Goal: Task Accomplishment & Management: Manage account settings

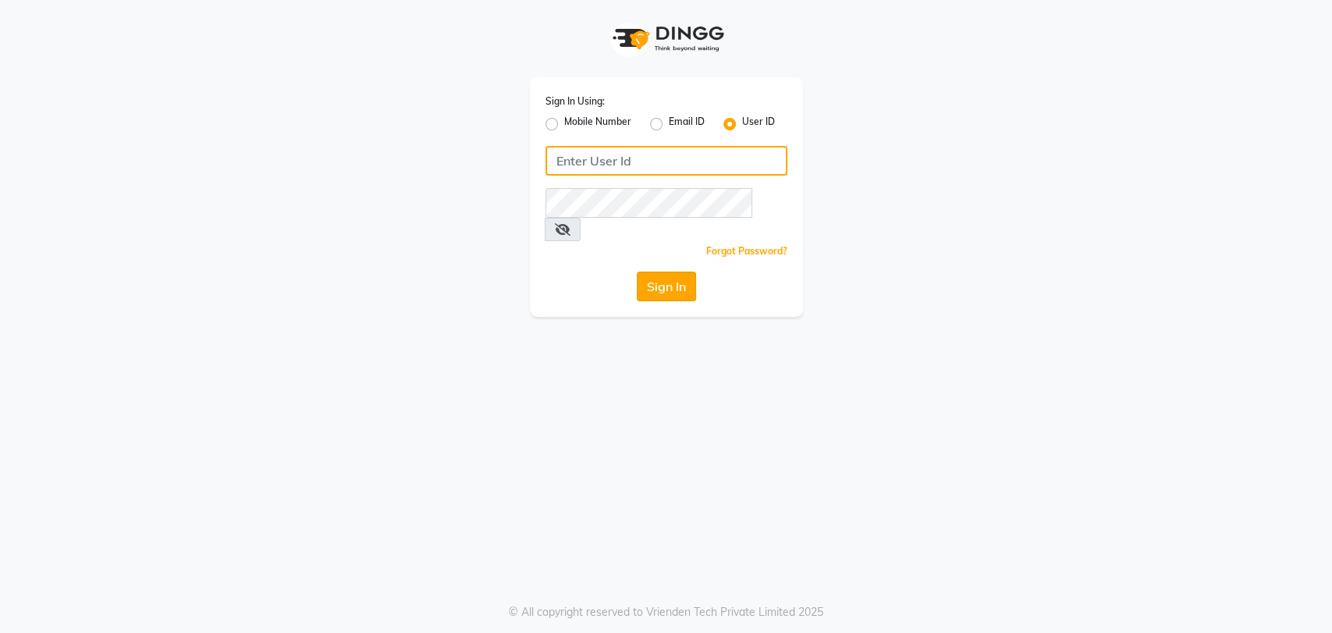
type input "avahan"
click at [676, 271] on button "Sign In" at bounding box center [666, 286] width 59 height 30
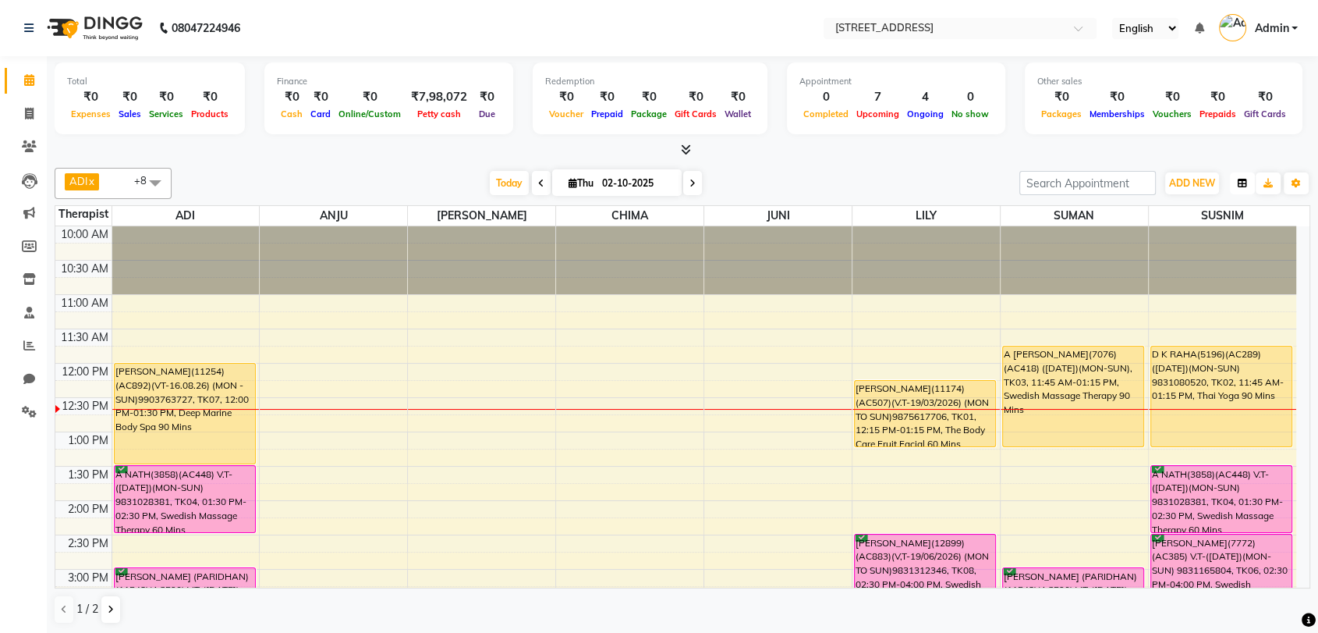
click at [1239, 183] on icon "button" at bounding box center [1242, 183] width 9 height 9
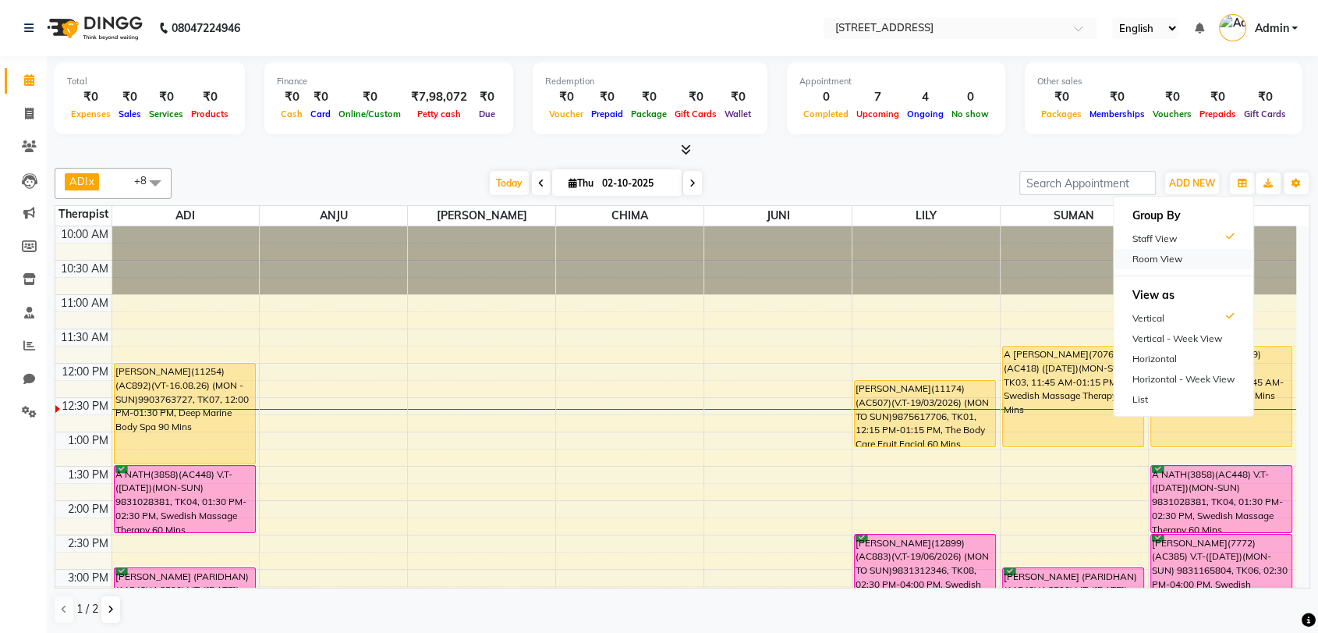
click at [1172, 264] on div "Room View" at bounding box center [1184, 259] width 140 height 20
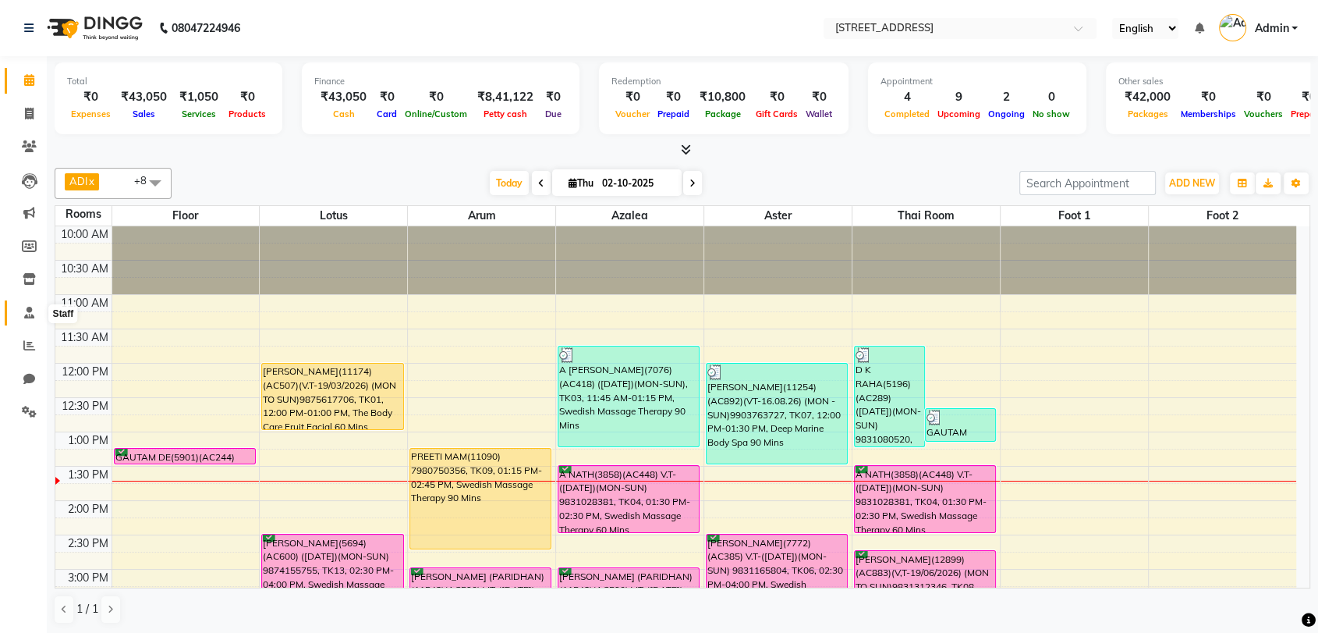
click at [27, 311] on icon at bounding box center [29, 313] width 10 height 12
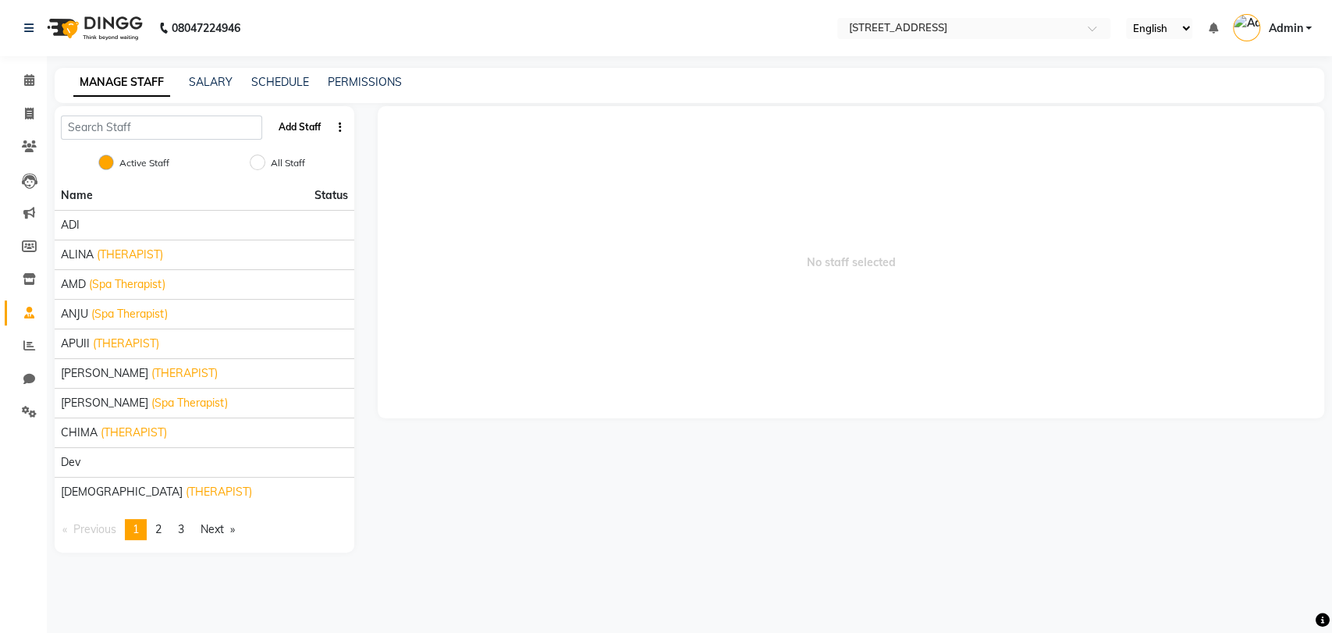
click at [301, 126] on button "Add Staff" at bounding box center [299, 127] width 55 height 27
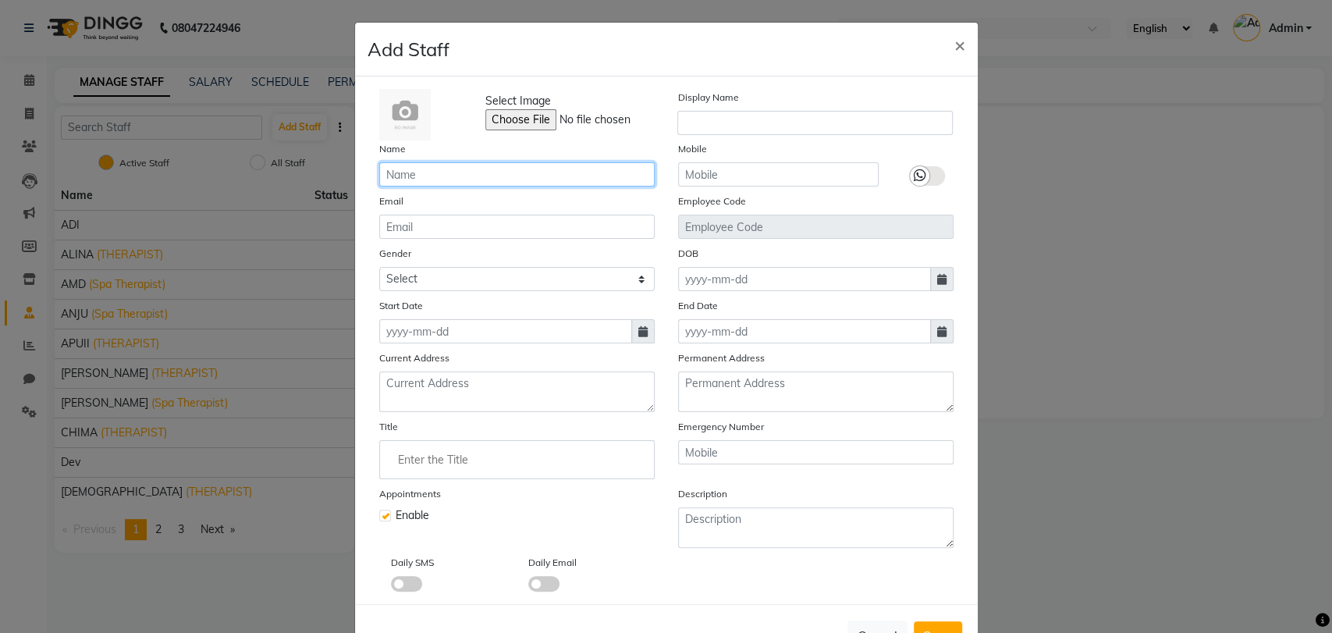
click at [459, 176] on input "text" at bounding box center [516, 174] width 275 height 24
click at [459, 176] on input "SELILA K" at bounding box center [516, 174] width 275 height 24
type input "SELILA K"
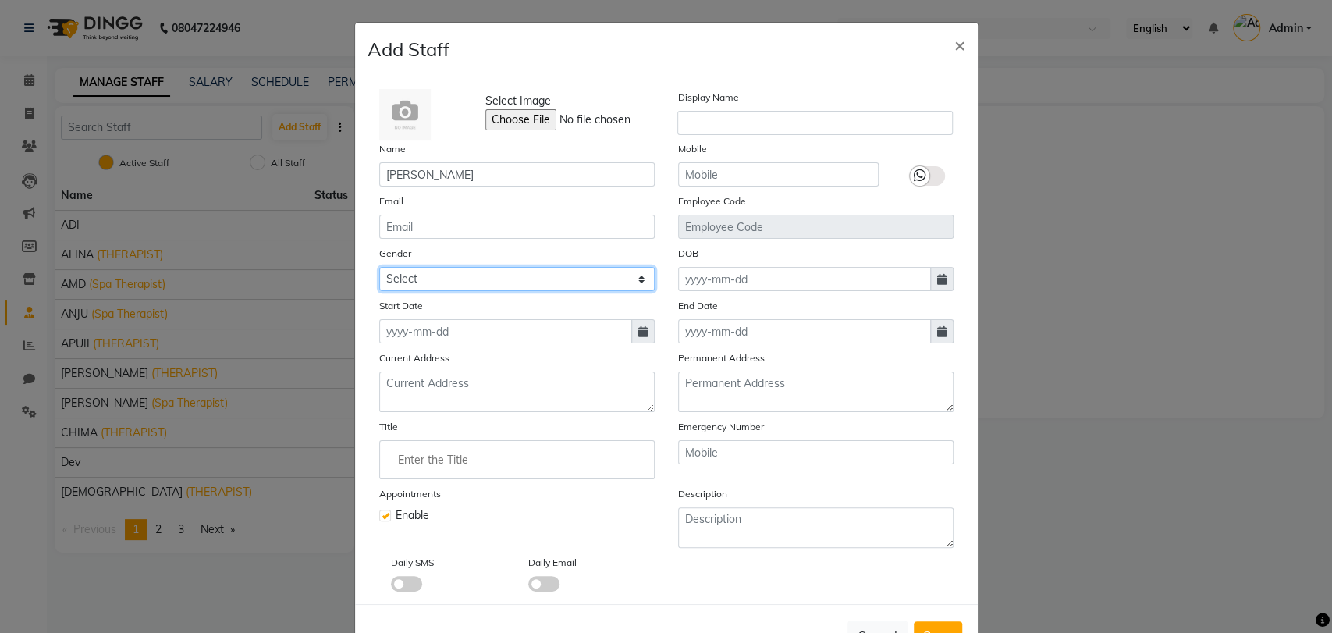
click at [512, 276] on select "Select Male Female Other Prefer Not To Say" at bounding box center [516, 279] width 275 height 24
select select "female"
click at [379, 267] on select "Select Male Female Other Prefer Not To Say" at bounding box center [516, 279] width 275 height 24
click at [638, 332] on icon at bounding box center [642, 331] width 9 height 11
select select "10"
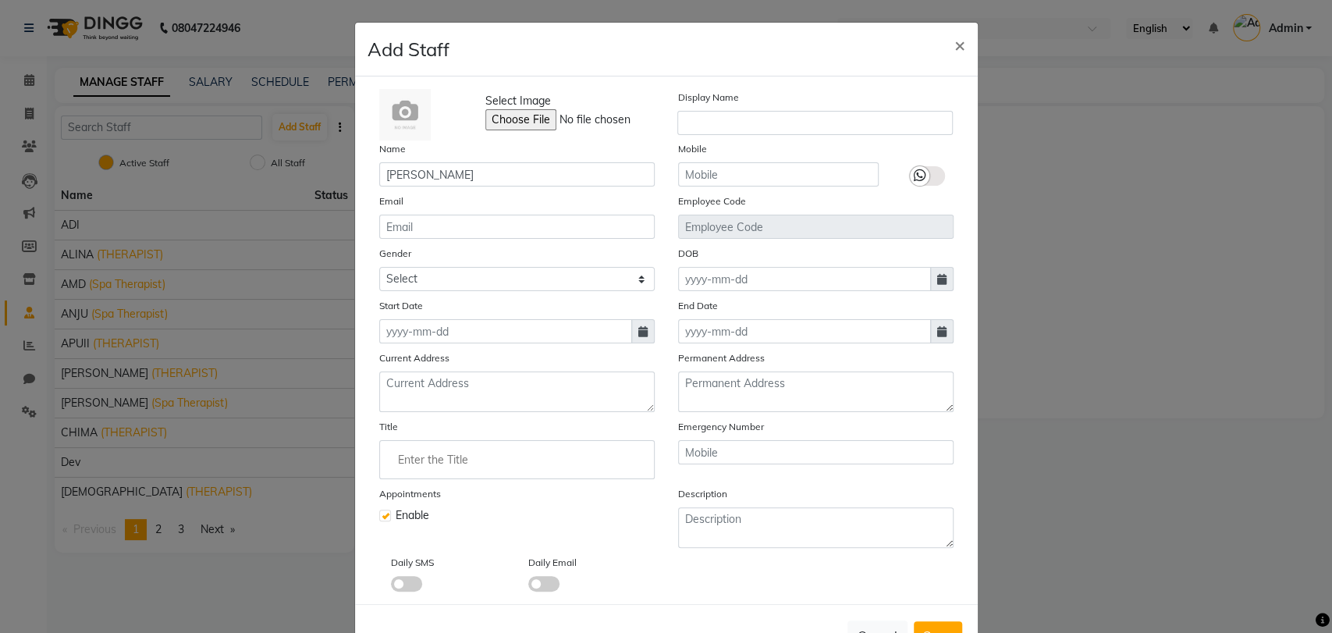
select select "2025"
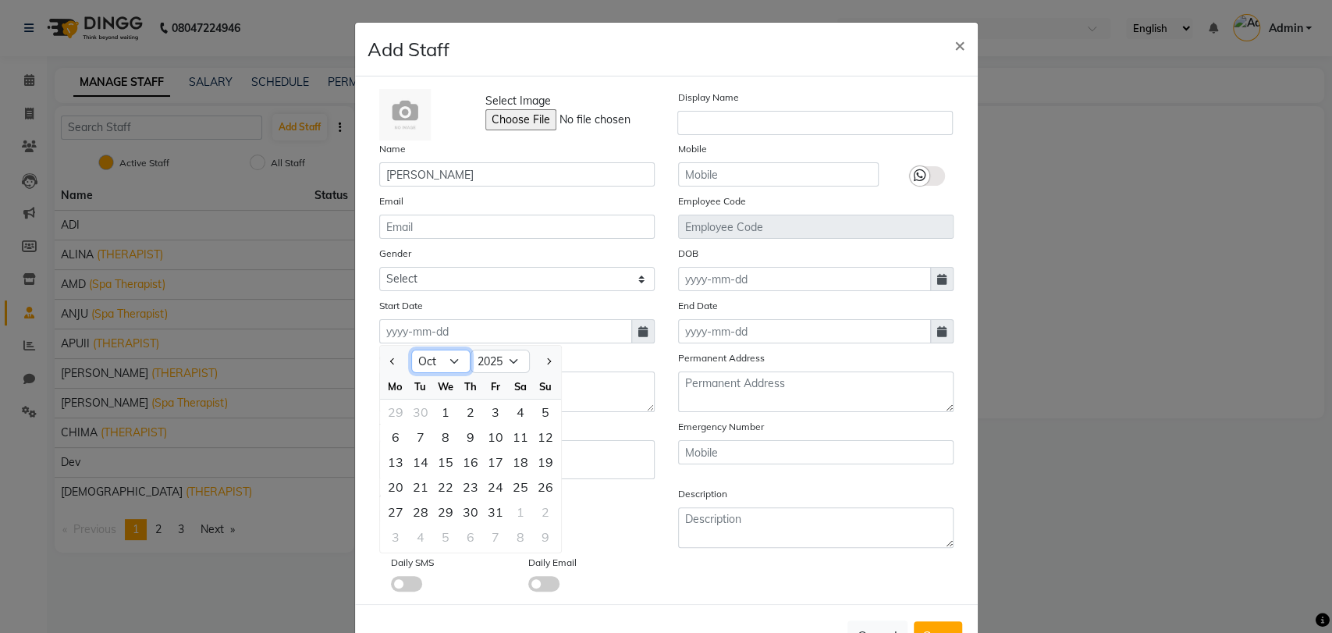
click at [445, 363] on select "Jan Feb Mar Apr May Jun Jul Aug Sep Oct Nov Dec" at bounding box center [440, 360] width 59 height 23
select select "9"
click at [411, 349] on select "Jan Feb Mar Apr May Jun Jul Aug Sep Oct Nov Dec" at bounding box center [440, 360] width 59 height 23
click at [488, 484] on div "26" at bounding box center [495, 486] width 25 height 25
type input "26-09-2025"
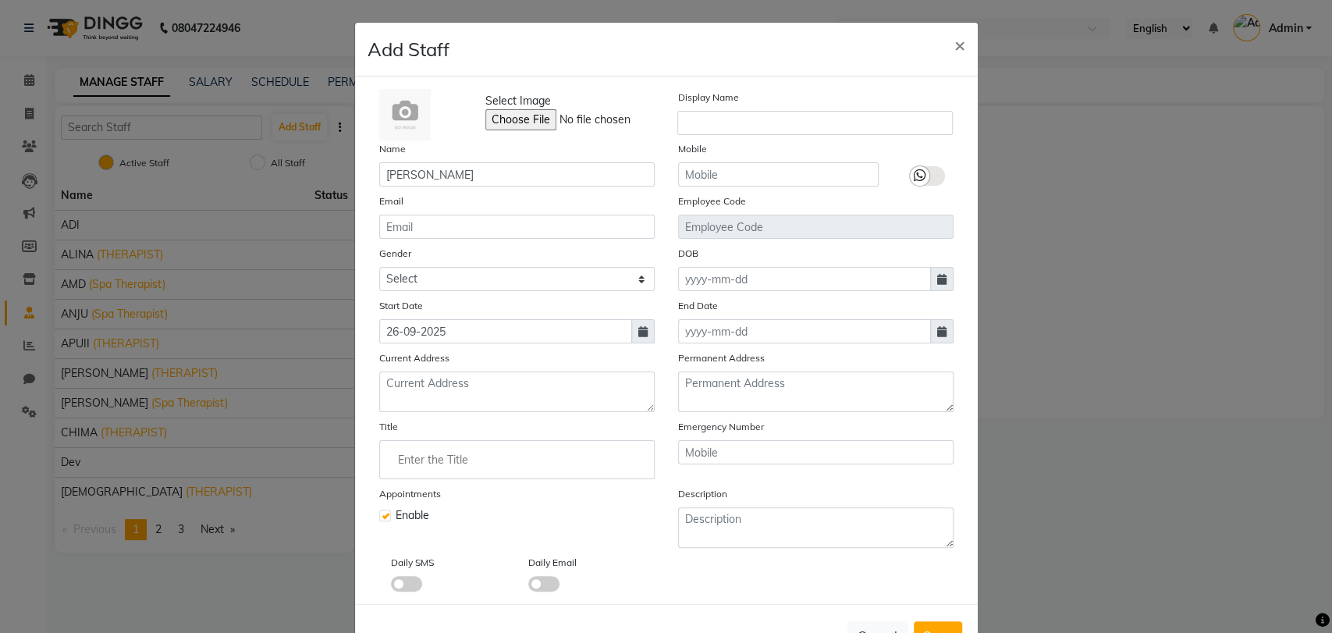
click at [937, 276] on icon at bounding box center [941, 279] width 9 height 11
select select "10"
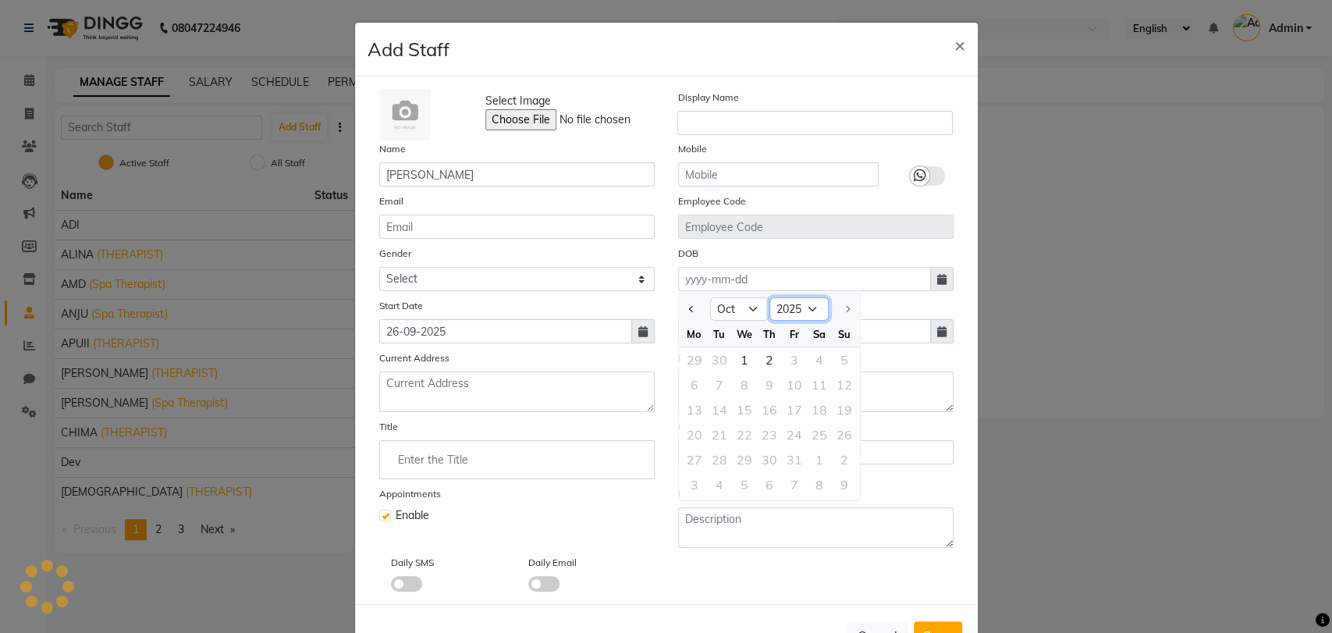
click at [794, 306] on select "1920 1921 1922 1923 1924 1925 1926 1927 1928 1929 1930 1931 1932 1933 1934 1935…" at bounding box center [798, 308] width 59 height 23
select select "1998"
click at [769, 297] on select "1920 1921 1922 1923 1924 1925 1926 1927 1928 1929 1930 1931 1932 1933 1934 1935…" at bounding box center [798, 308] width 59 height 23
click at [745, 309] on select "Jan Feb Mar Apr May Jun Jul Aug Sep Oct Nov Dec" at bounding box center [739, 308] width 59 height 23
select select "5"
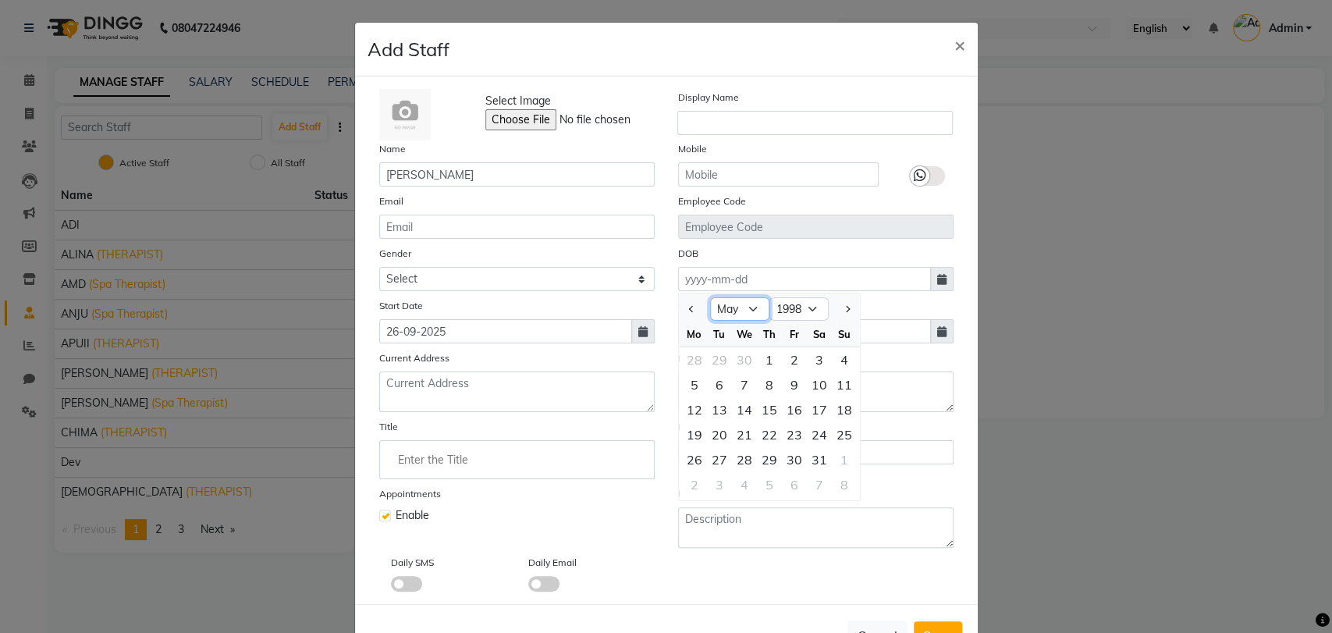
click at [710, 297] on select "Jan Feb Mar Apr May Jun Jul Aug Sep Oct Nov Dec" at bounding box center [739, 308] width 59 height 23
click at [689, 432] on div "18" at bounding box center [694, 434] width 25 height 25
type input "18-05-1998"
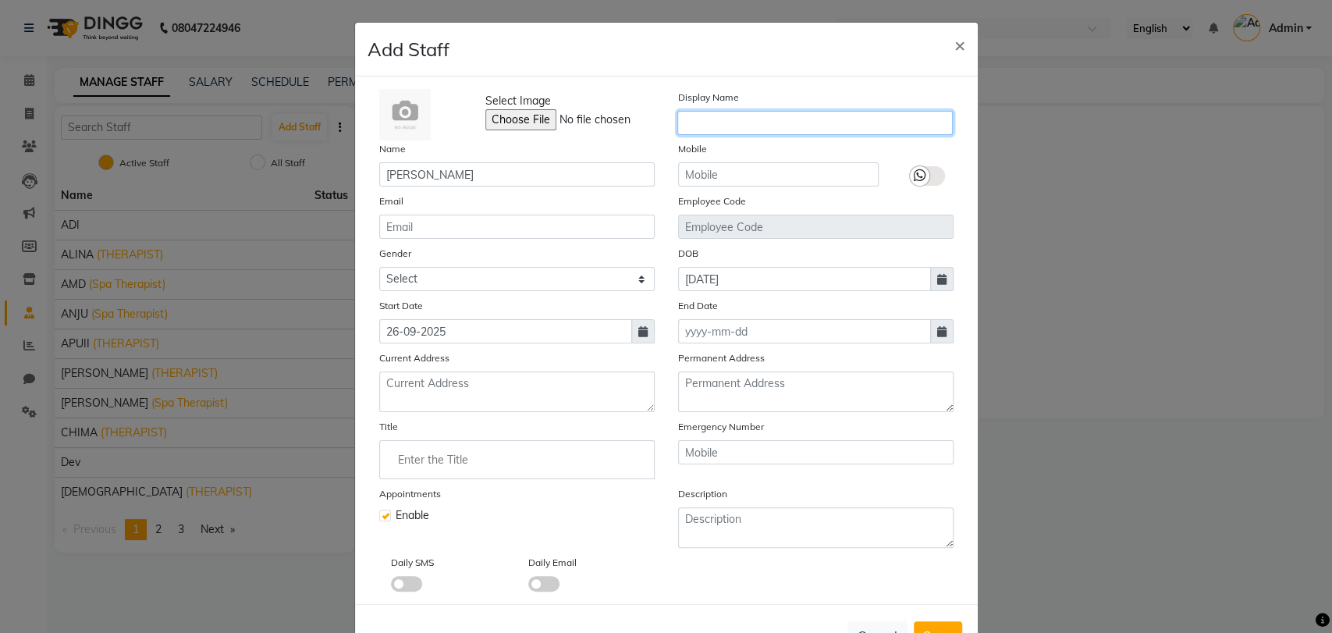
click at [742, 118] on input "text" at bounding box center [814, 123] width 275 height 24
type input "ASI"
click at [935, 622] on button "Save" at bounding box center [937, 635] width 48 height 28
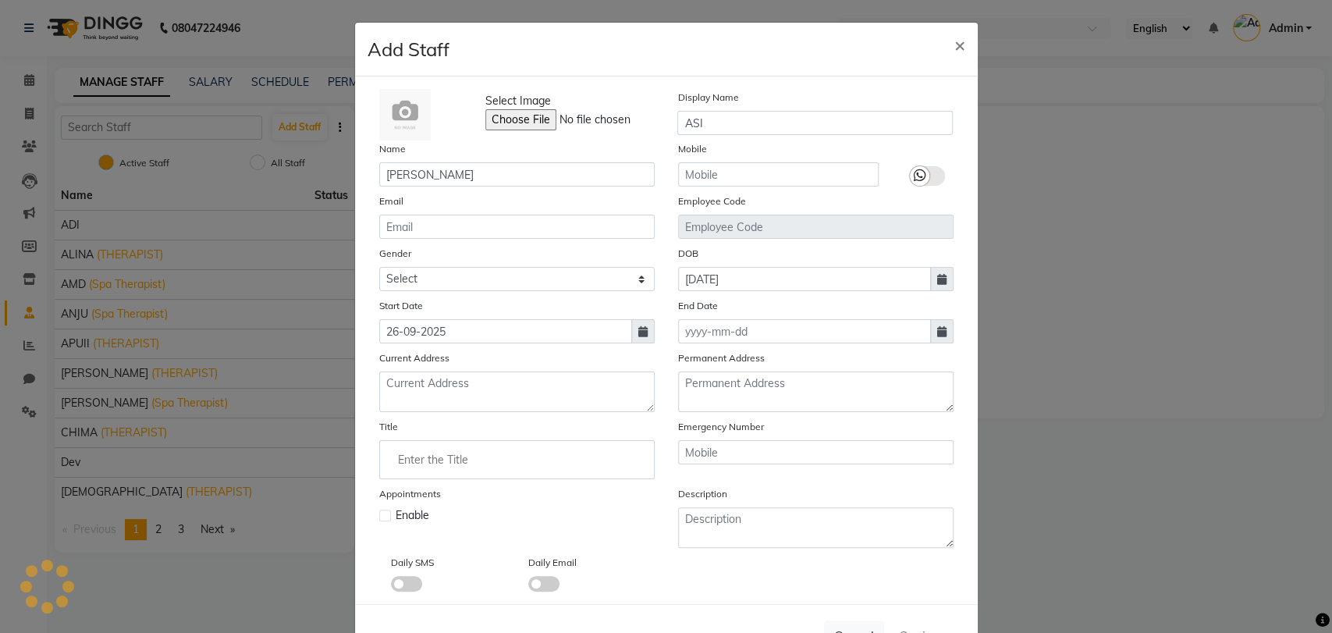
select select
checkbox input "false"
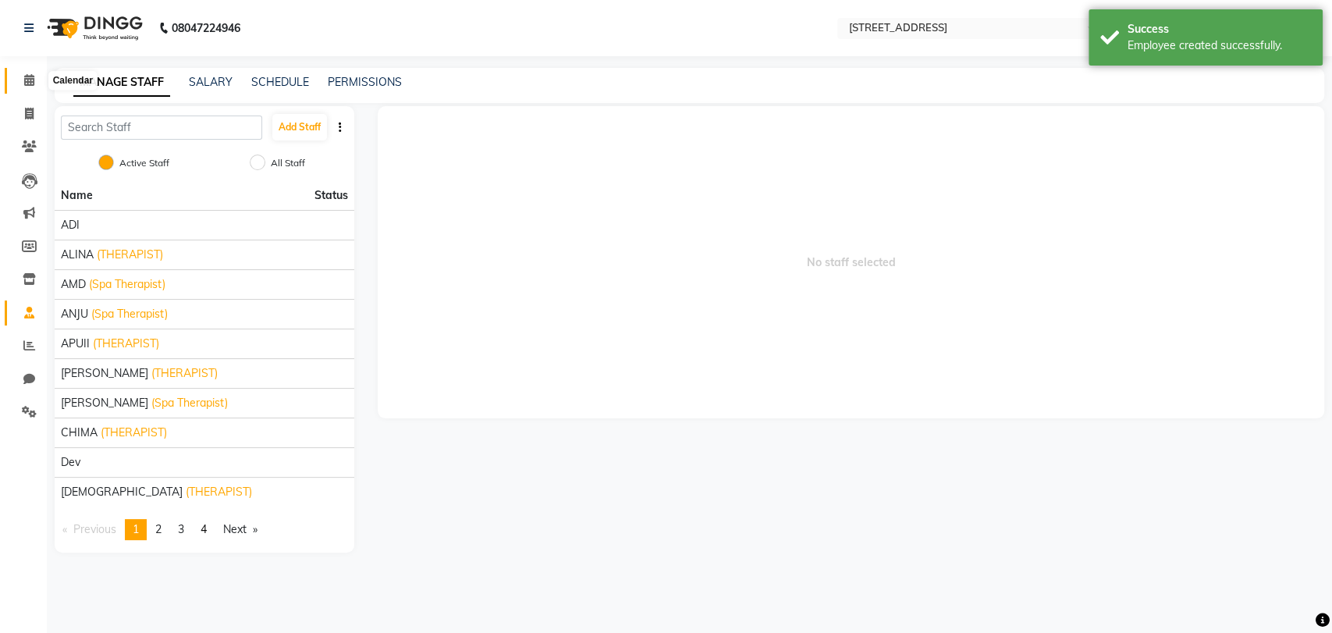
click at [28, 80] on icon at bounding box center [29, 80] width 10 height 12
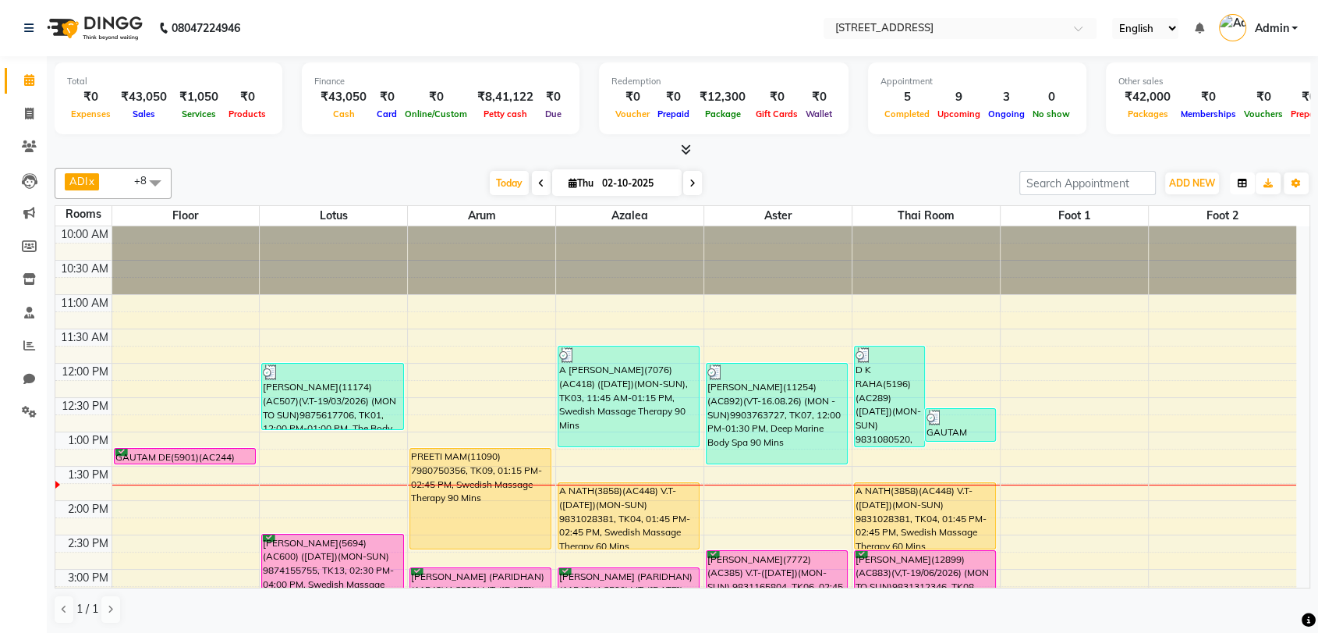
click at [1236, 183] on button "button" at bounding box center [1242, 183] width 25 height 22
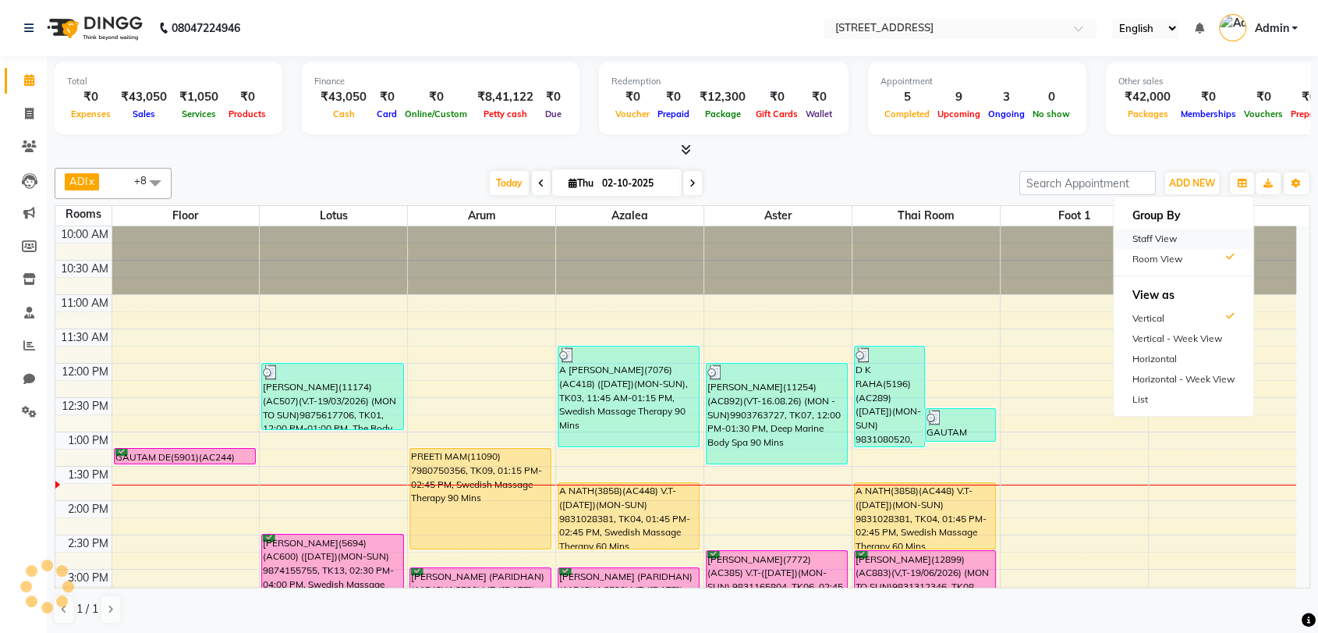
click at [1198, 236] on div "Staff View" at bounding box center [1184, 239] width 140 height 20
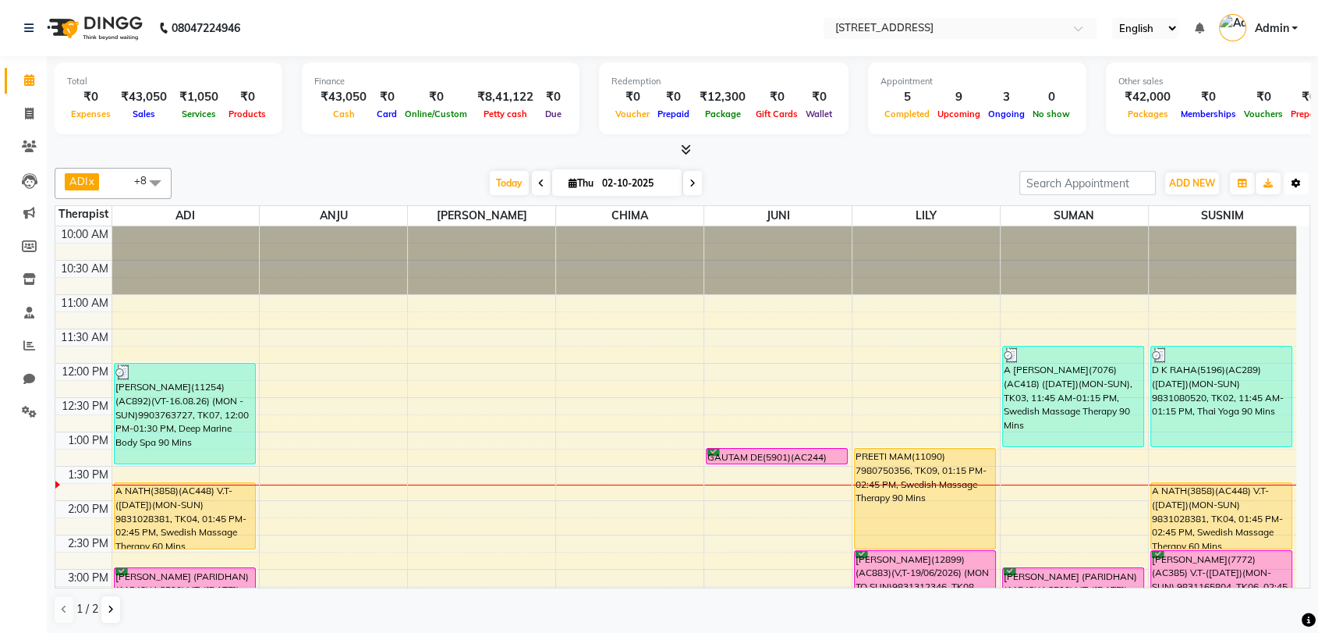
click at [1297, 183] on icon "button" at bounding box center [1296, 183] width 9 height 9
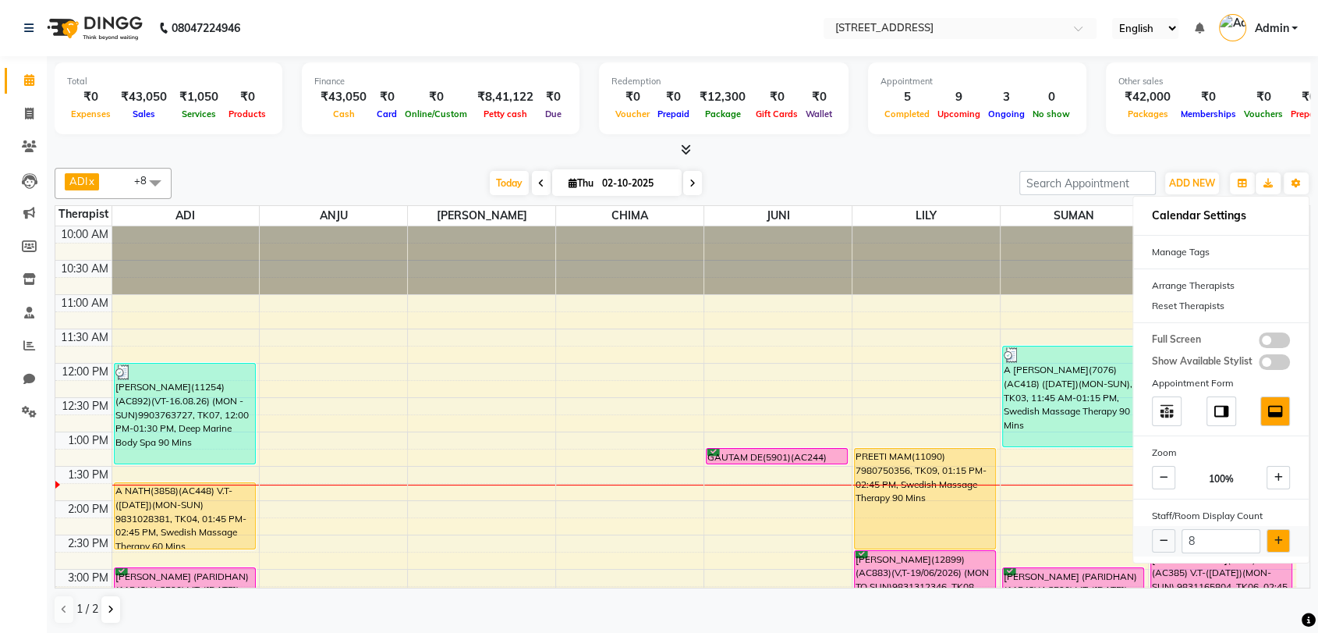
click at [1276, 536] on icon at bounding box center [1279, 540] width 9 height 9
type input "9"
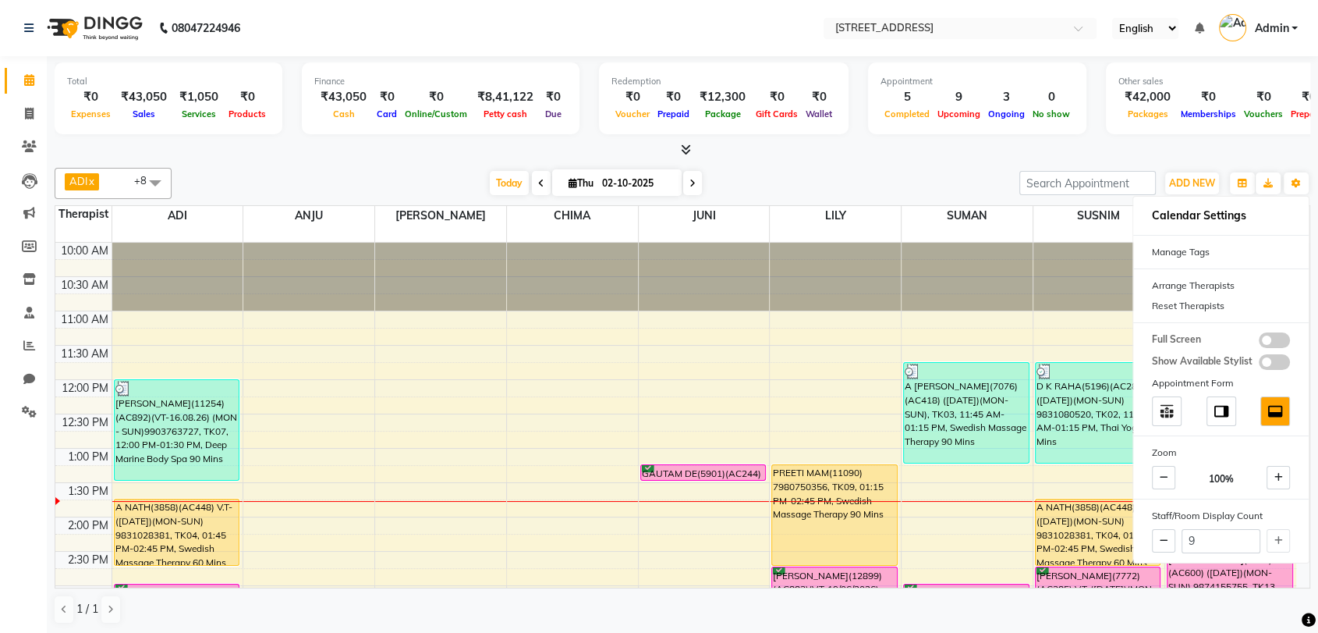
click at [1013, 274] on div at bounding box center [967, 277] width 131 height 68
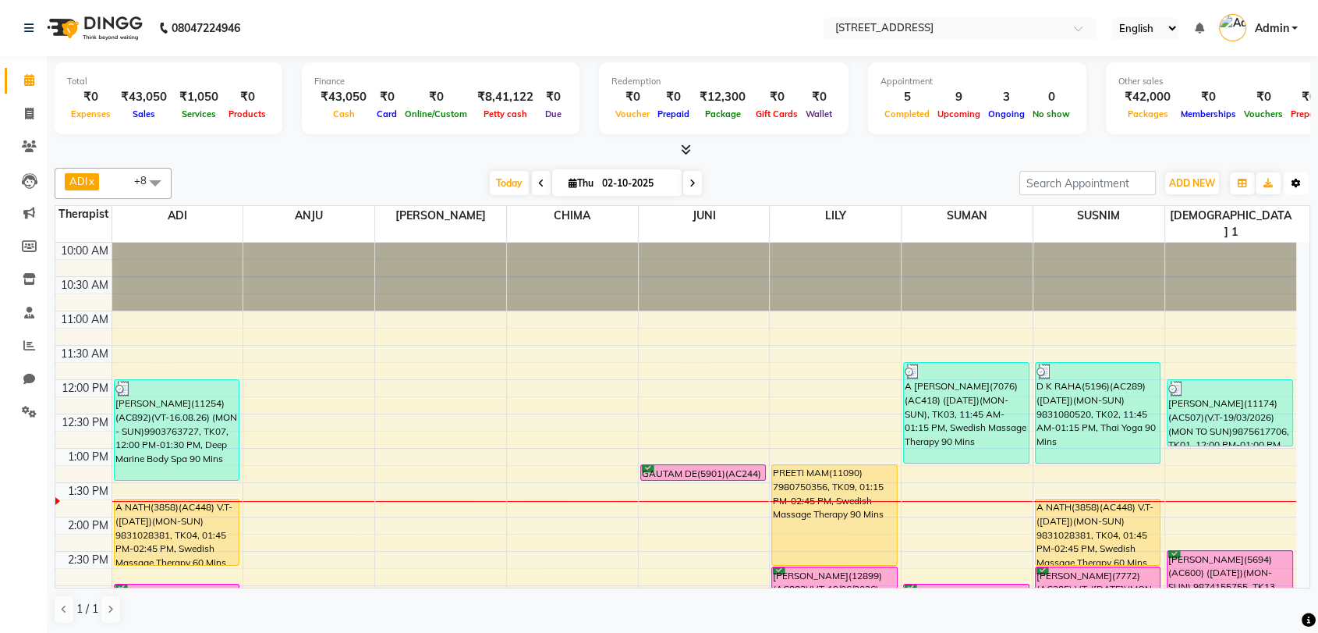
click at [1298, 172] on button "Toggle Dropdown" at bounding box center [1296, 183] width 25 height 22
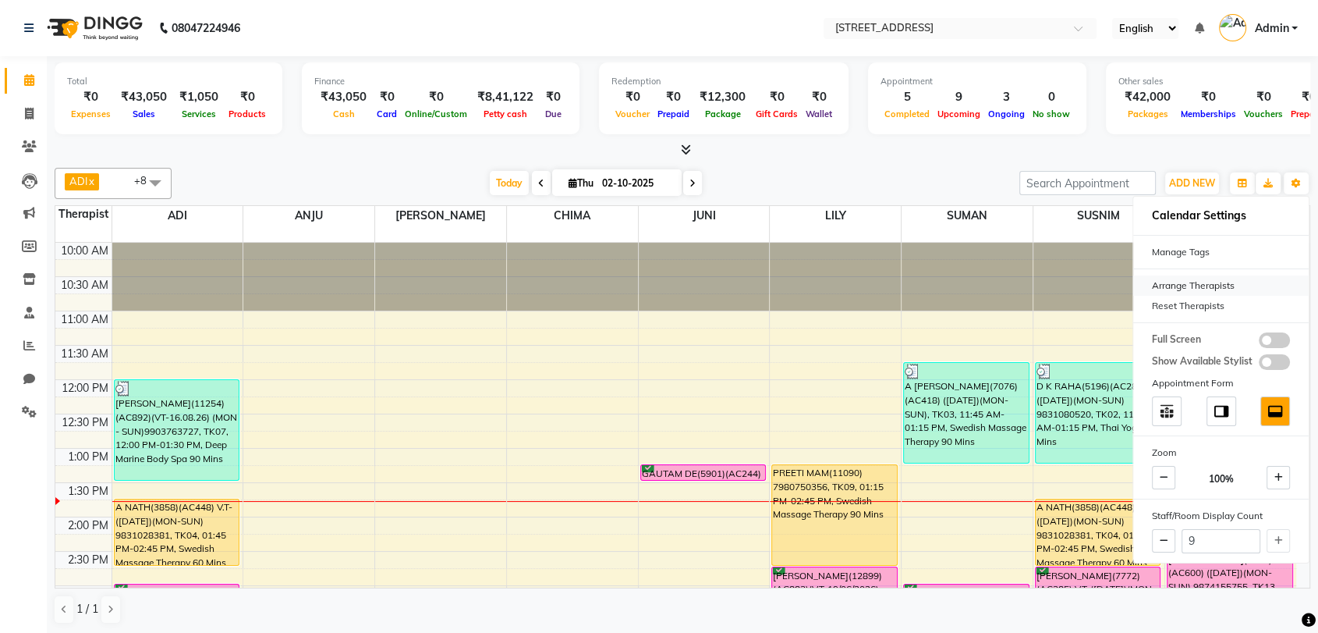
click at [1215, 285] on div "Arrange Therapists" at bounding box center [1221, 285] width 176 height 20
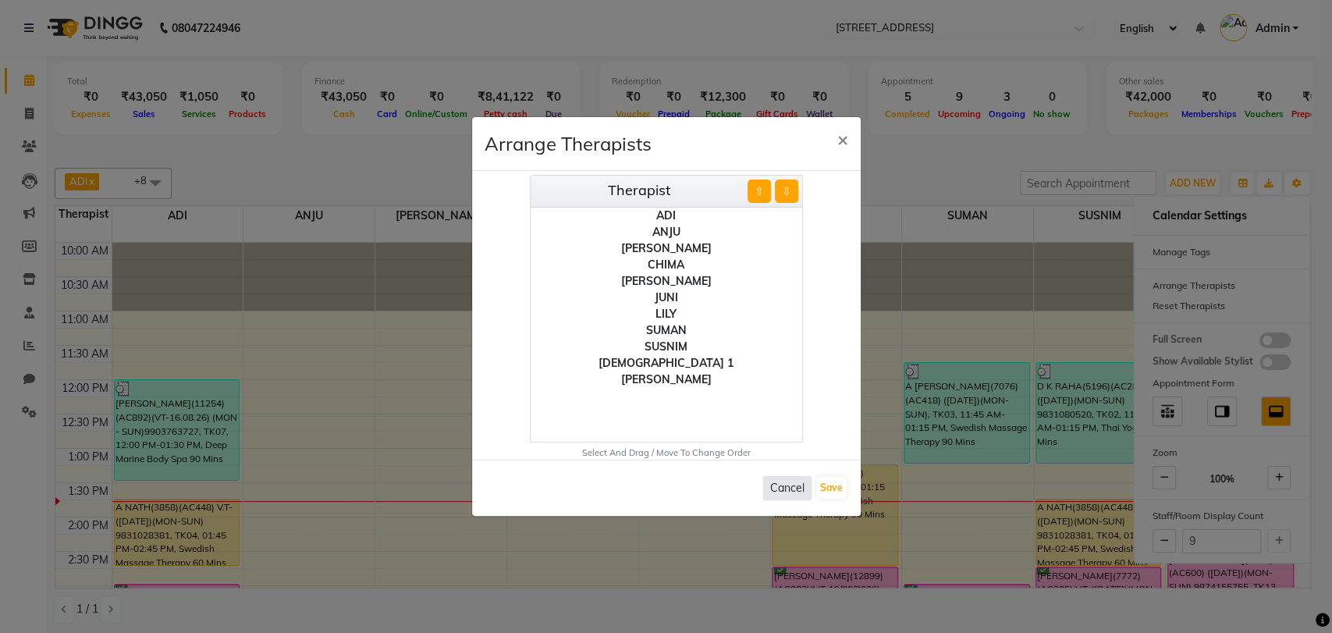
click at [794, 482] on button "Cancel" at bounding box center [787, 488] width 48 height 24
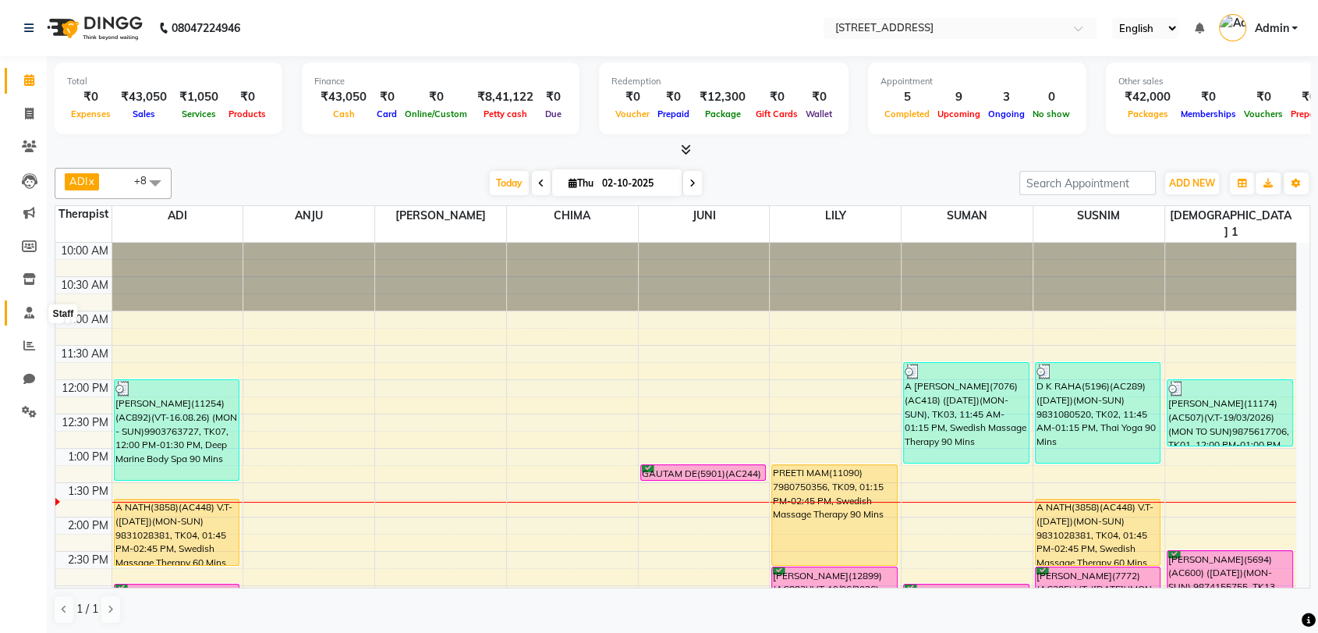
click at [28, 310] on icon at bounding box center [29, 313] width 10 height 12
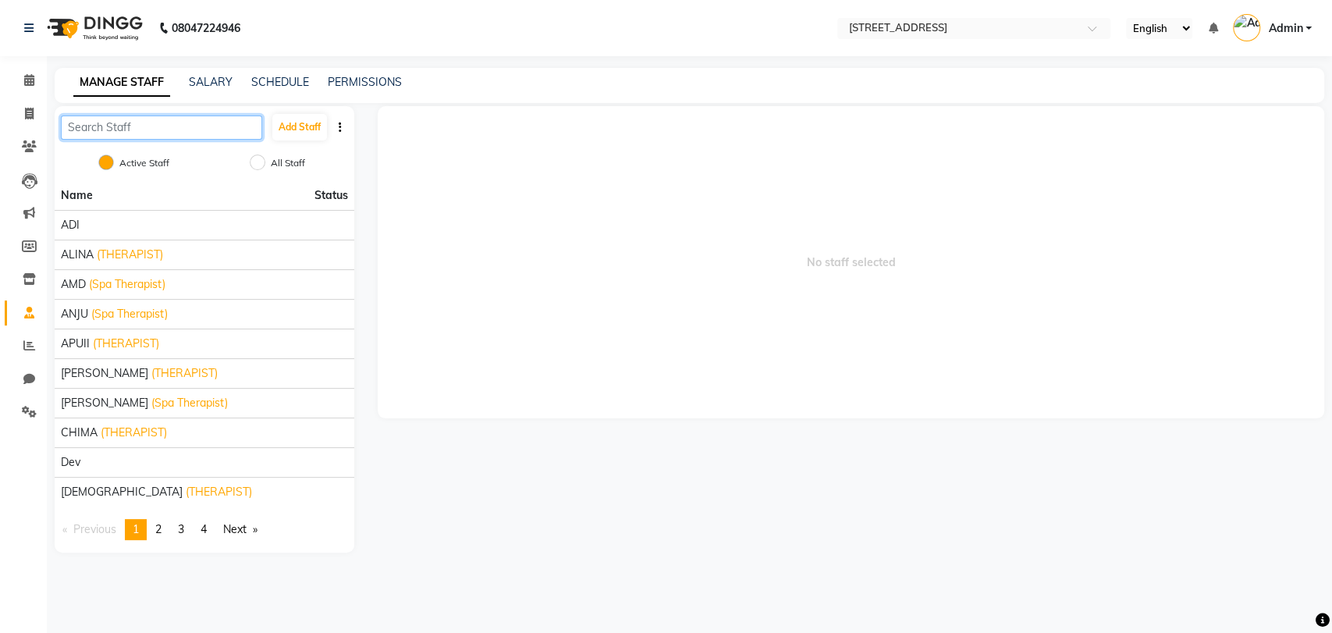
click at [187, 130] on input "text" at bounding box center [161, 127] width 201 height 24
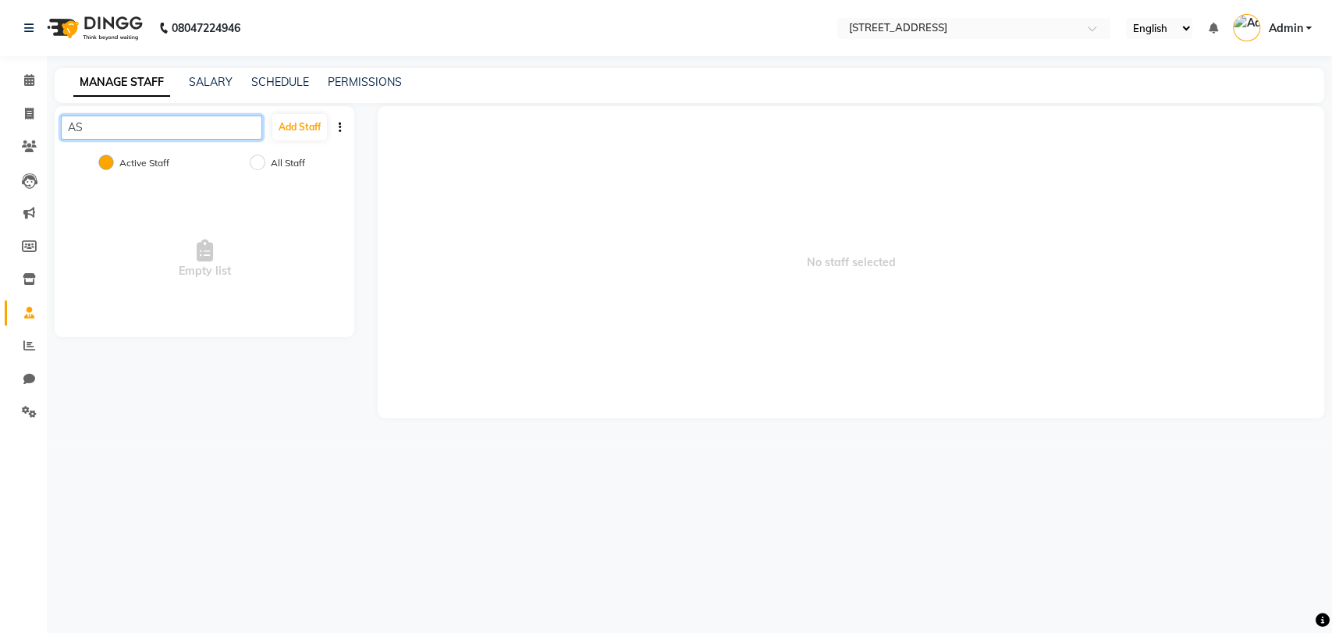
type input "A"
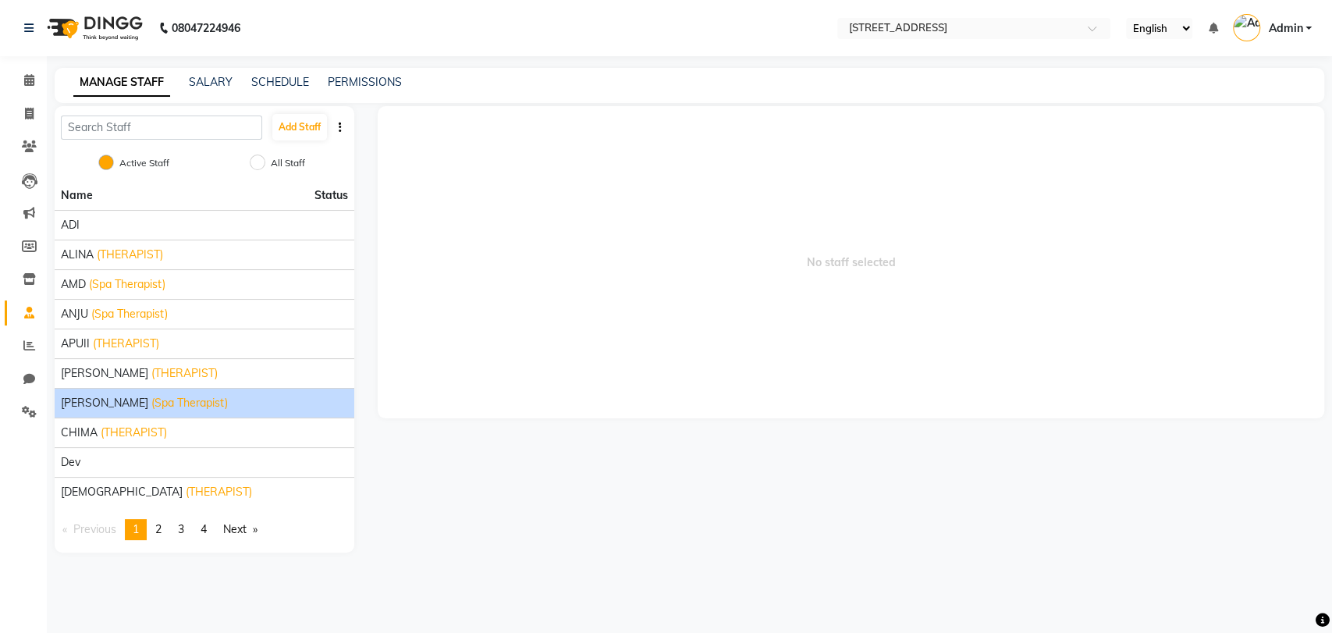
click at [83, 397] on span "[PERSON_NAME]" at bounding box center [104, 403] width 87 height 16
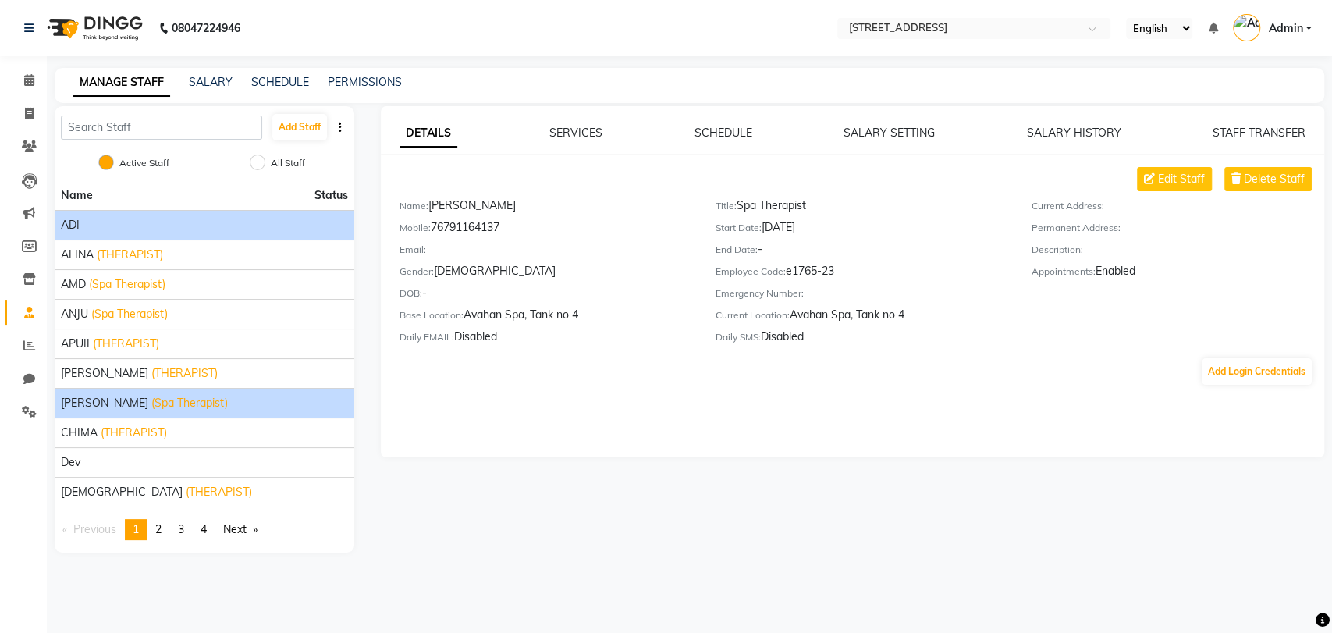
click at [152, 226] on div "ADI" at bounding box center [204, 225] width 287 height 16
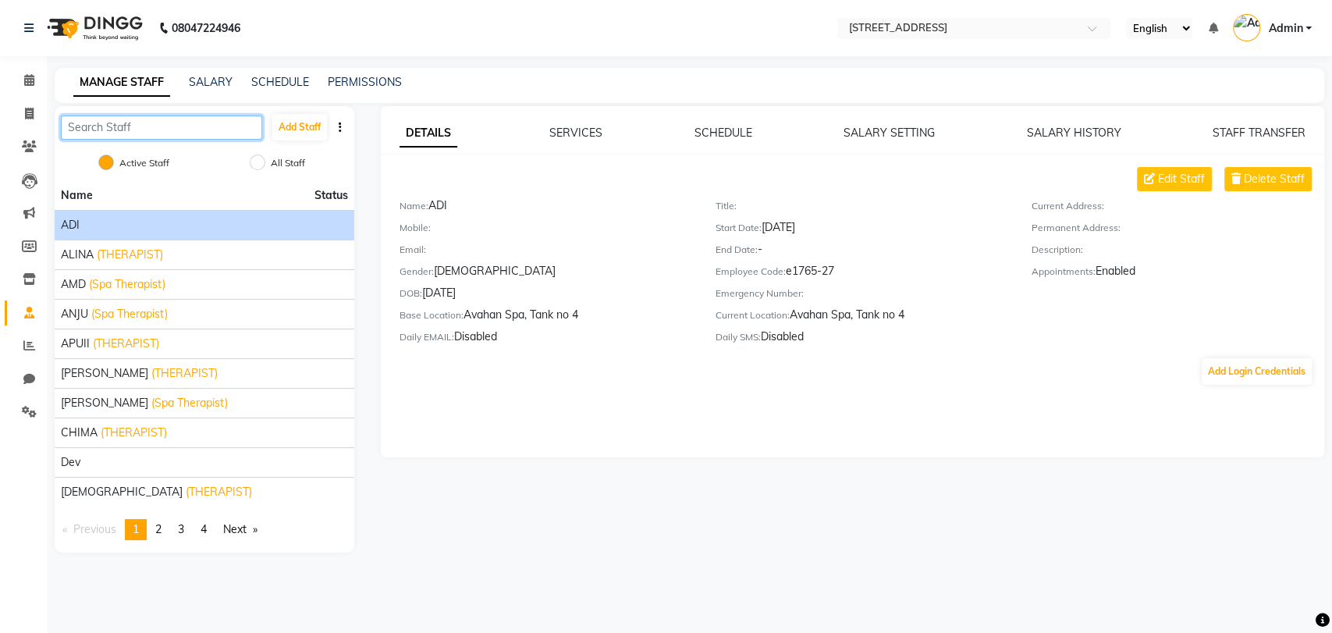
click at [167, 132] on input "text" at bounding box center [161, 127] width 201 height 24
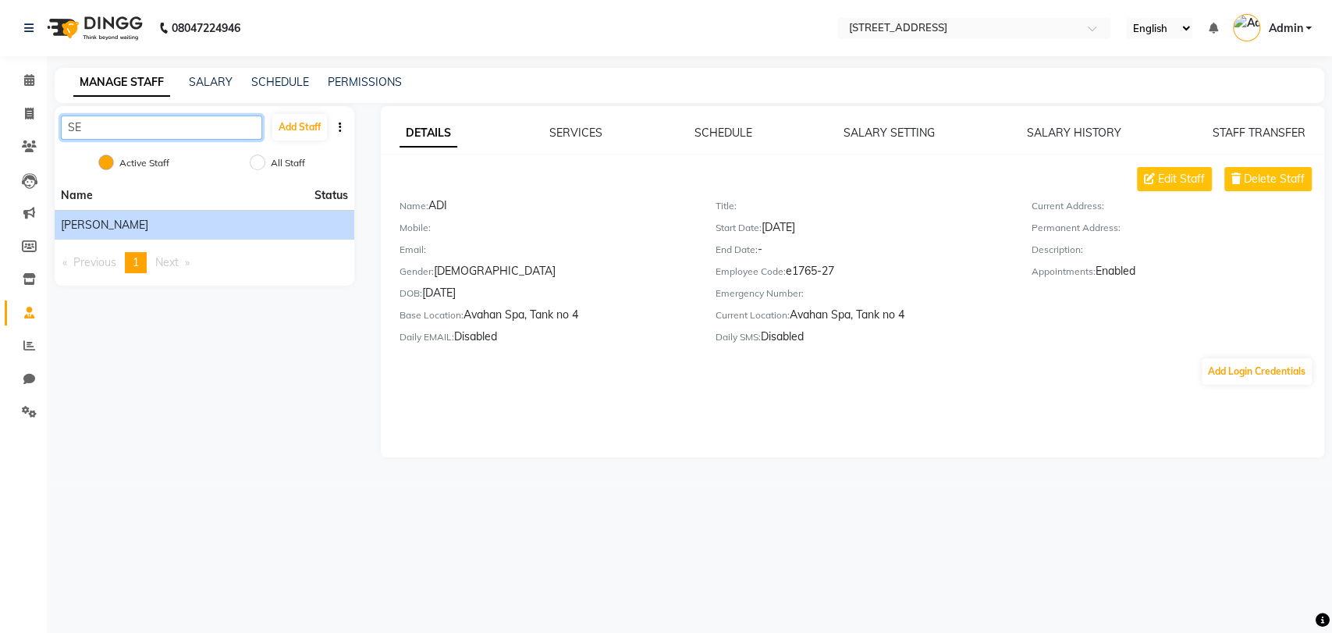
type input "SE"
click at [100, 226] on span "SELILA K" at bounding box center [104, 225] width 87 height 16
click at [1172, 176] on span "Edit Staff" at bounding box center [1181, 179] width 47 height 16
select select "female"
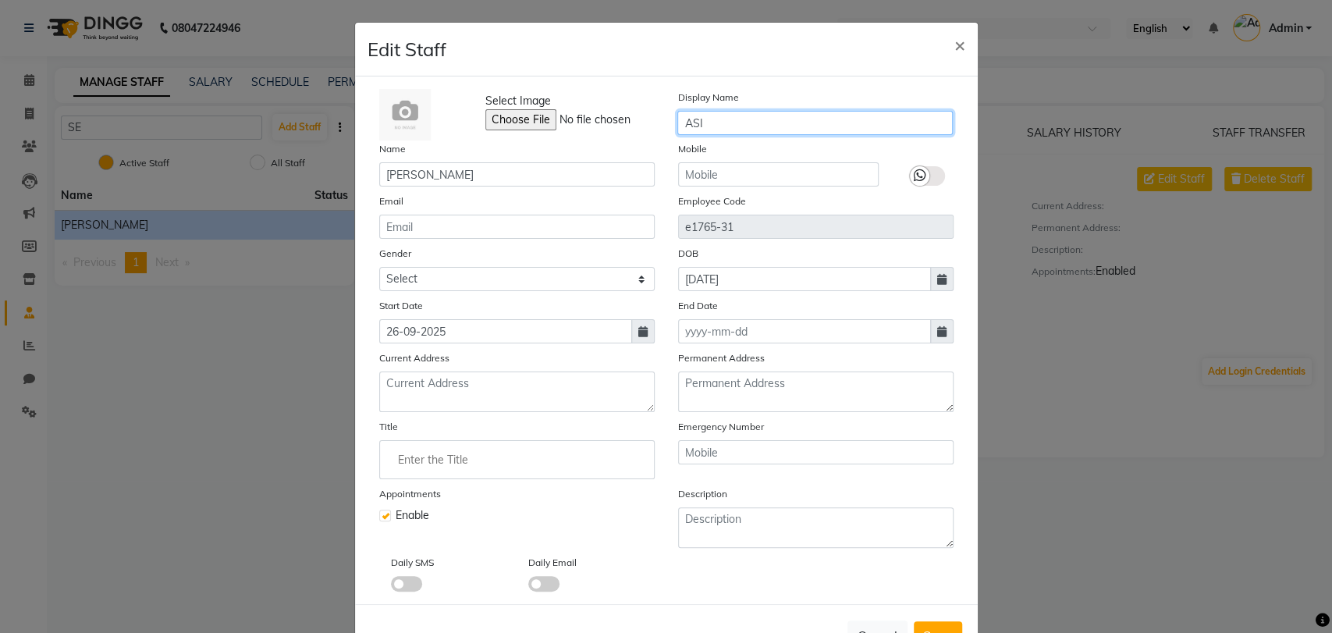
click at [711, 119] on input "ASI" at bounding box center [814, 123] width 275 height 24
type input "A"
type input "SELILA K"
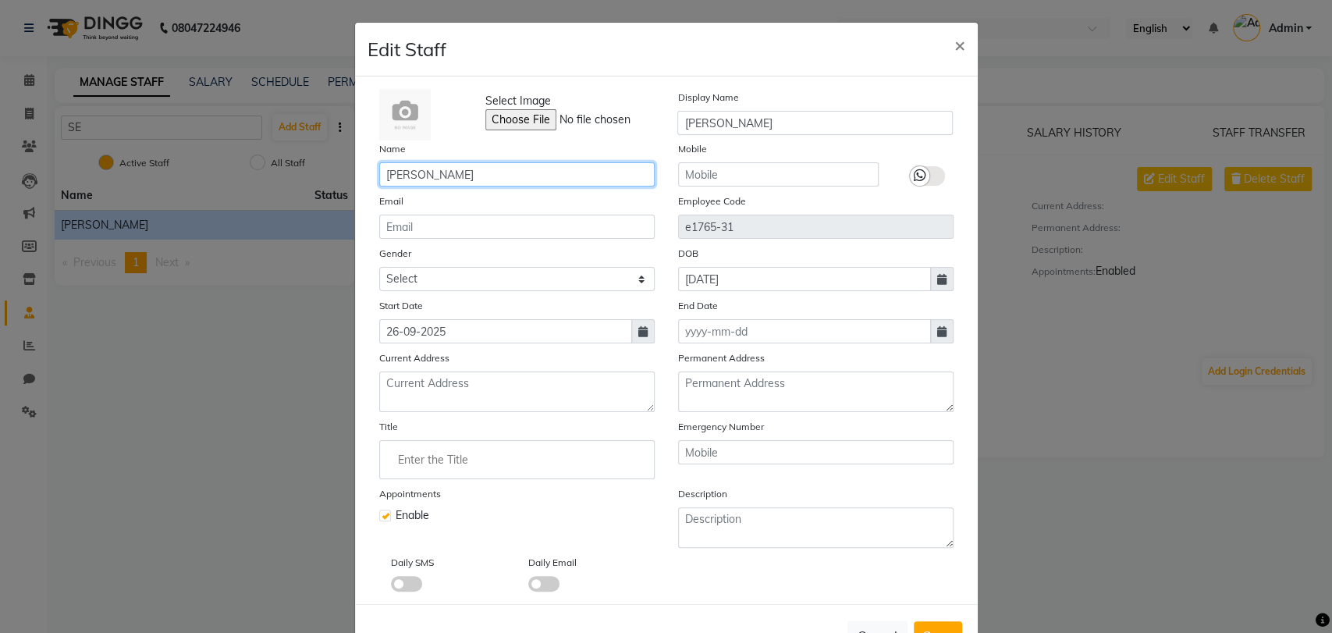
click at [569, 176] on input "SELILA K" at bounding box center [516, 174] width 275 height 24
type input "S"
type input "ASI"
click at [944, 623] on button "Save" at bounding box center [937, 635] width 48 height 28
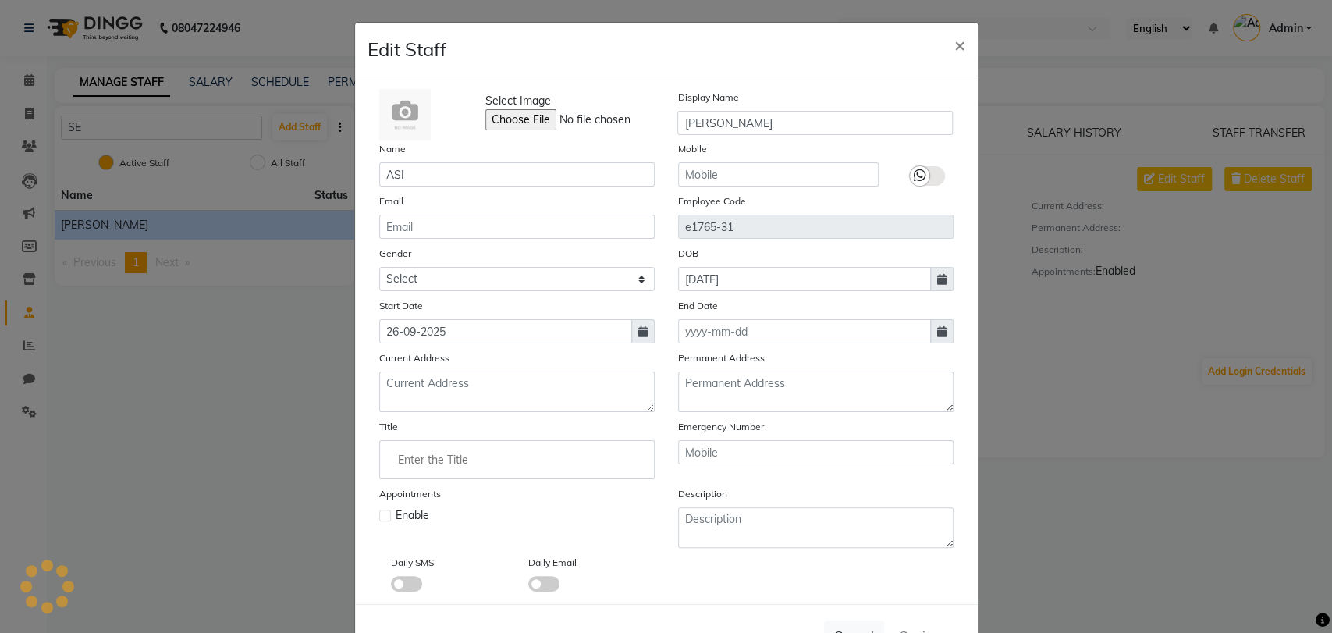
select select
checkbox input "false"
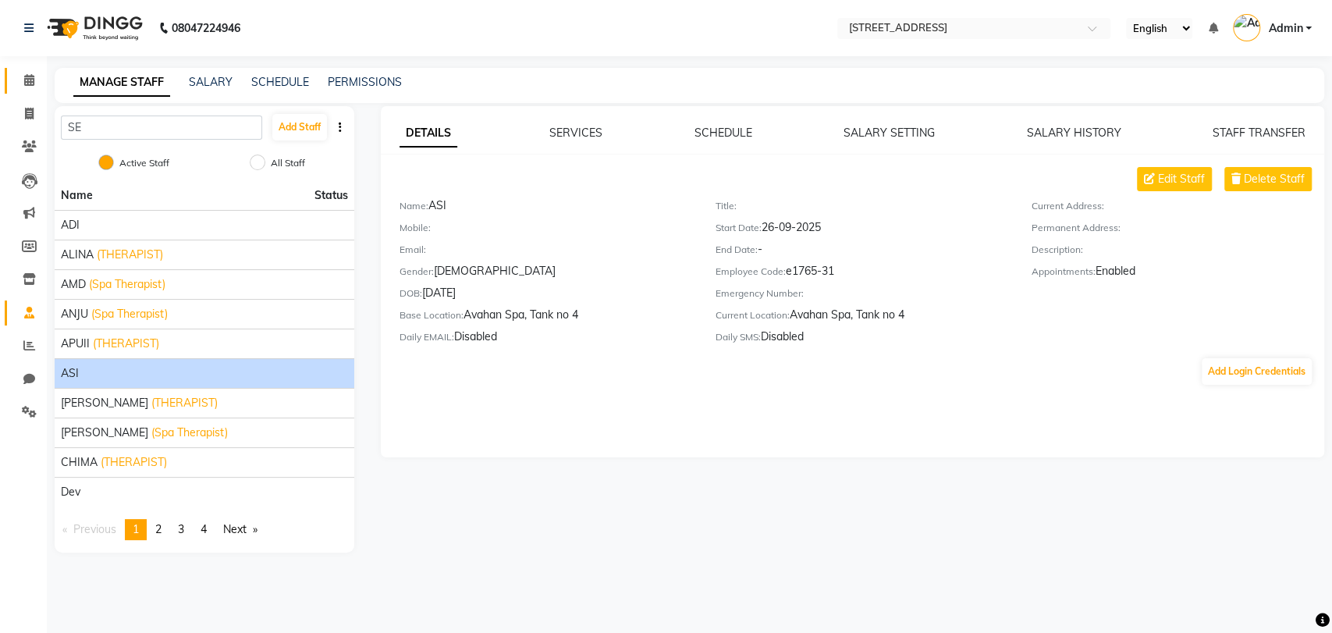
click at [26, 83] on icon at bounding box center [29, 80] width 10 height 12
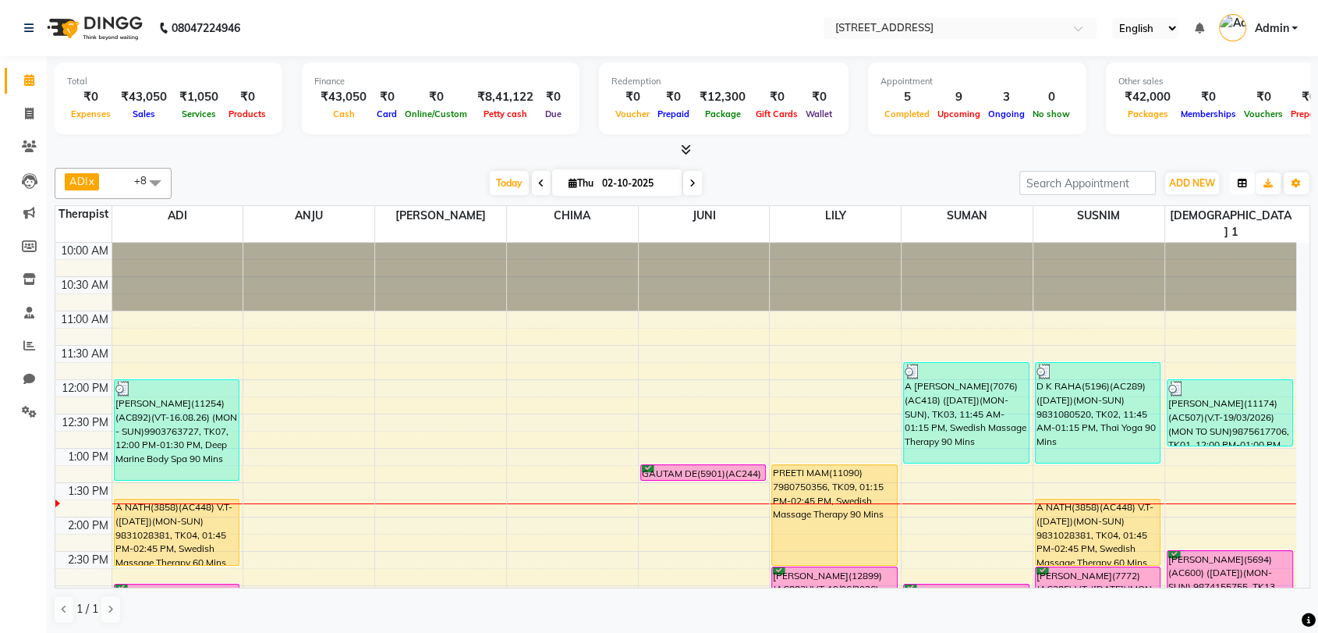
click at [1241, 186] on icon "button" at bounding box center [1242, 183] width 9 height 9
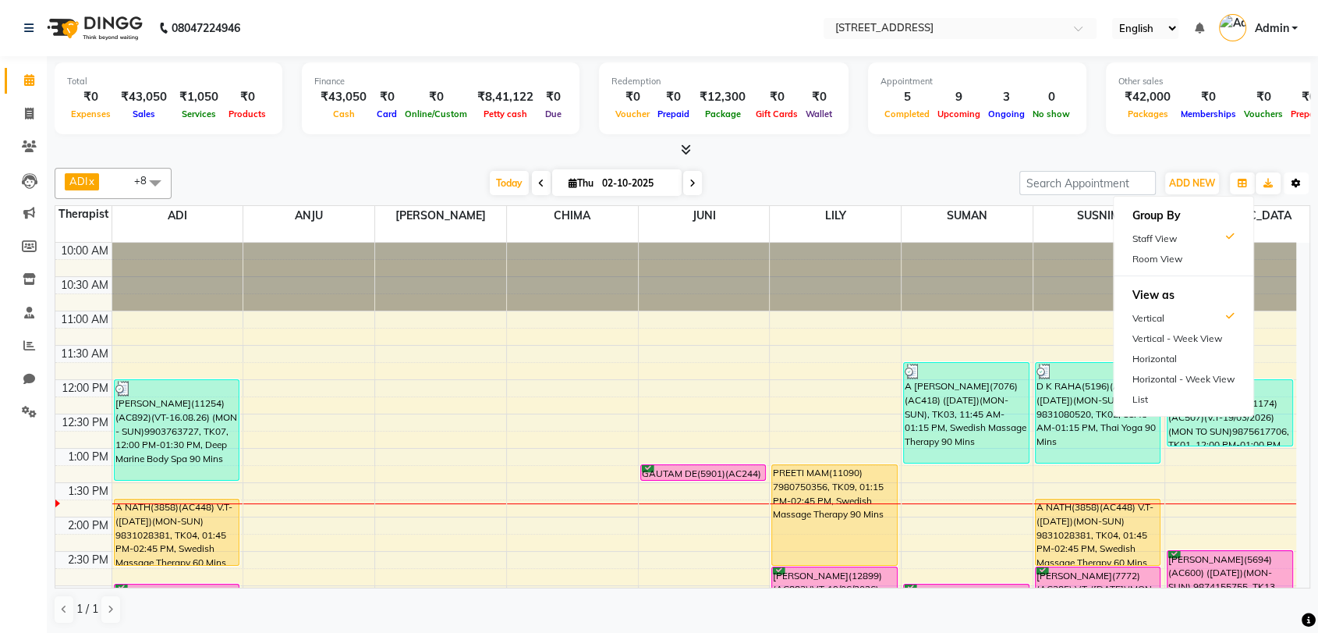
click at [1298, 181] on icon "button" at bounding box center [1296, 183] width 9 height 9
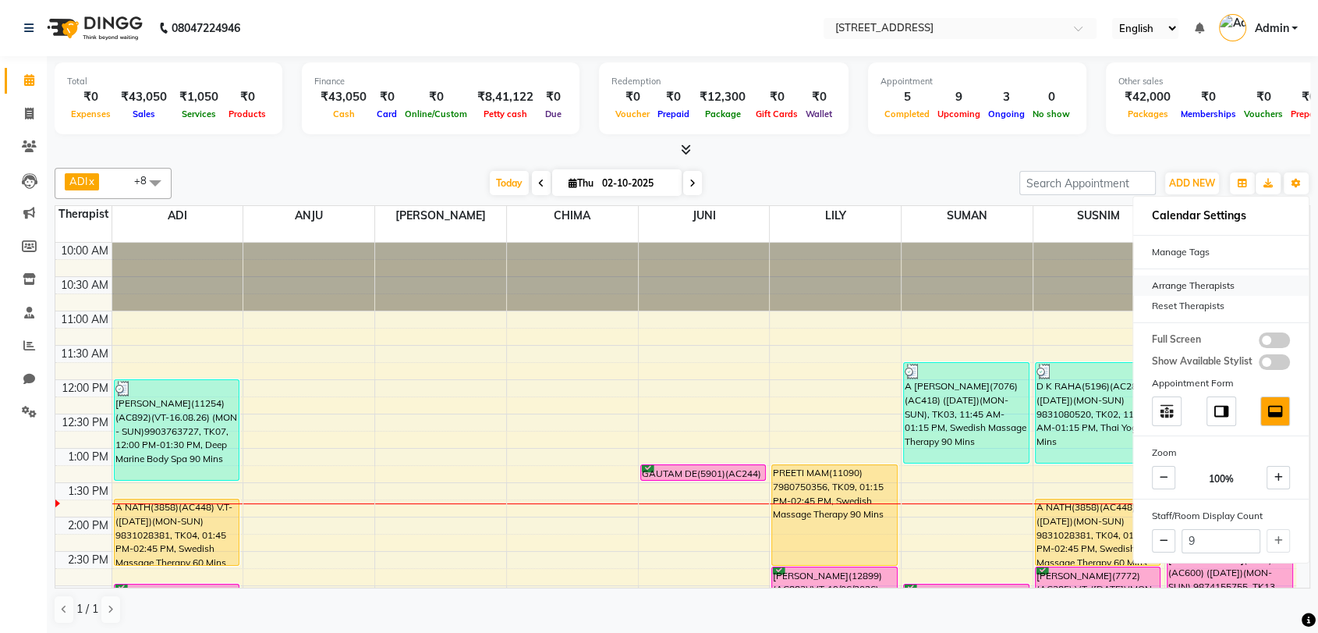
click at [1214, 282] on div "Arrange Therapists" at bounding box center [1221, 285] width 176 height 20
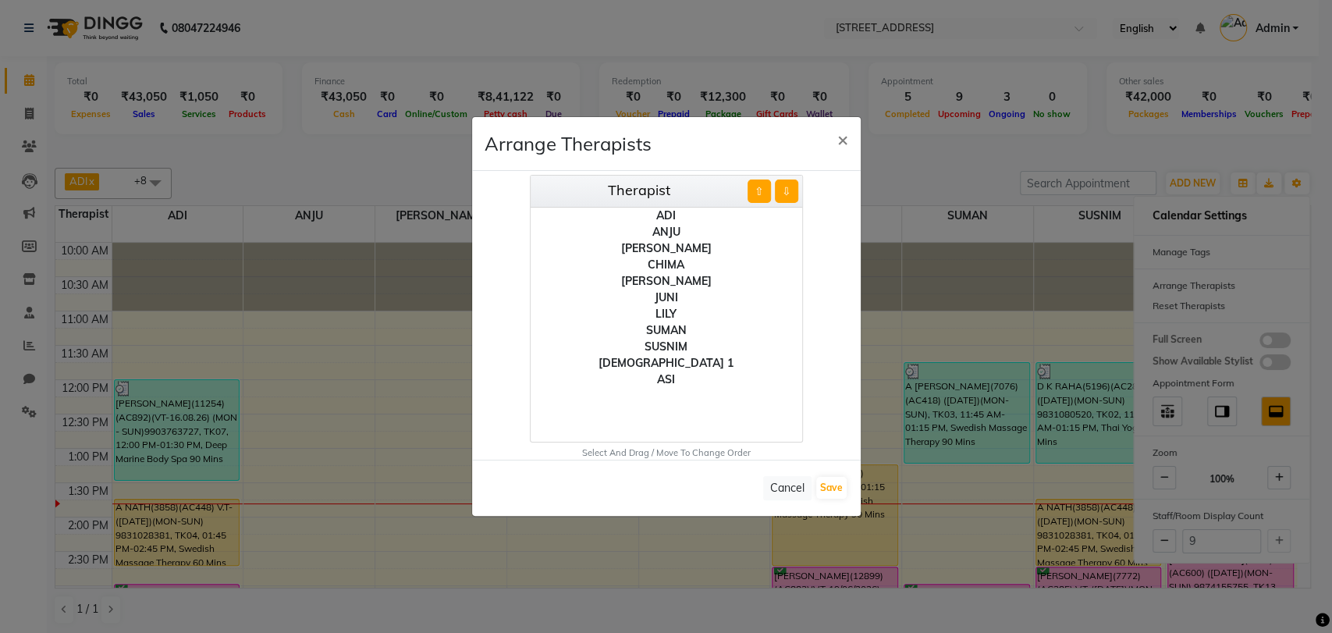
click at [664, 377] on div "ASI" at bounding box center [665, 379] width 271 height 16
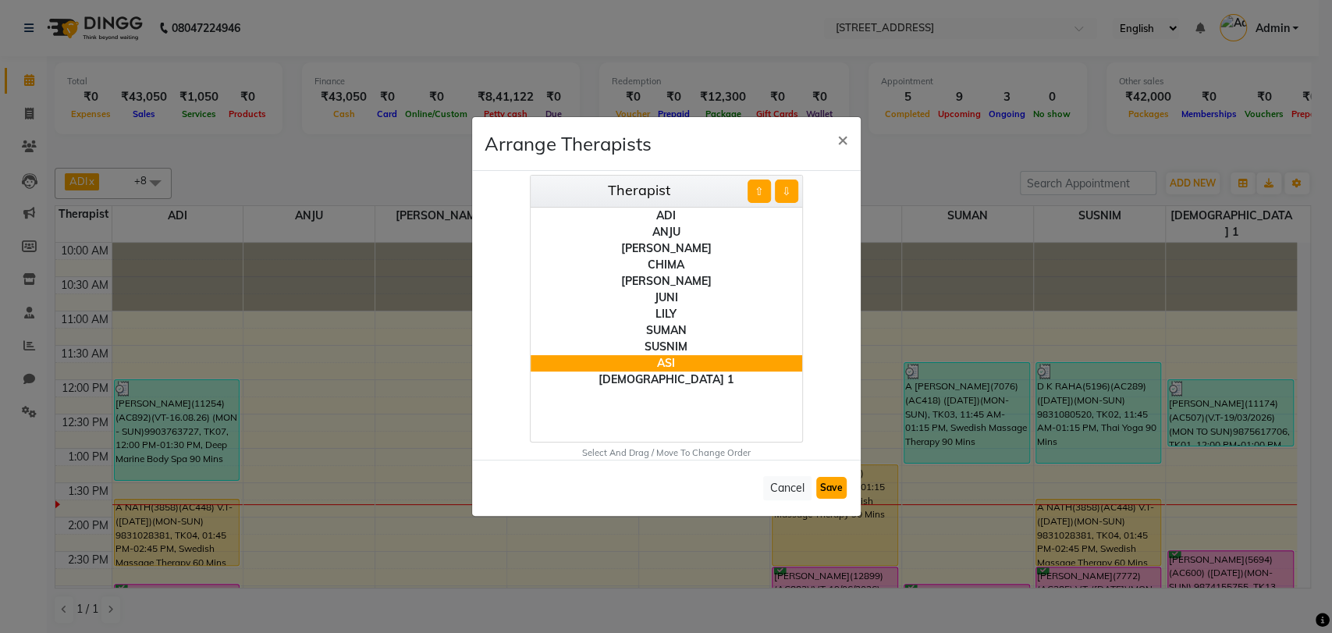
click at [835, 482] on button "Save" at bounding box center [831, 488] width 30 height 22
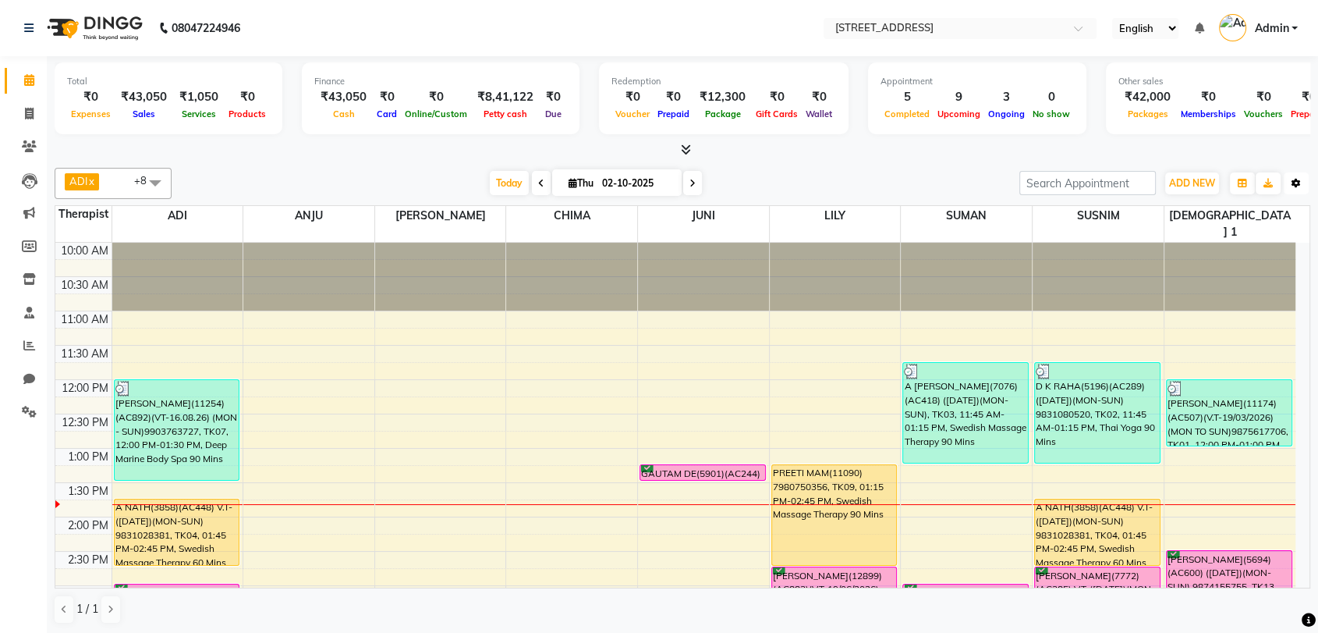
click at [1296, 179] on icon "button" at bounding box center [1296, 183] width 9 height 9
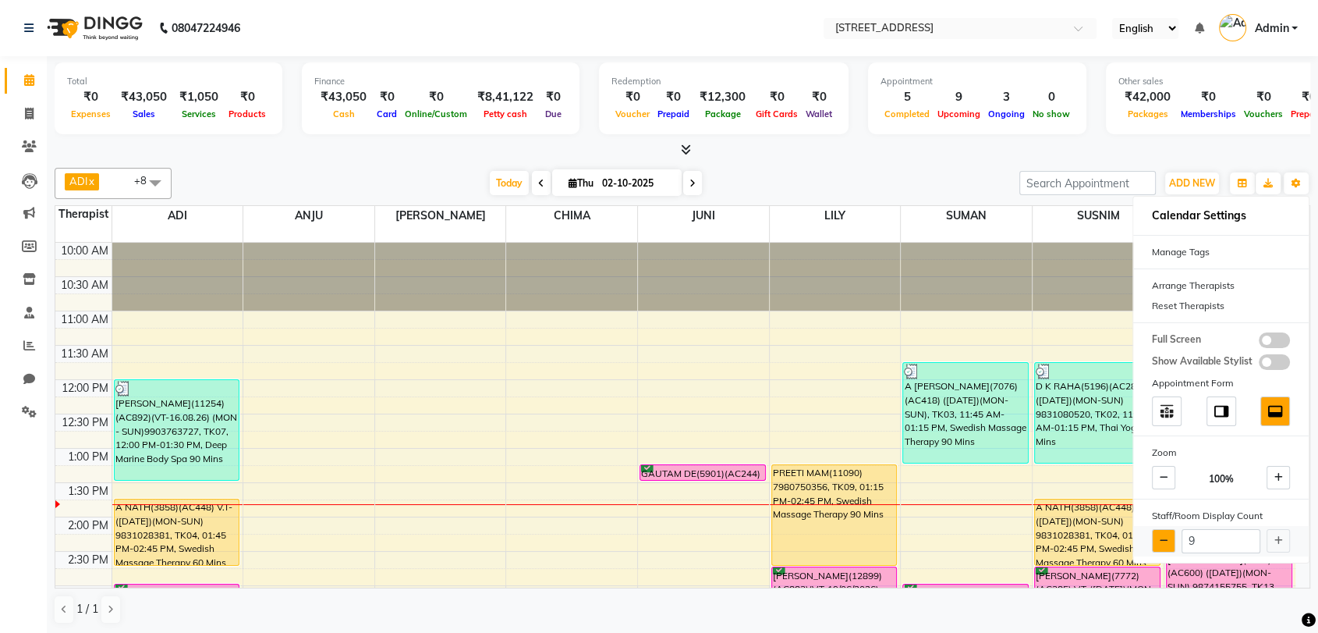
click at [1164, 540] on icon at bounding box center [1164, 540] width 9 height 9
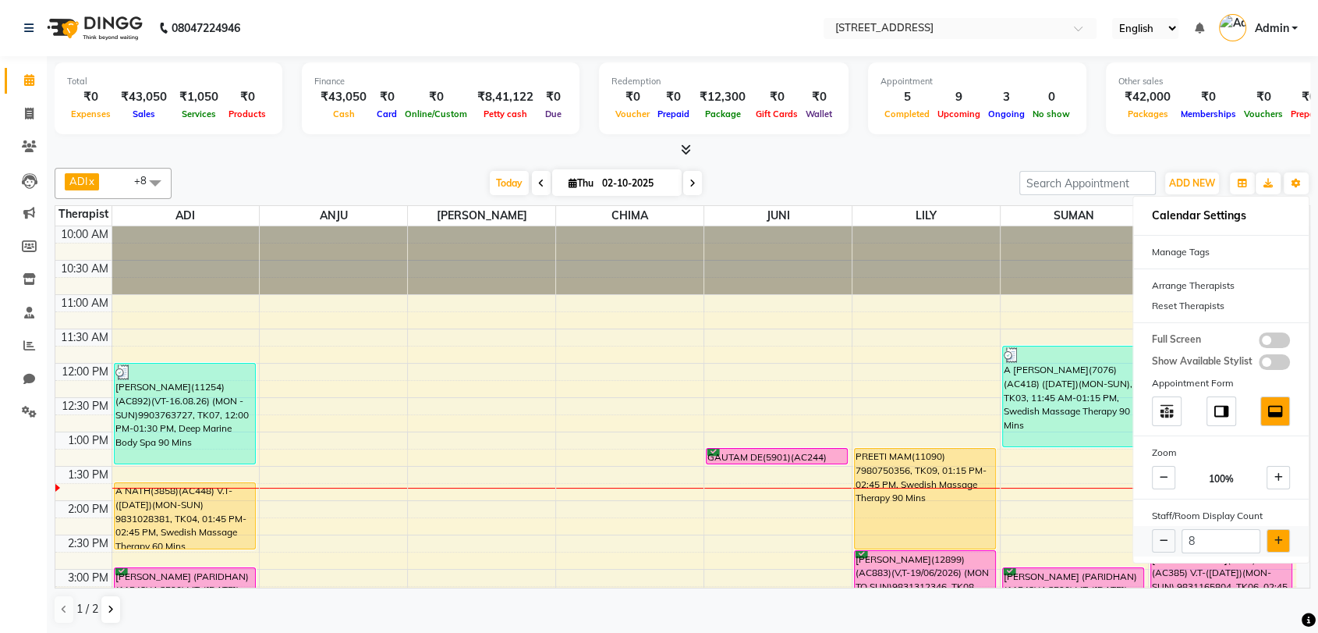
click at [1286, 539] on button at bounding box center [1278, 540] width 23 height 23
type input "9"
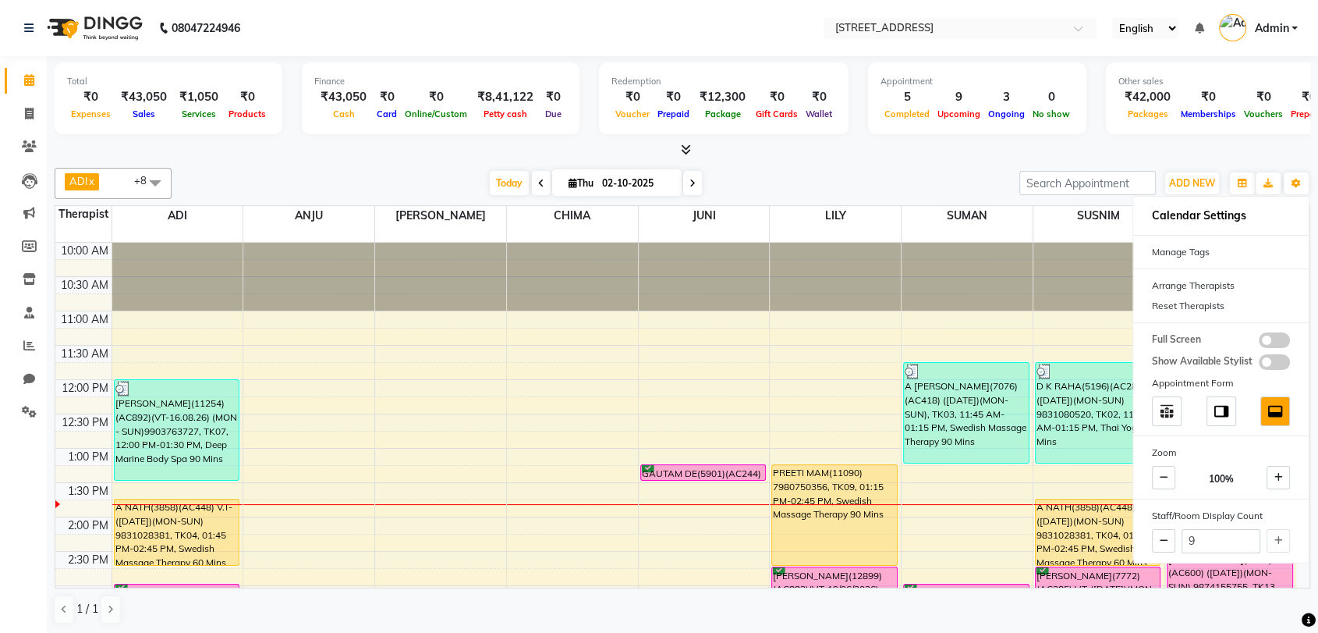
click at [998, 275] on div at bounding box center [967, 277] width 131 height 68
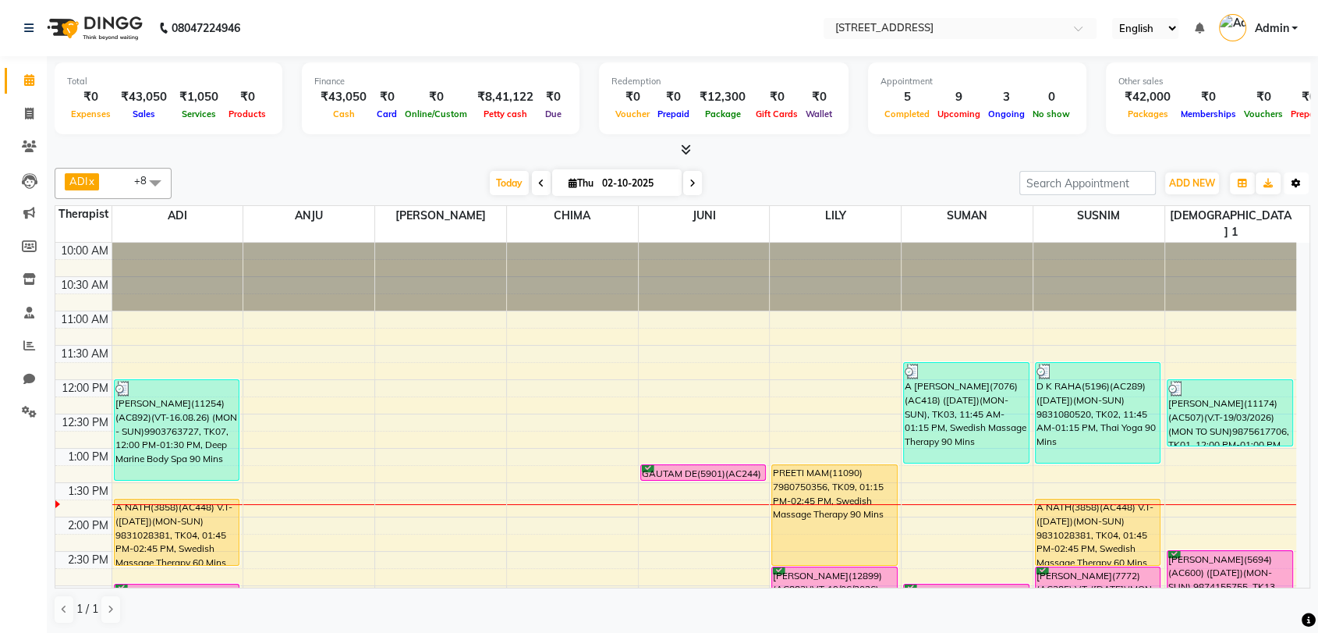
click at [1302, 181] on button "Toggle Dropdown" at bounding box center [1296, 183] width 25 height 22
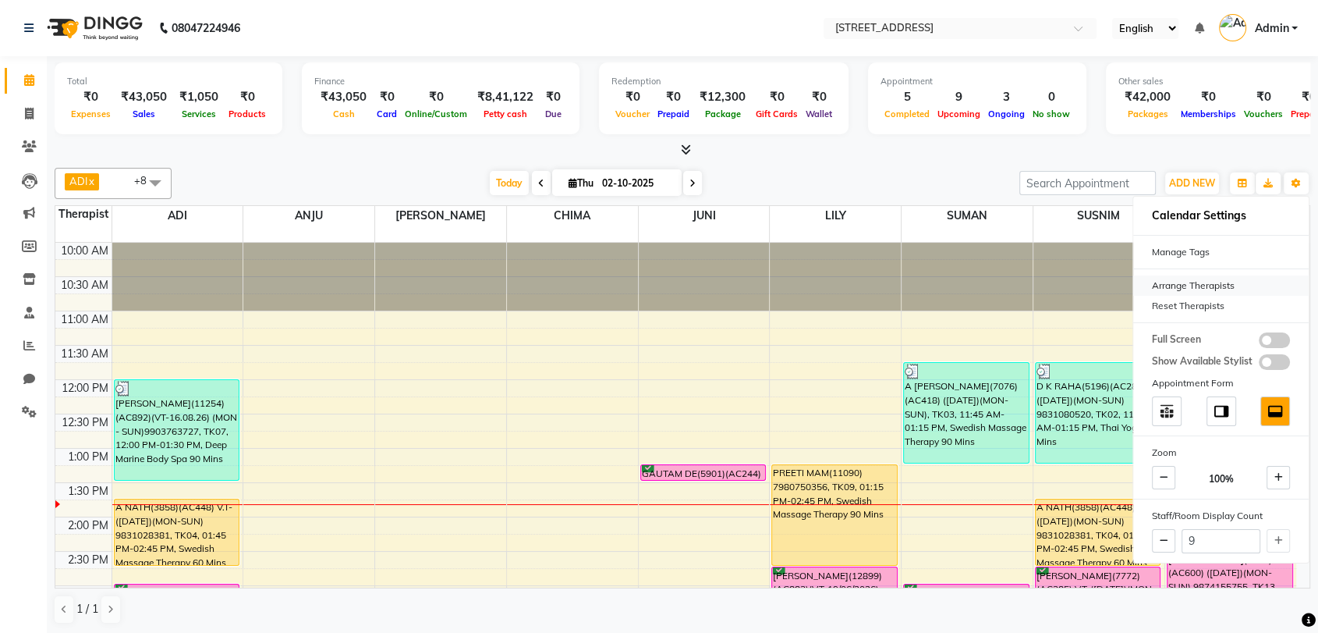
click at [1222, 282] on div "Arrange Therapists" at bounding box center [1221, 285] width 176 height 20
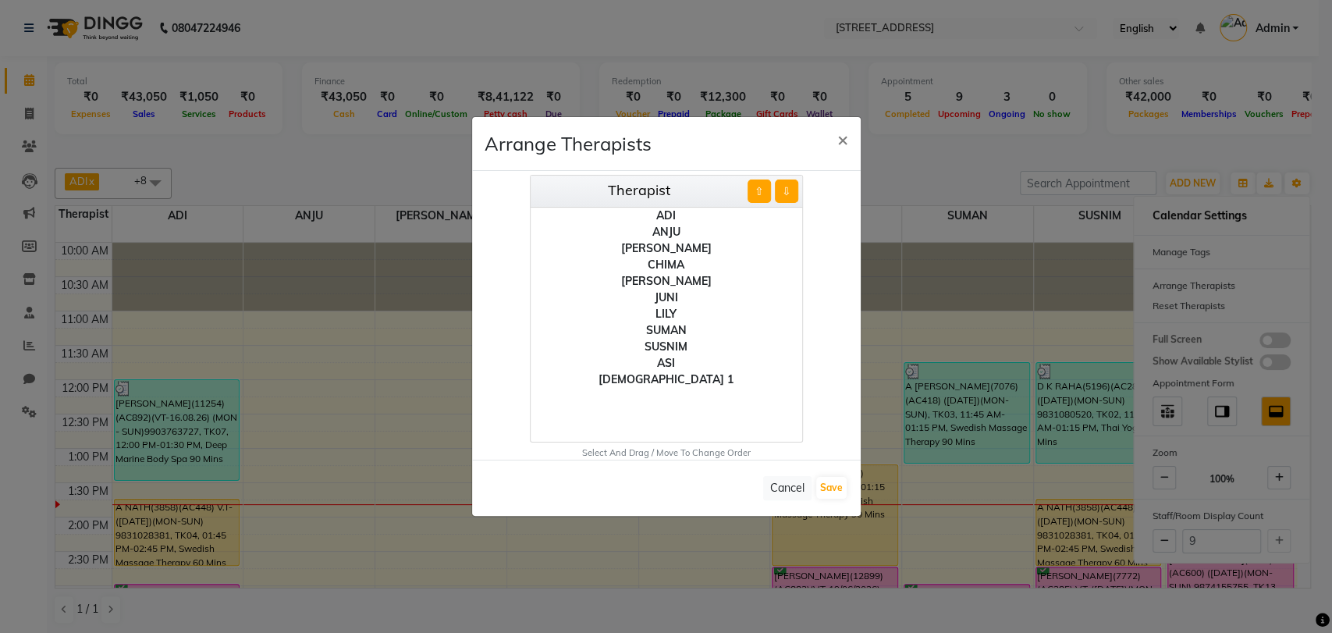
click at [667, 360] on div "ASI" at bounding box center [665, 363] width 271 height 16
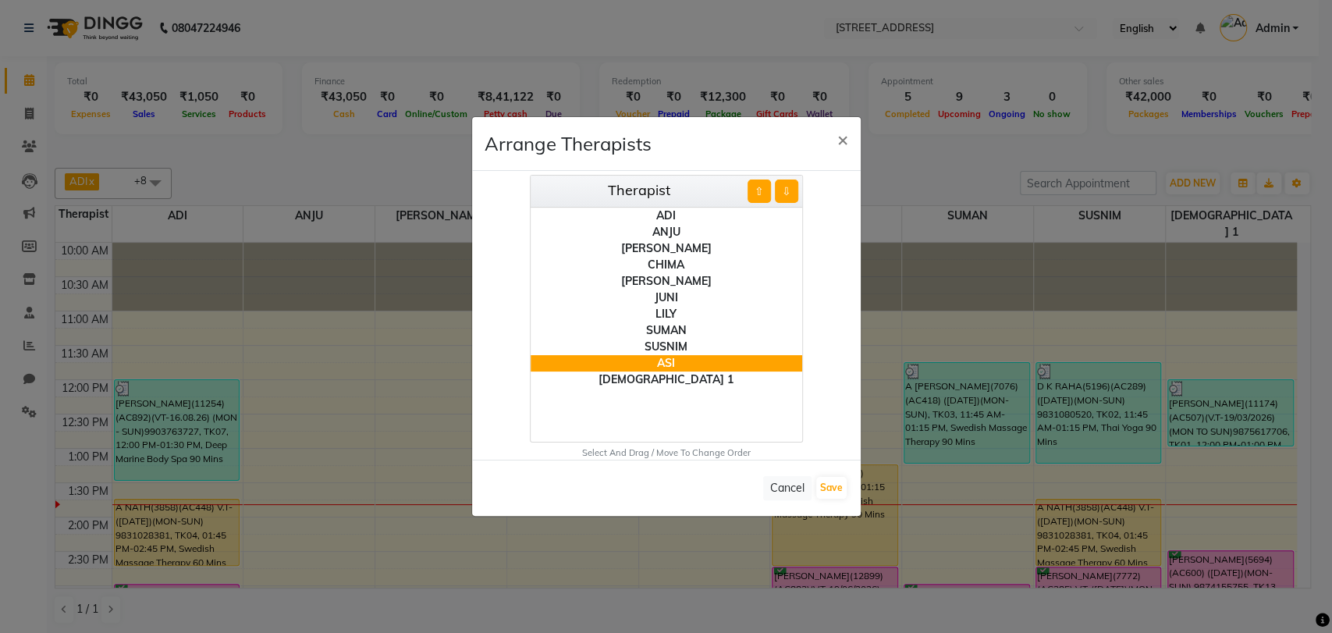
click at [762, 189] on button "⇧" at bounding box center [758, 190] width 23 height 23
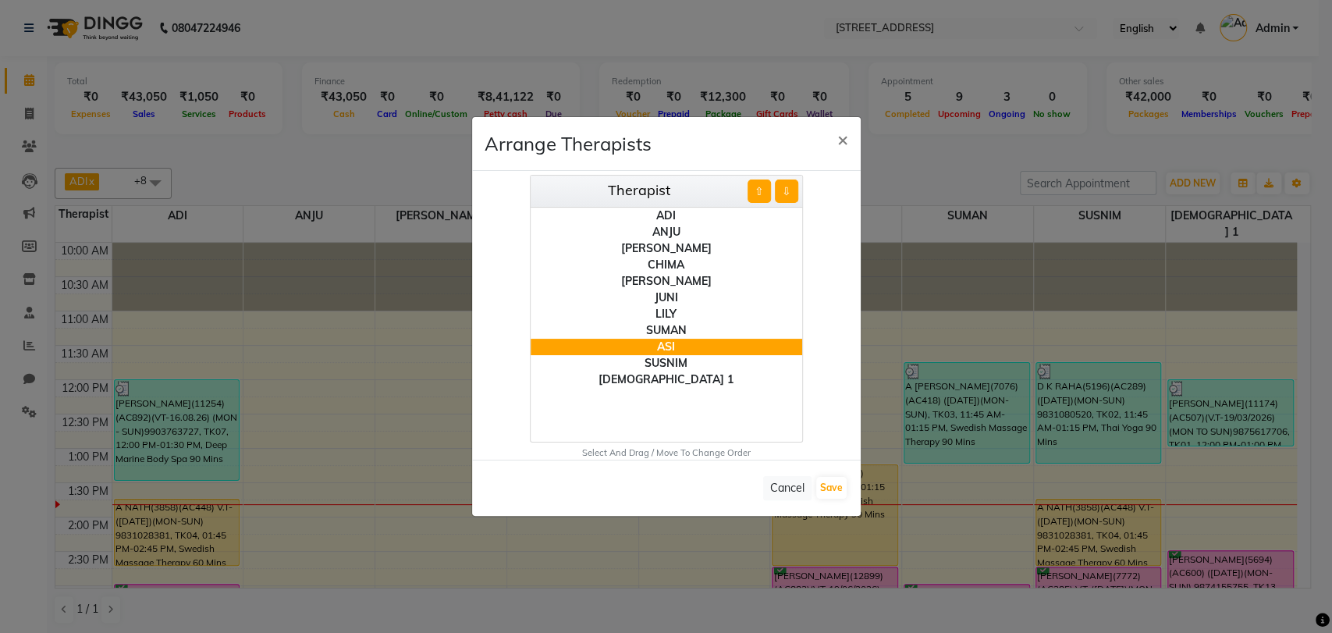
click at [784, 186] on button "⇩" at bounding box center [786, 190] width 23 height 23
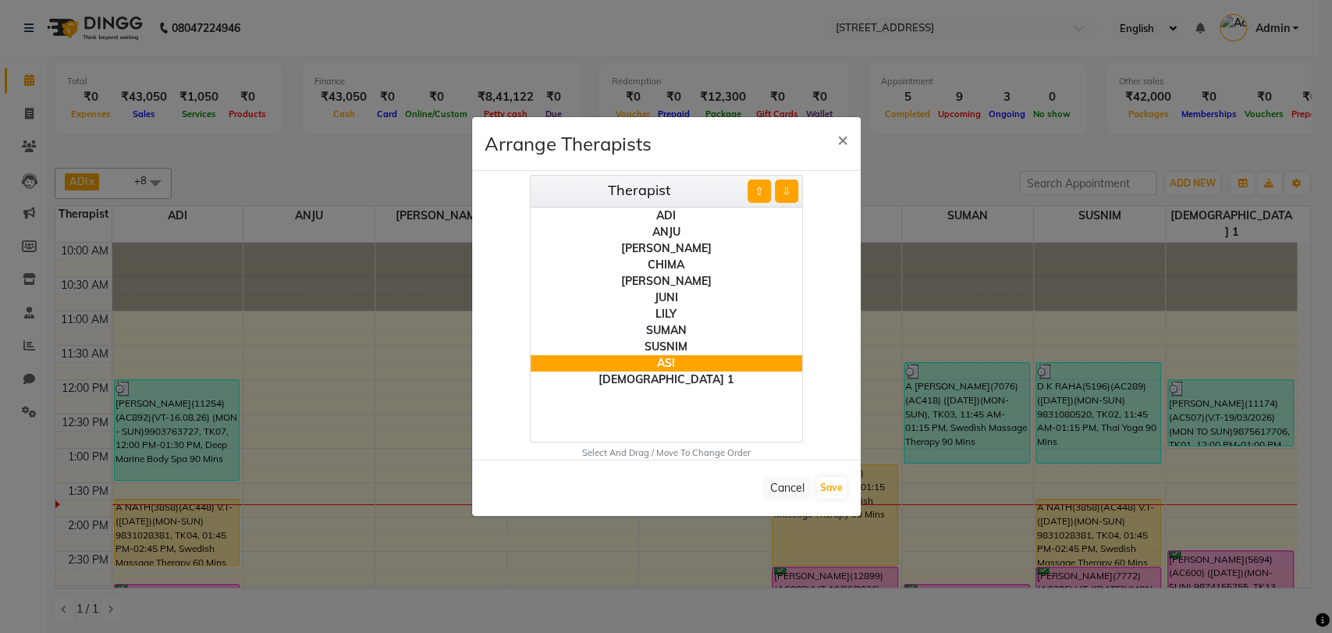
click at [679, 280] on div "JESSIE" at bounding box center [665, 281] width 271 height 16
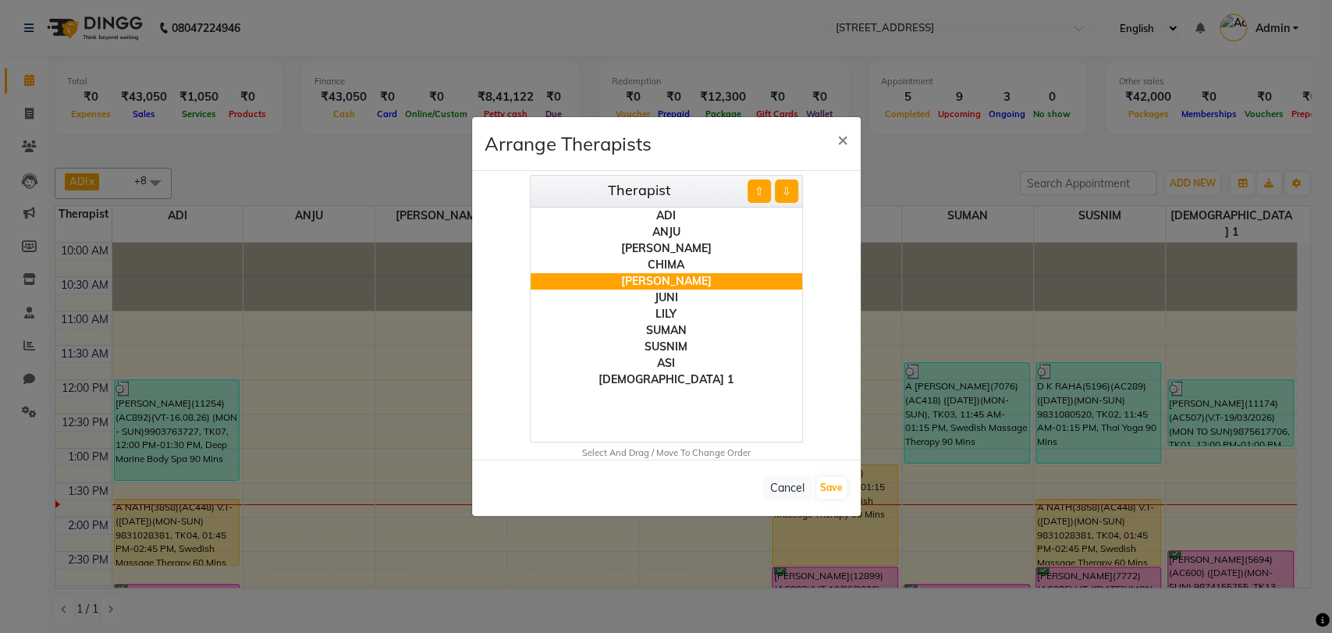
click at [785, 186] on button "⇩" at bounding box center [786, 190] width 23 height 23
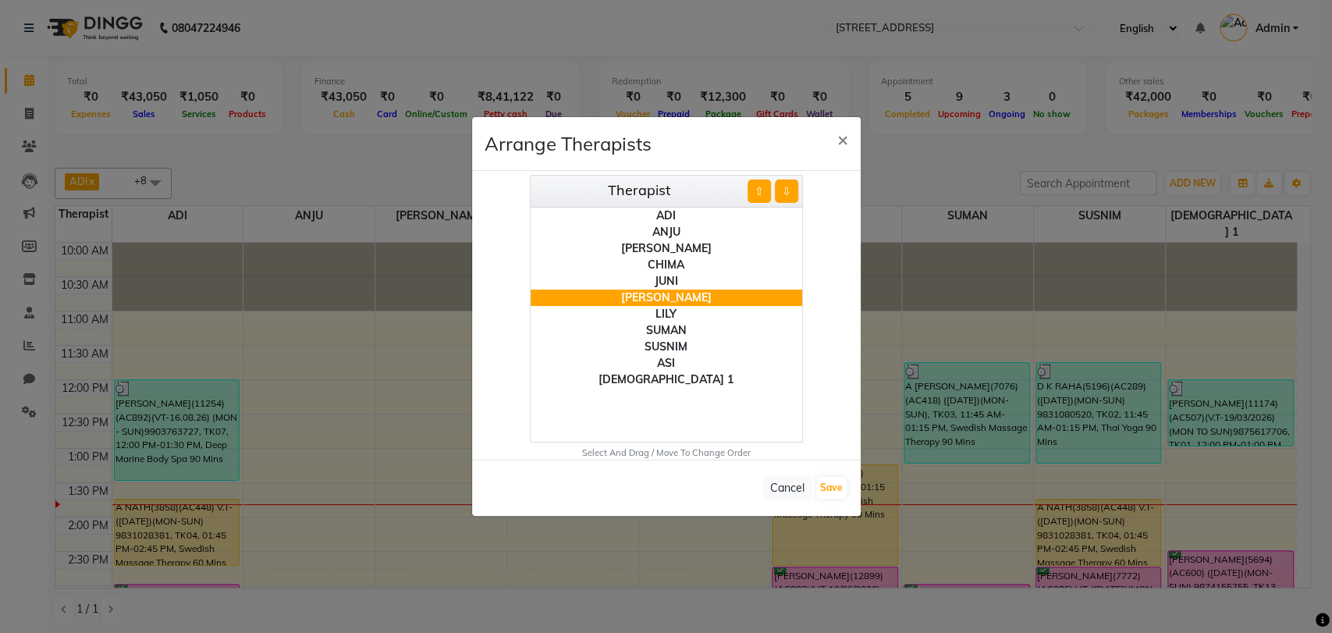
click at [785, 186] on button "⇩" at bounding box center [786, 190] width 23 height 23
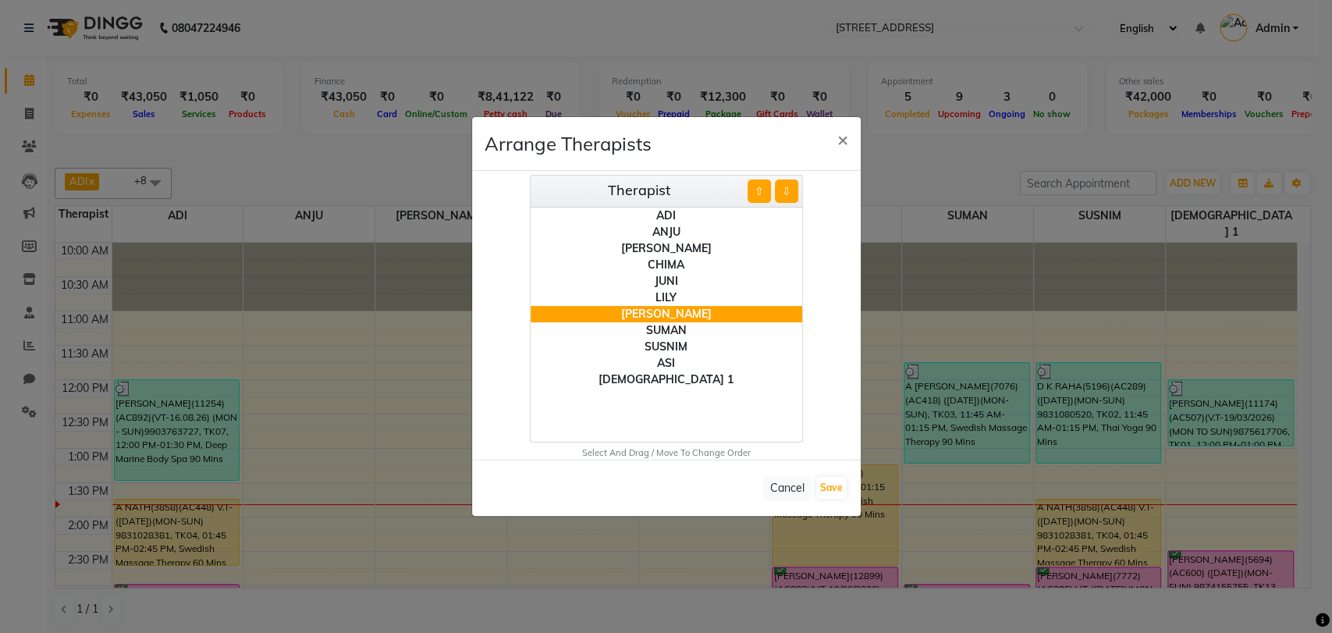
click at [785, 186] on button "⇩" at bounding box center [786, 190] width 23 height 23
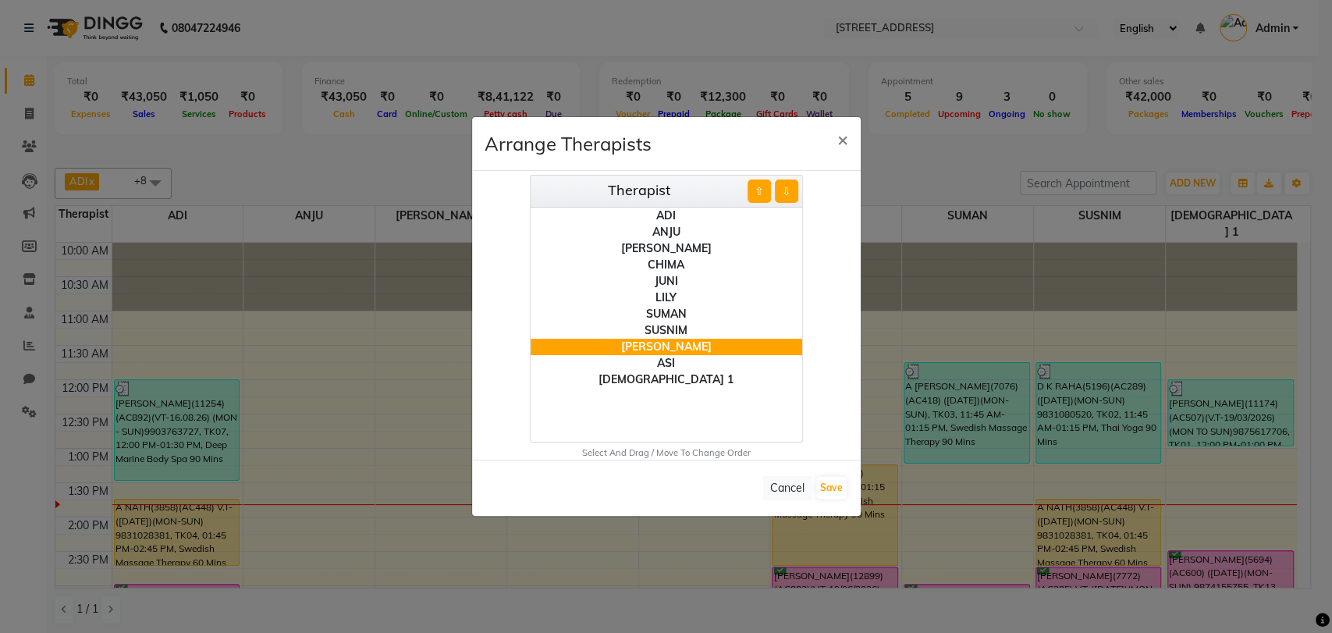
click at [785, 186] on button "⇩" at bounding box center [786, 190] width 23 height 23
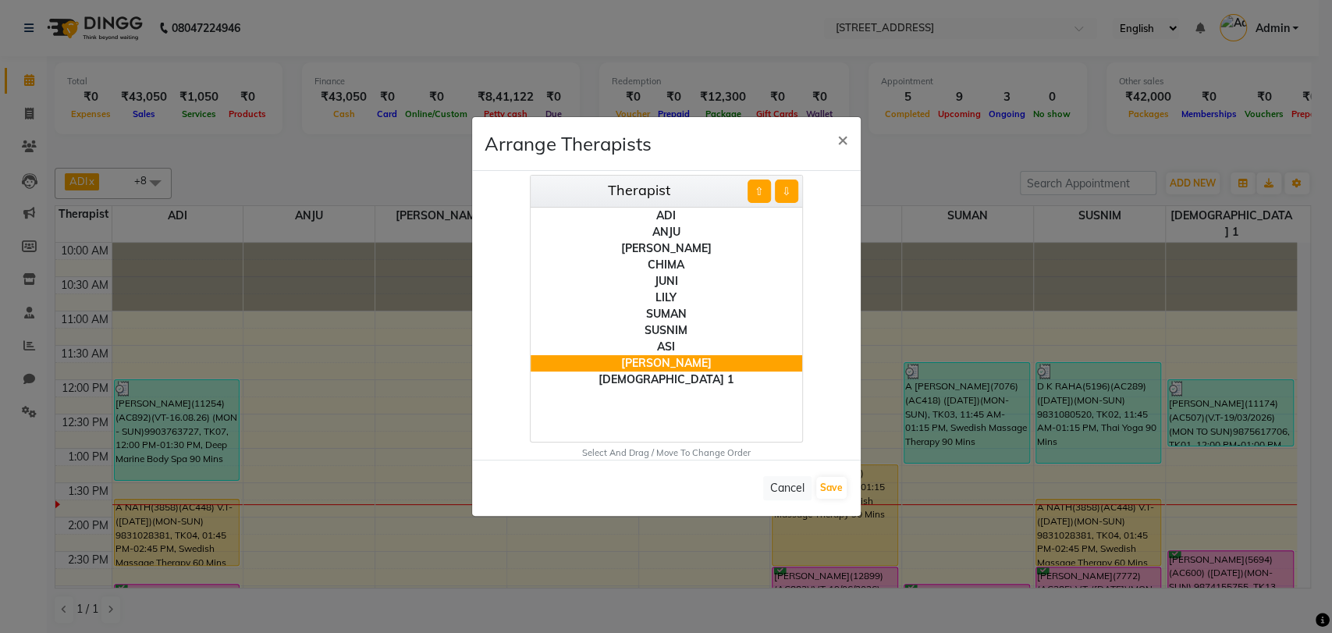
click at [785, 186] on button "⇩" at bounding box center [786, 190] width 23 height 23
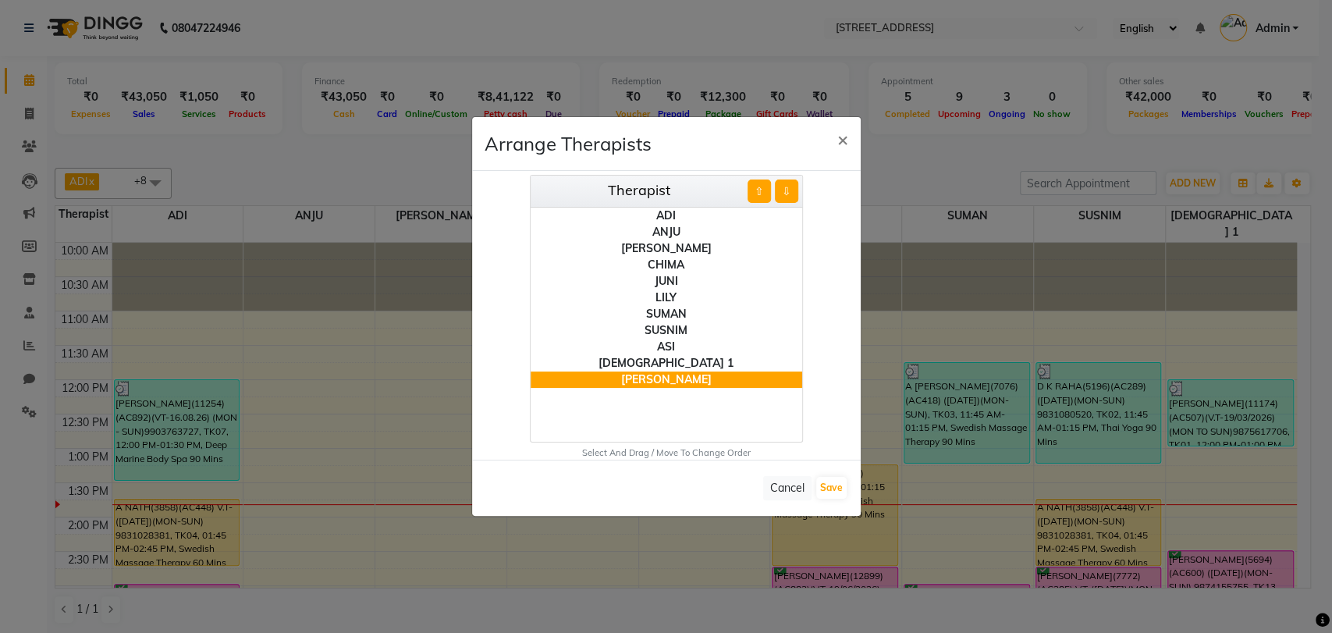
click at [785, 186] on button "⇩" at bounding box center [786, 190] width 23 height 23
click at [835, 488] on button "Save" at bounding box center [831, 488] width 30 height 22
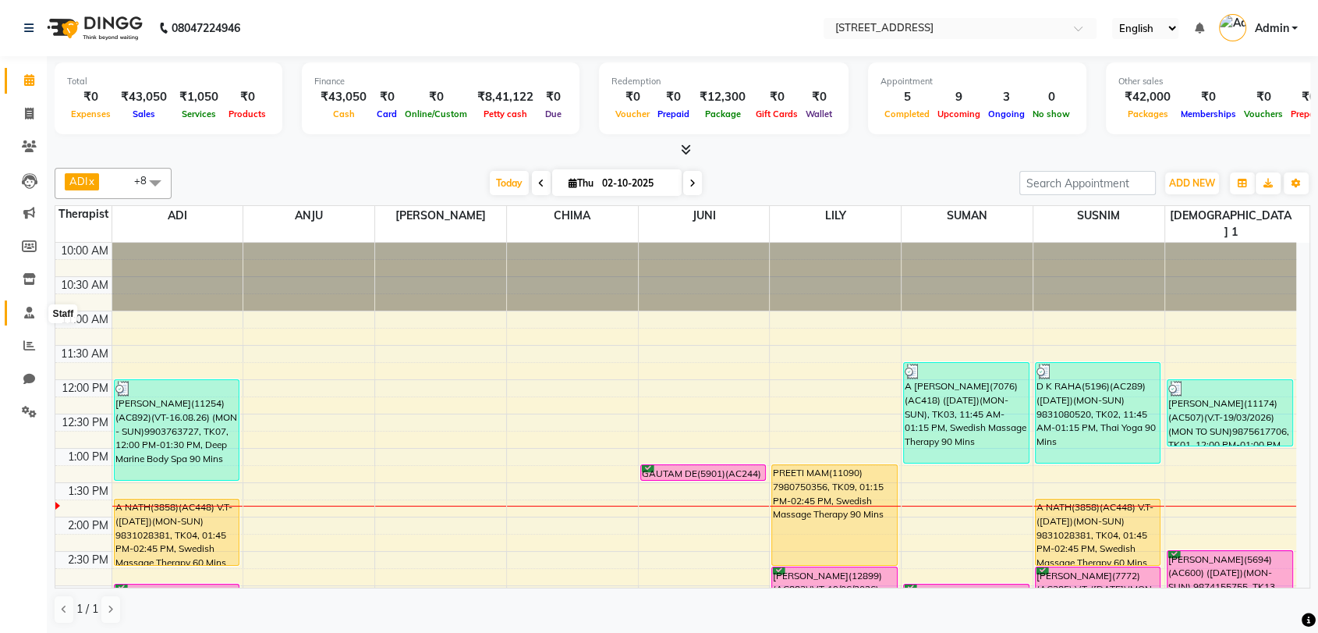
click at [26, 307] on icon at bounding box center [29, 313] width 10 height 12
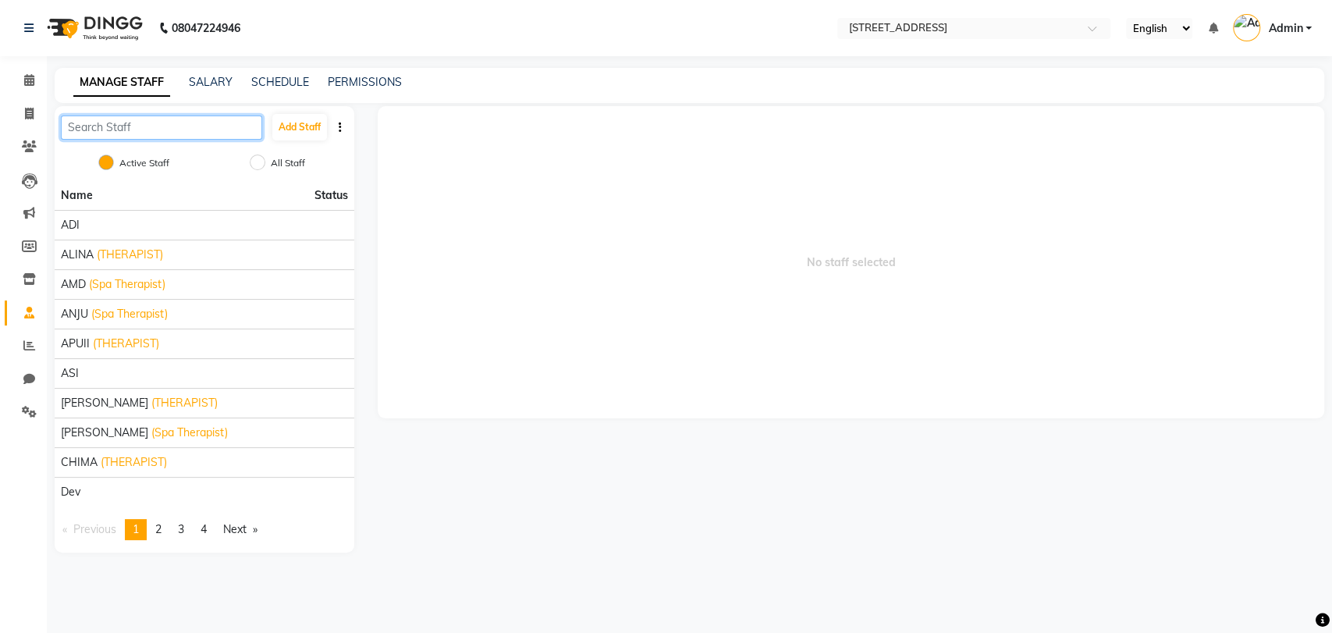
click at [176, 129] on input "text" at bounding box center [161, 127] width 201 height 24
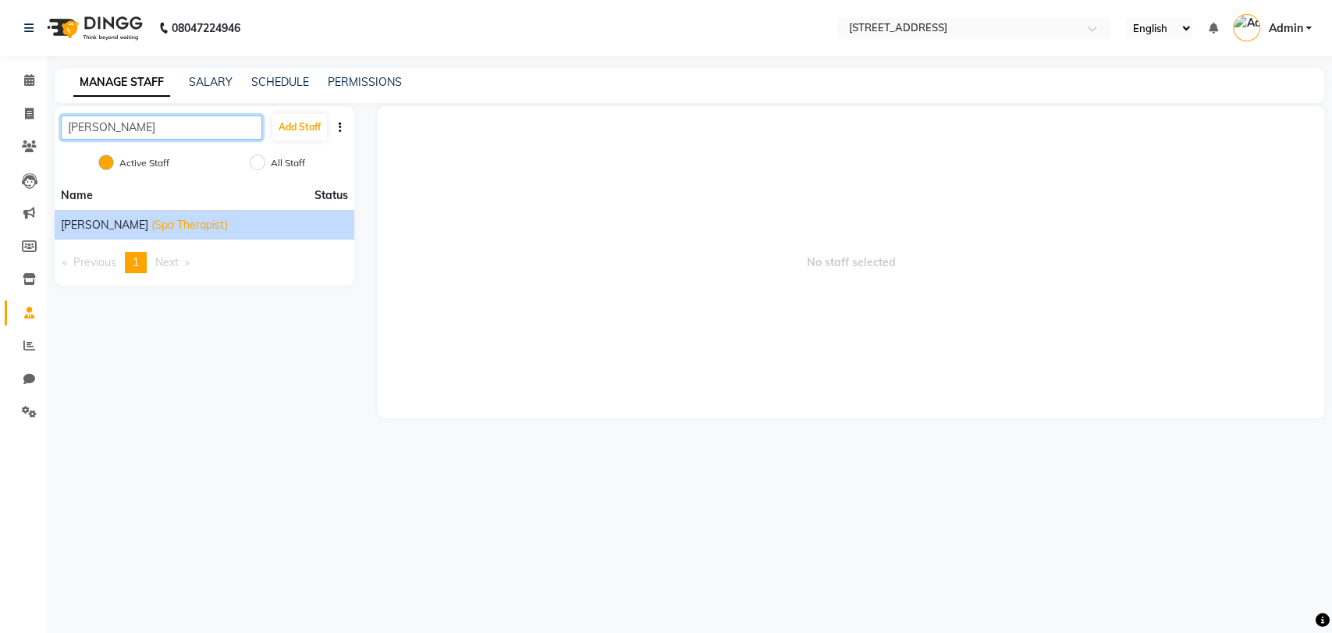
type input "JESS"
click at [151, 221] on span "(Spa Therapist)" at bounding box center [189, 225] width 76 height 16
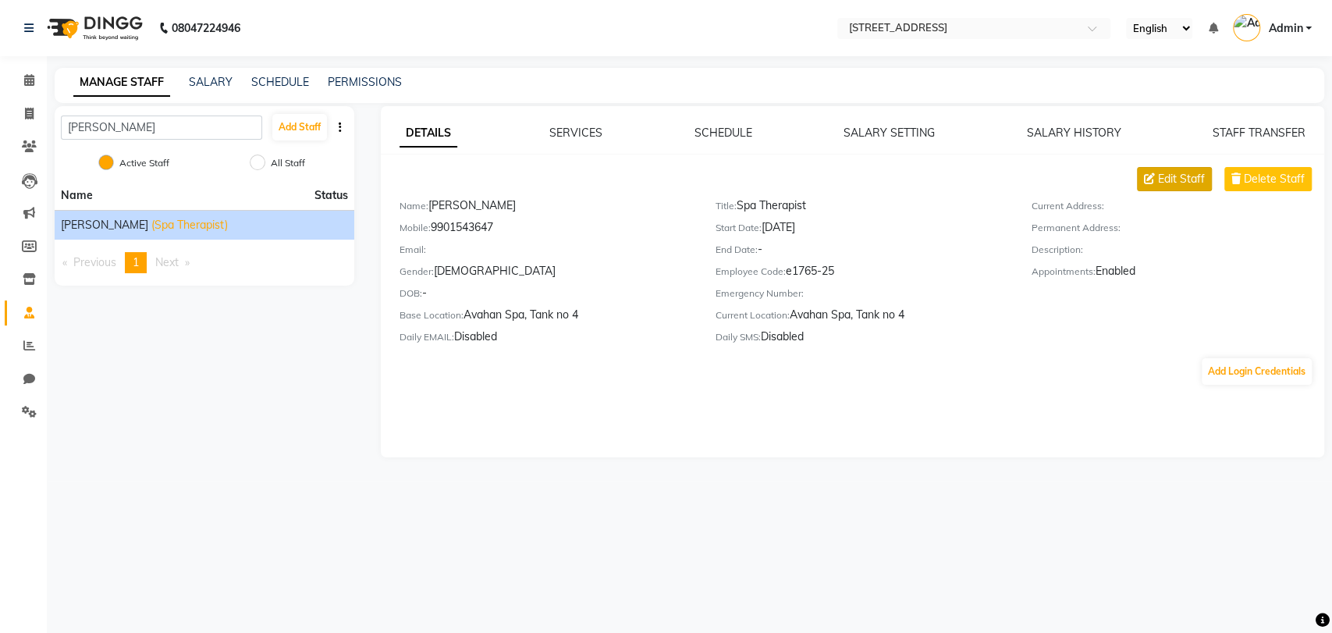
click at [1165, 173] on span "Edit Staff" at bounding box center [1181, 179] width 47 height 16
select select "female"
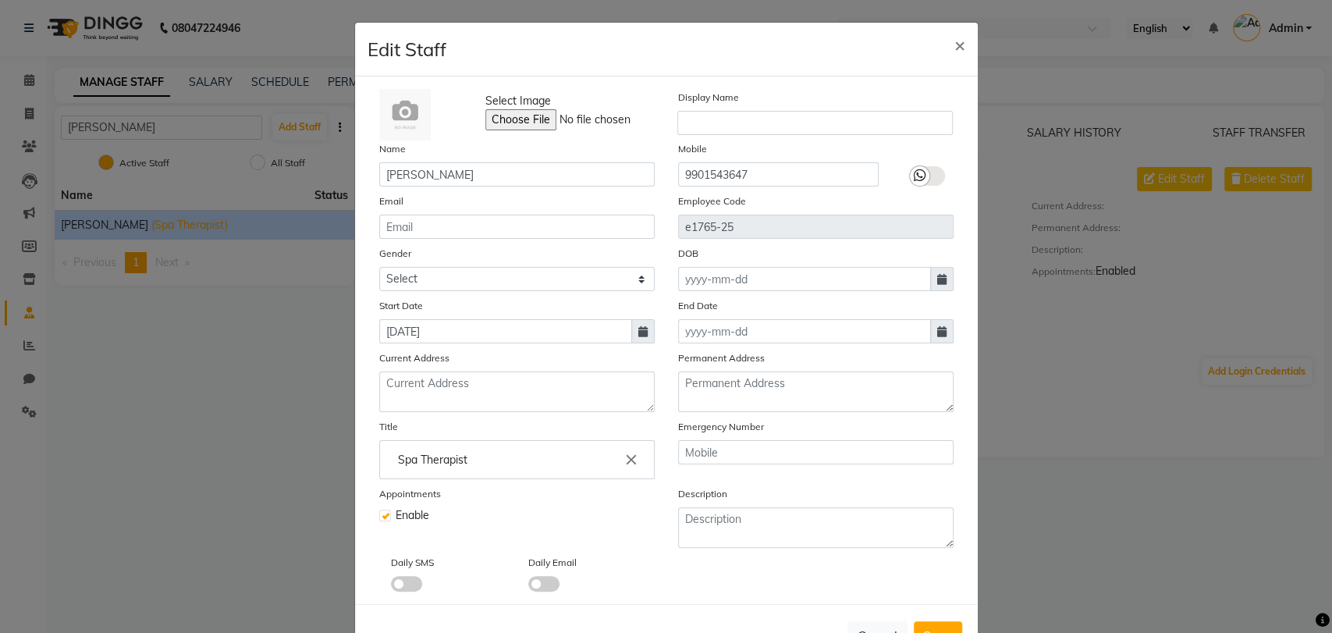
click at [379, 512] on label at bounding box center [385, 515] width 12 height 12
click at [379, 512] on input "checkbox" at bounding box center [384, 514] width 10 height 10
checkbox input "false"
click at [937, 331] on icon at bounding box center [941, 331] width 9 height 11
select select "10"
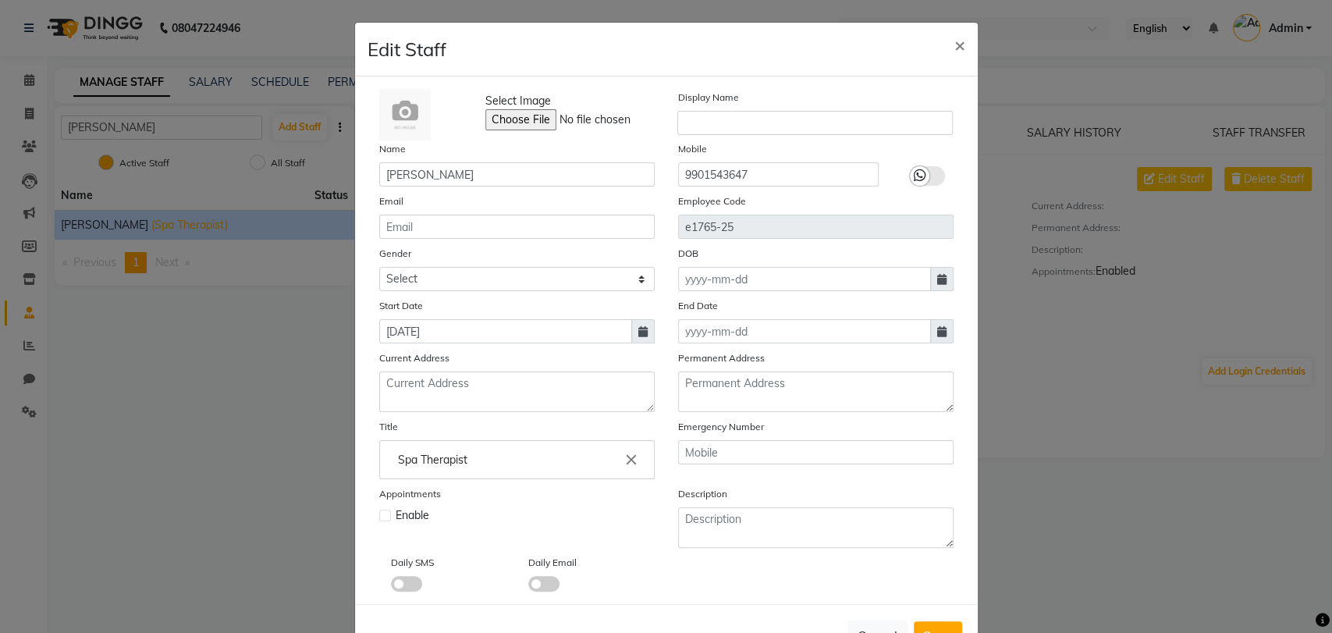
select select "2025"
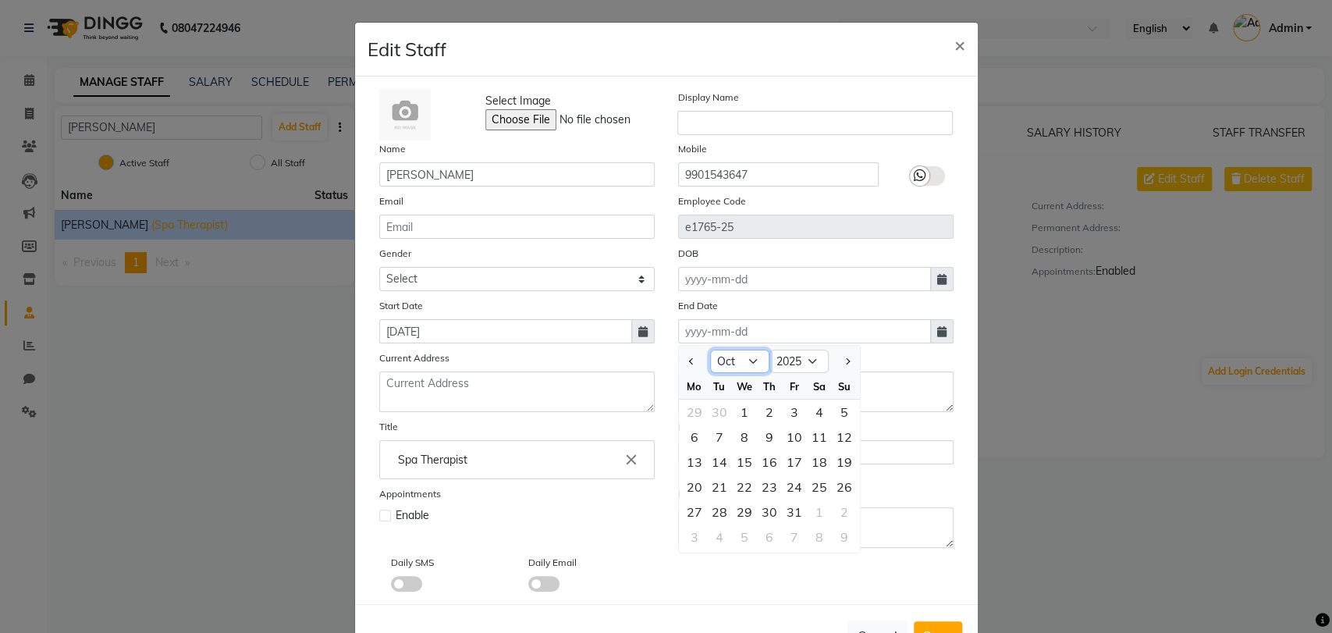
click at [747, 361] on select "Jan Feb Mar Apr May Jun Jul Aug Sep Oct Nov Dec" at bounding box center [739, 360] width 59 height 23
select select "8"
click at [710, 349] on select "Jan Feb Mar Apr May Jun Jul Aug Sep Oct Nov Dec" at bounding box center [739, 360] width 59 height 23
click at [685, 456] on div "11" at bounding box center [694, 461] width 25 height 25
type input "11-08-2025"
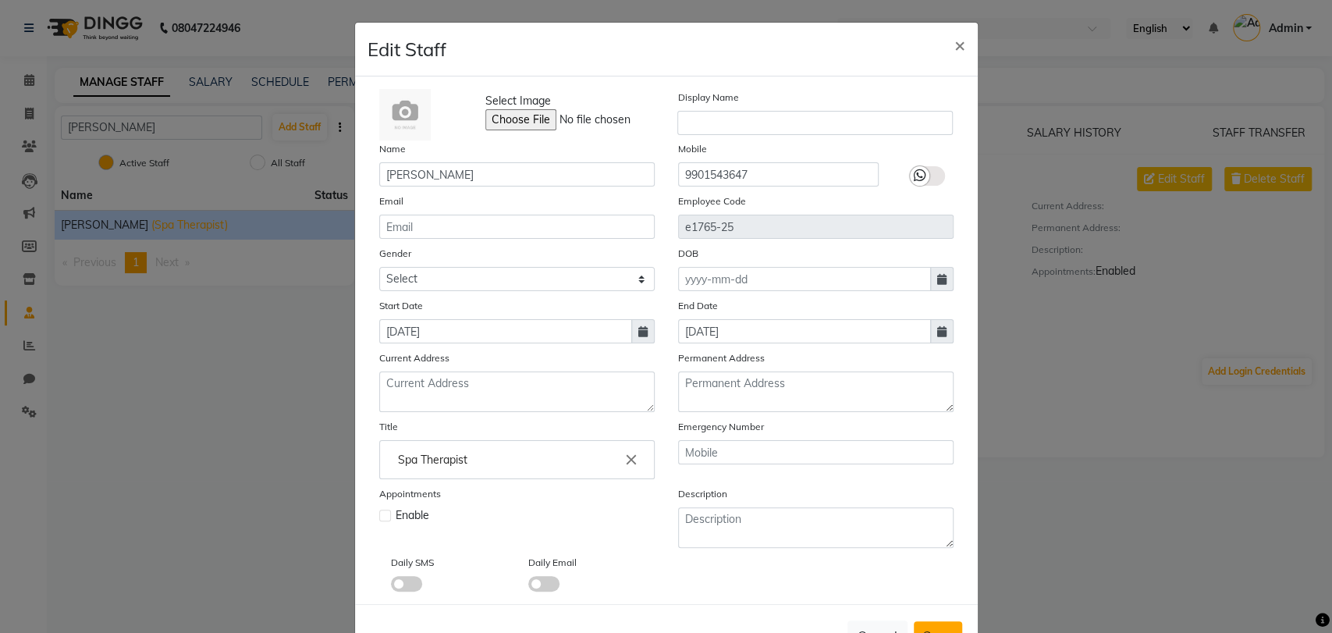
click at [935, 621] on button "Save" at bounding box center [937, 635] width 48 height 28
select select
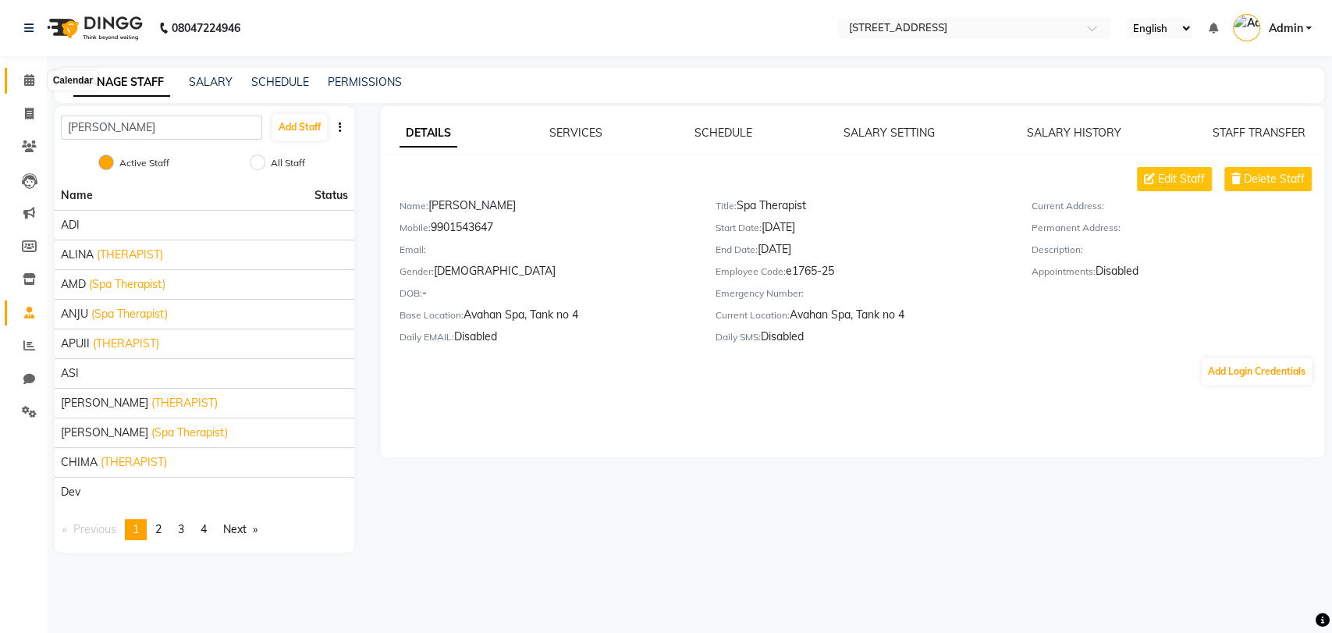
click at [26, 77] on icon at bounding box center [29, 80] width 10 height 12
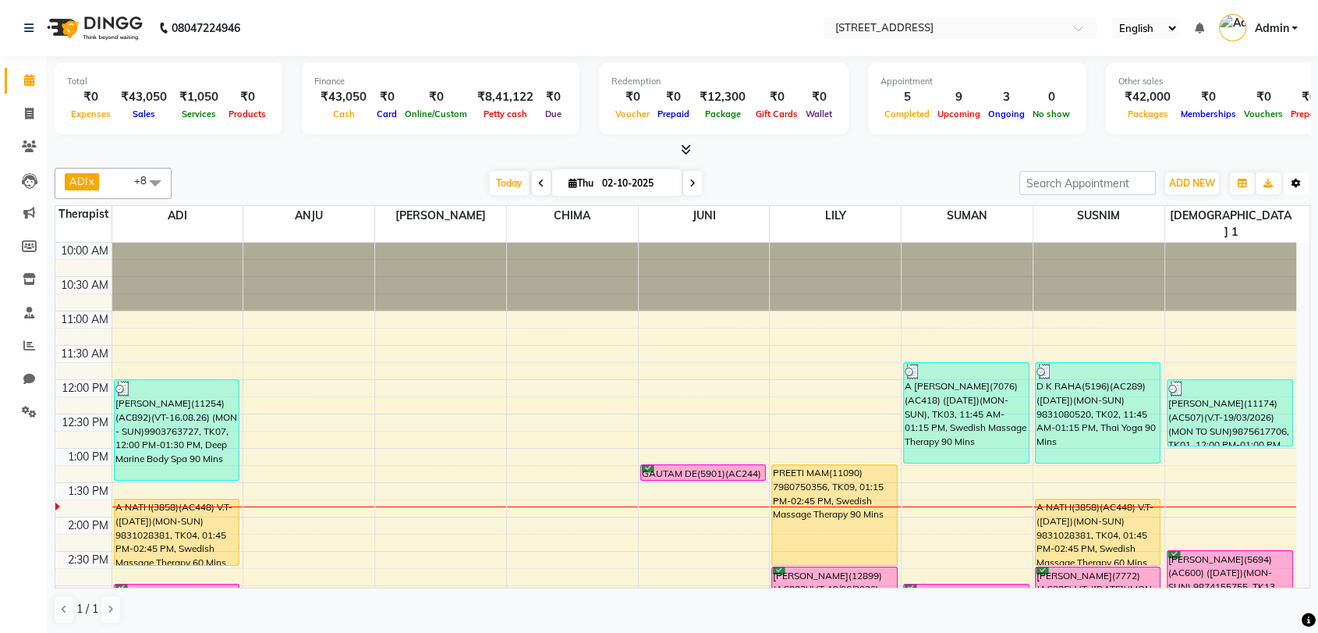
click at [1297, 180] on icon "button" at bounding box center [1296, 183] width 9 height 9
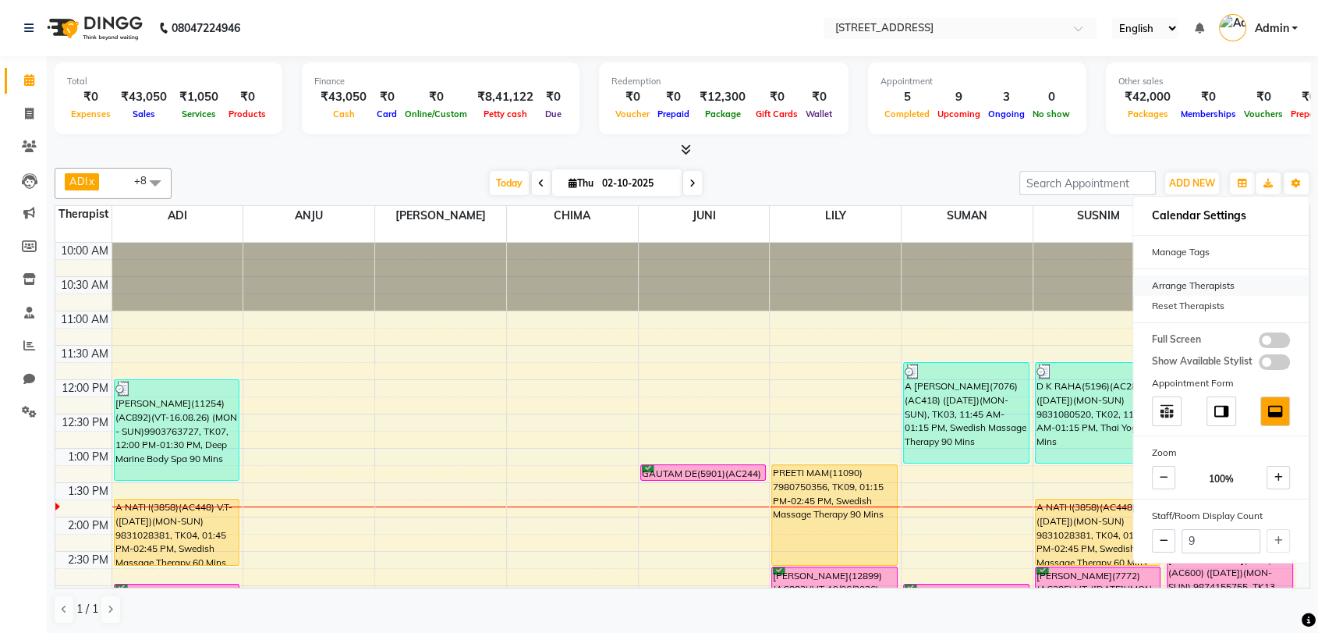
click at [1217, 285] on div "Arrange Therapists" at bounding box center [1221, 285] width 176 height 20
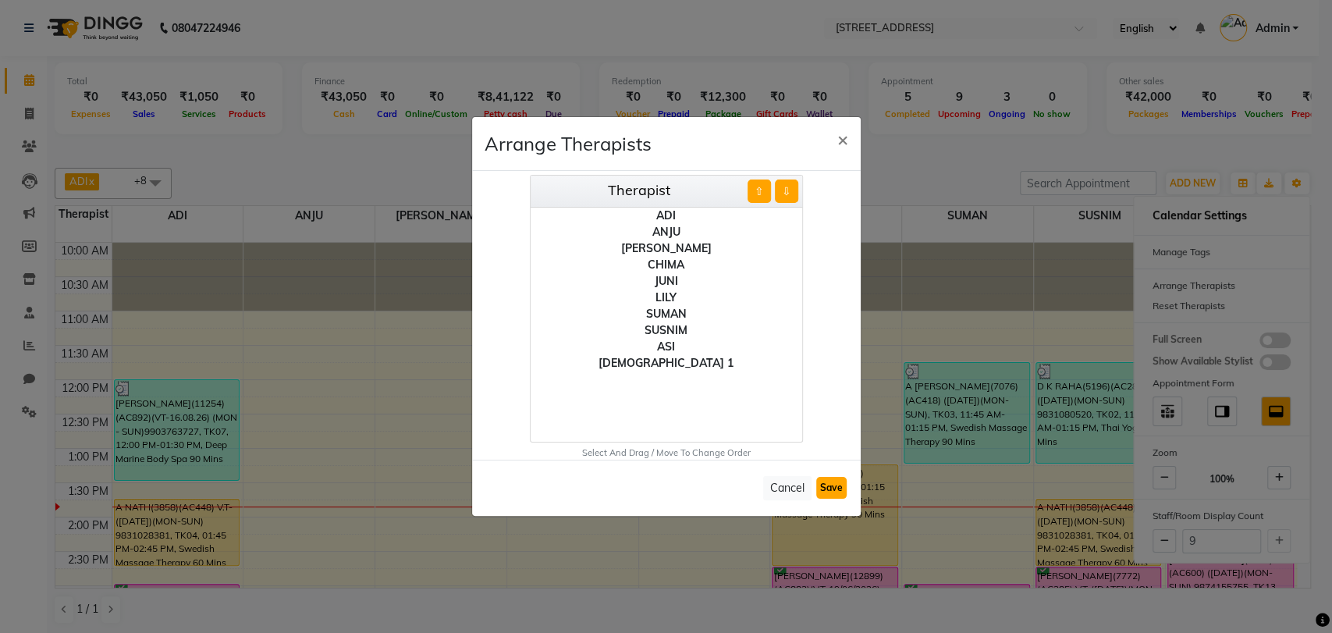
click at [828, 483] on button "Save" at bounding box center [831, 488] width 30 height 22
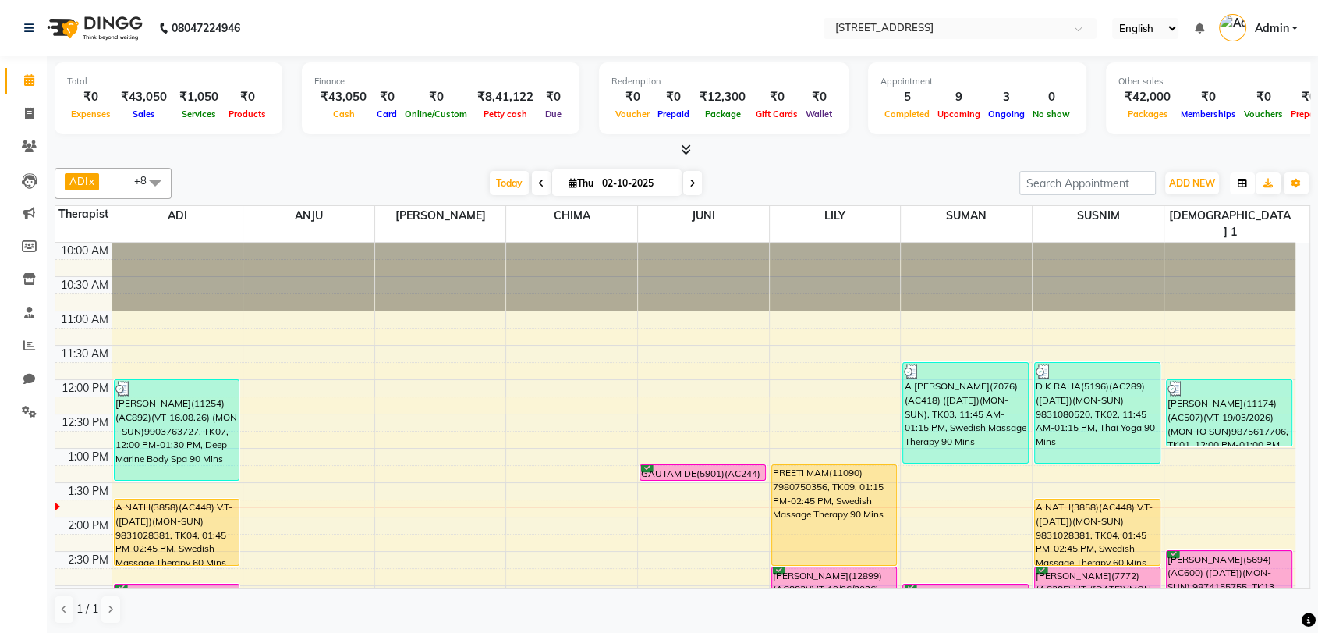
click at [1238, 183] on icon "button" at bounding box center [1242, 183] width 9 height 9
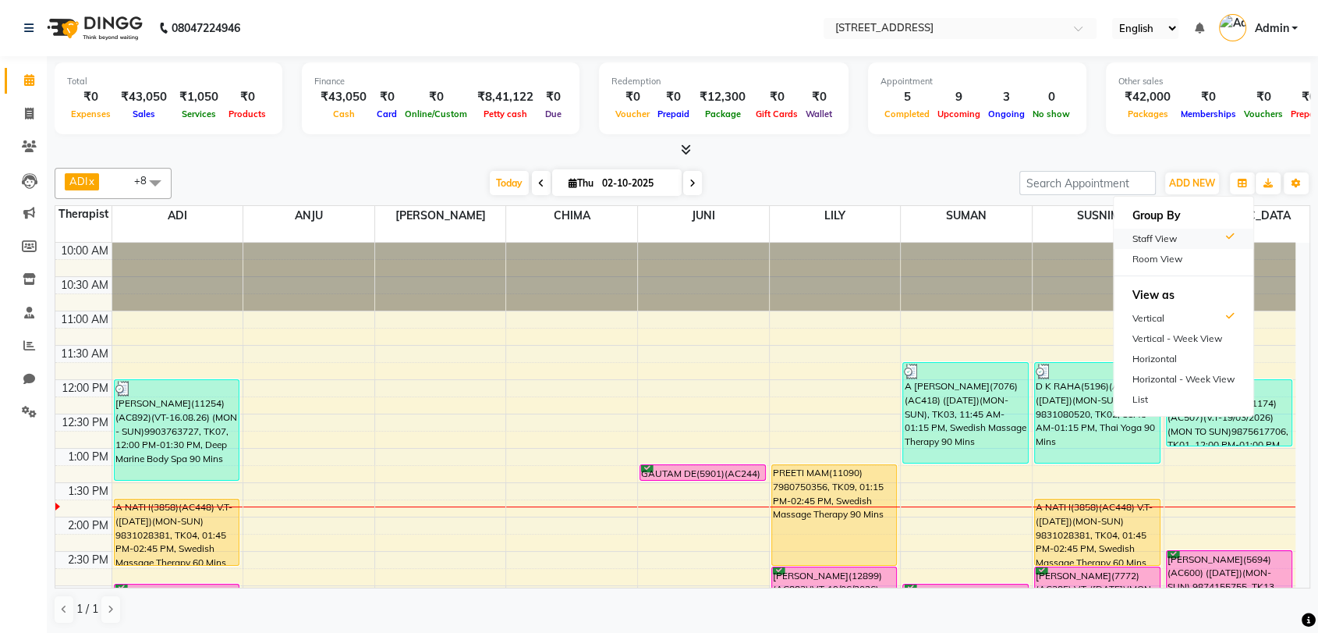
click at [1173, 246] on div "Staff View" at bounding box center [1184, 239] width 140 height 20
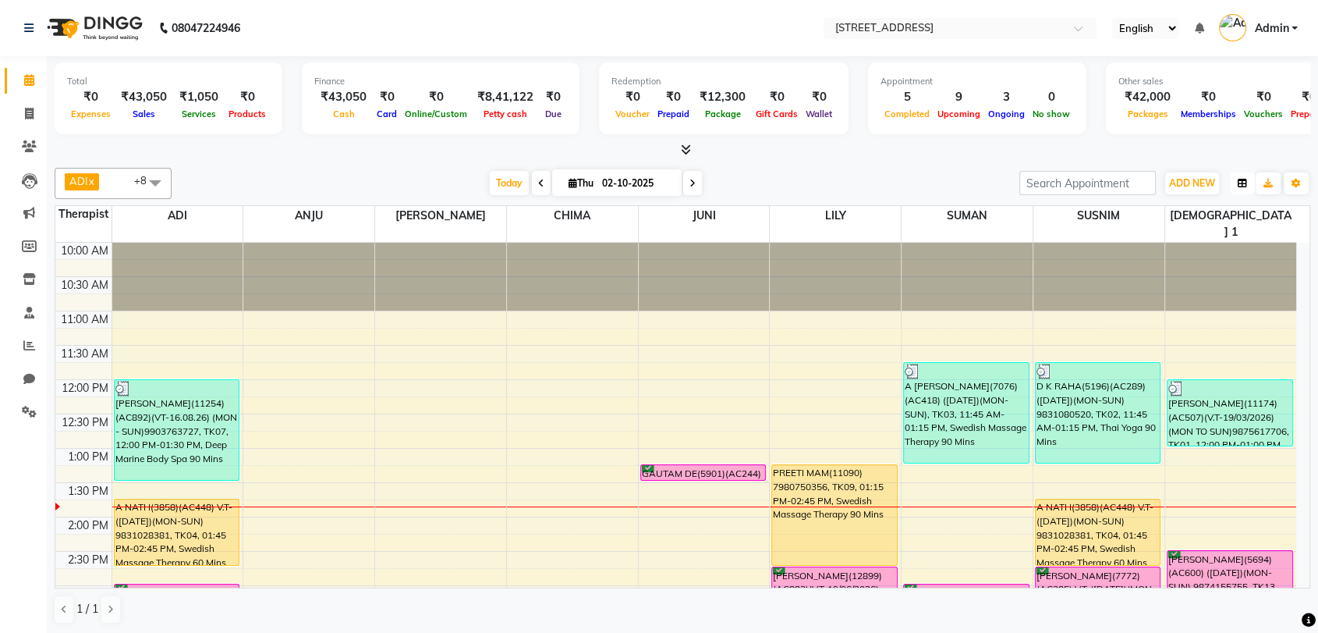
click at [1236, 179] on button "button" at bounding box center [1242, 183] width 25 height 22
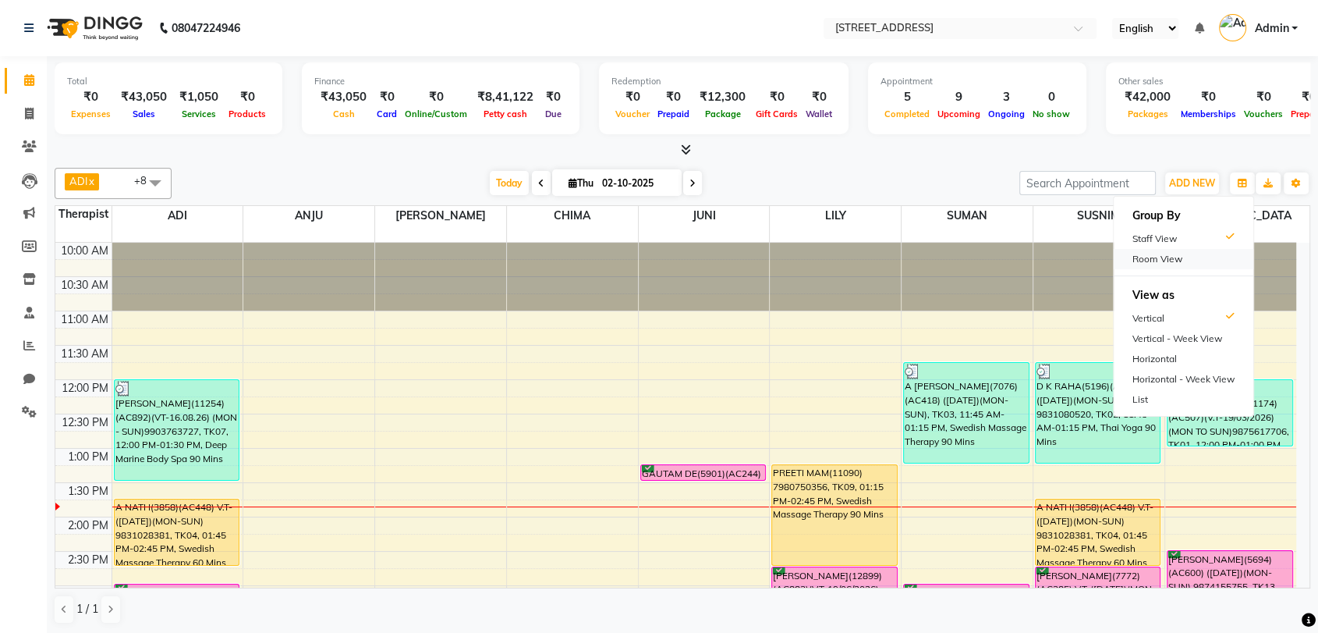
click at [1197, 261] on div "Room View" at bounding box center [1184, 259] width 140 height 20
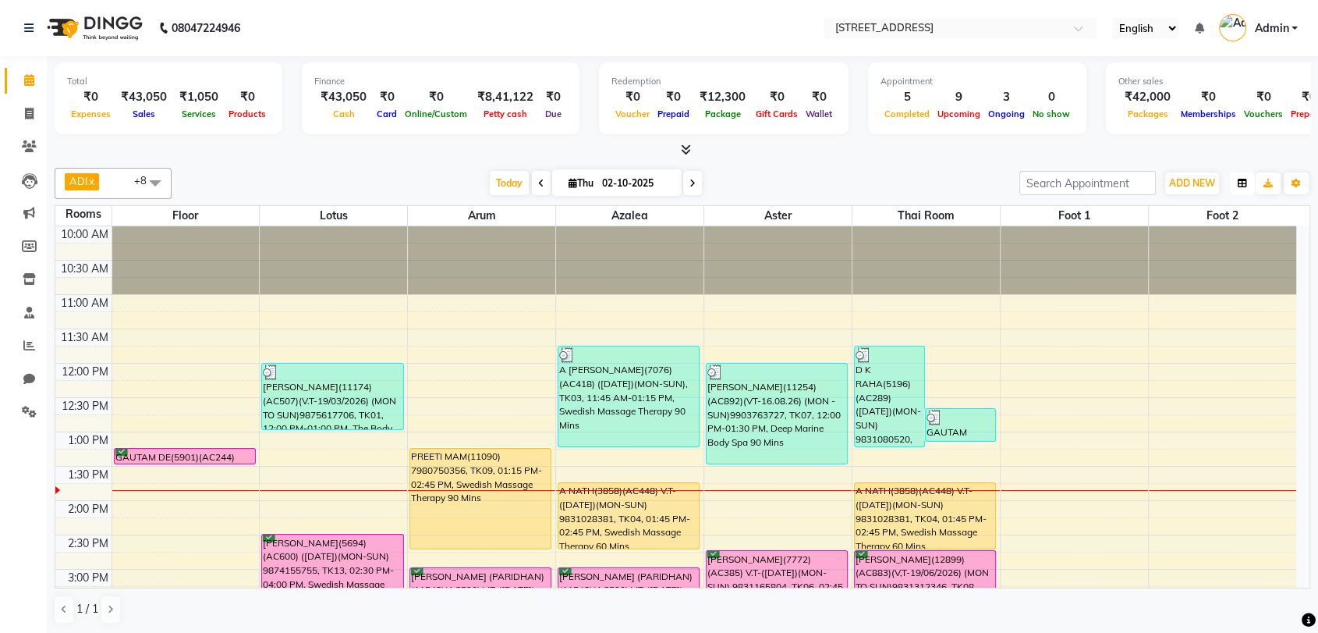
click at [1242, 175] on button "button" at bounding box center [1242, 183] width 25 height 22
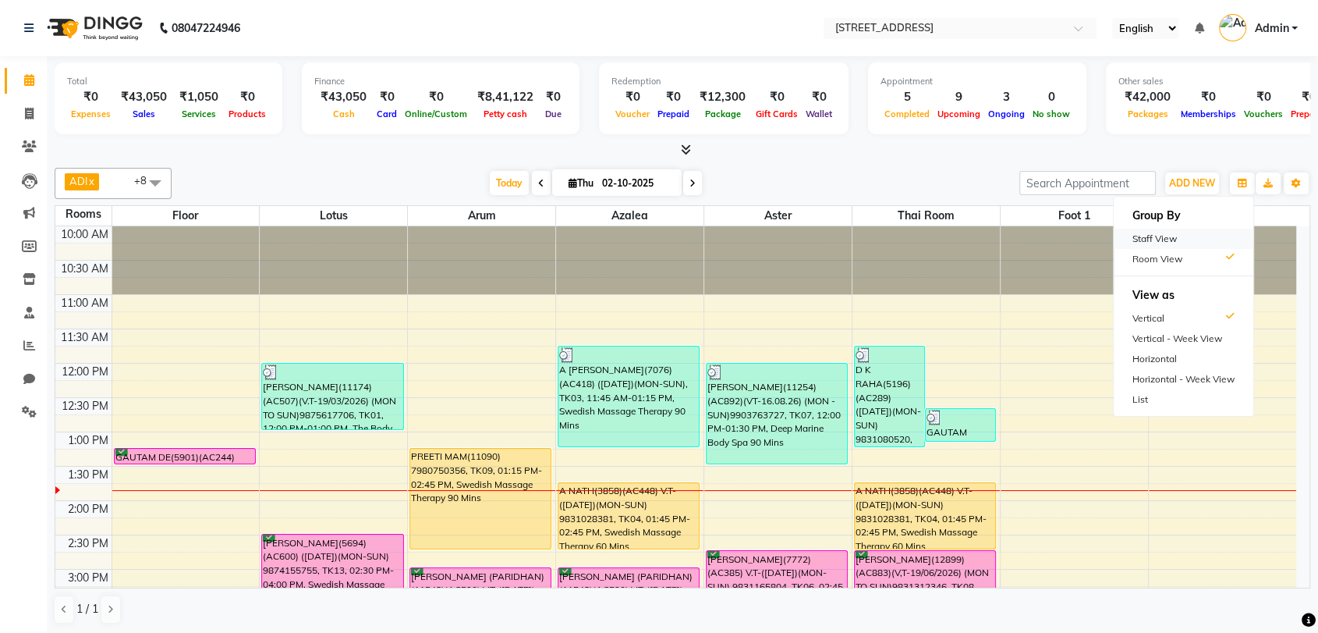
click at [1180, 236] on div "Staff View" at bounding box center [1184, 239] width 140 height 20
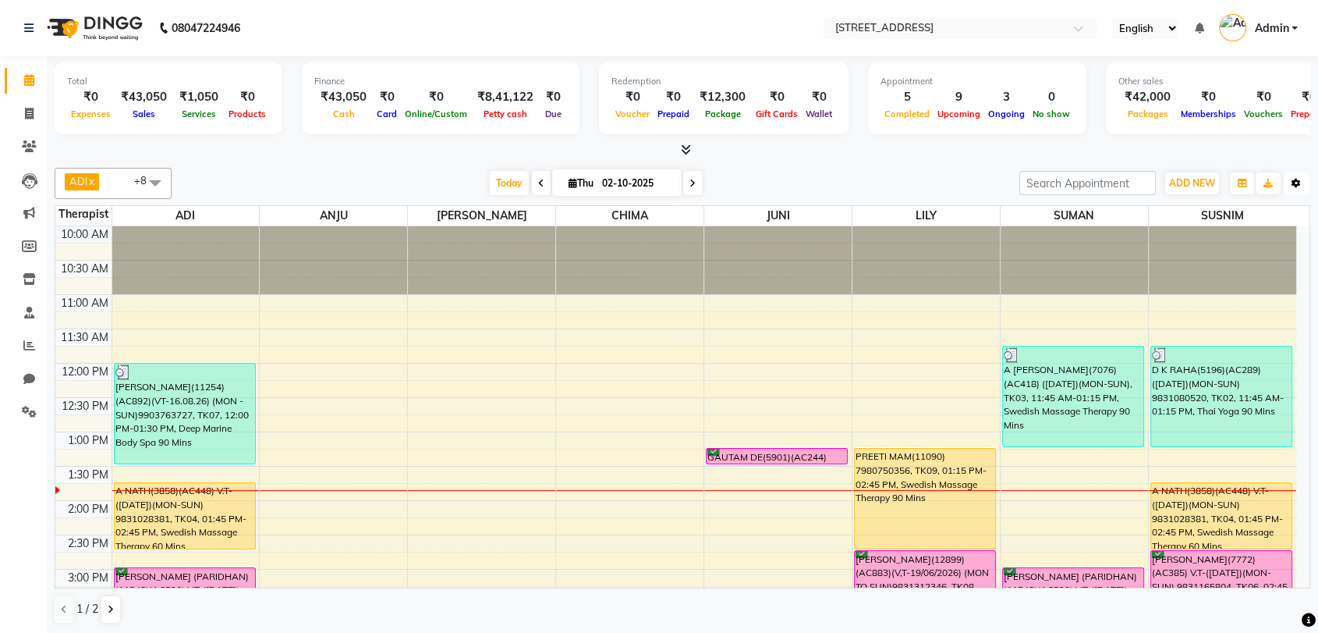
click at [1298, 176] on button "Toggle Dropdown" at bounding box center [1296, 183] width 25 height 22
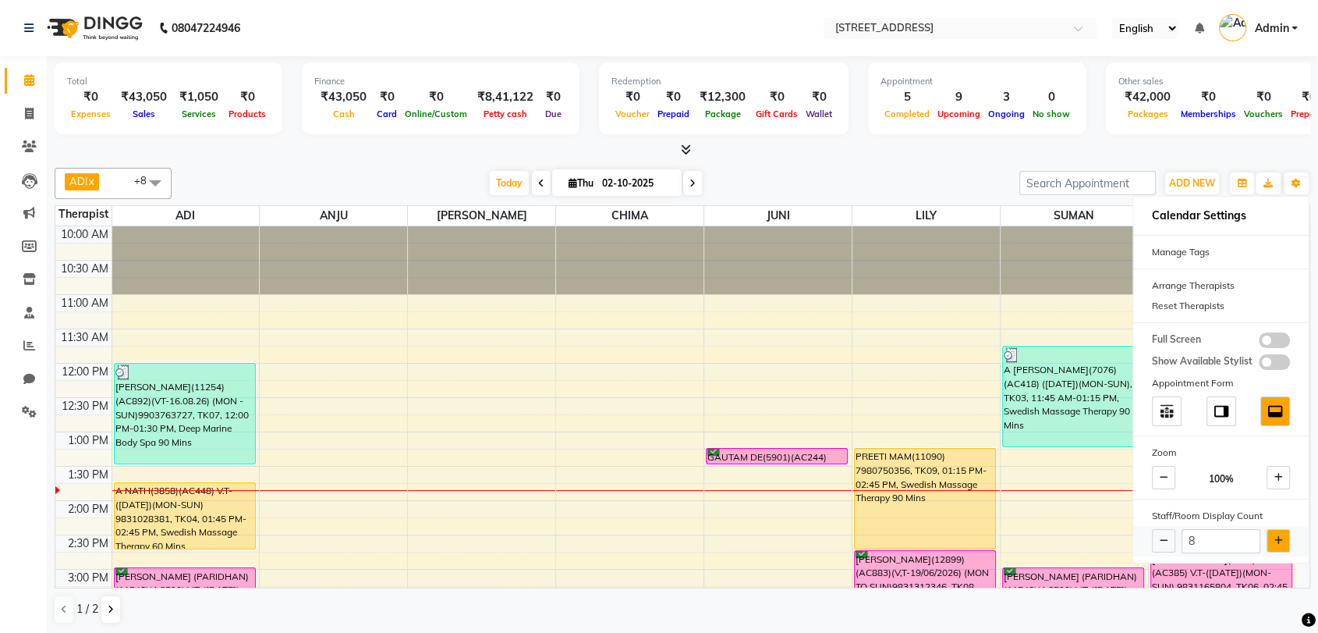
click at [1278, 533] on button at bounding box center [1278, 540] width 23 height 23
type input "9"
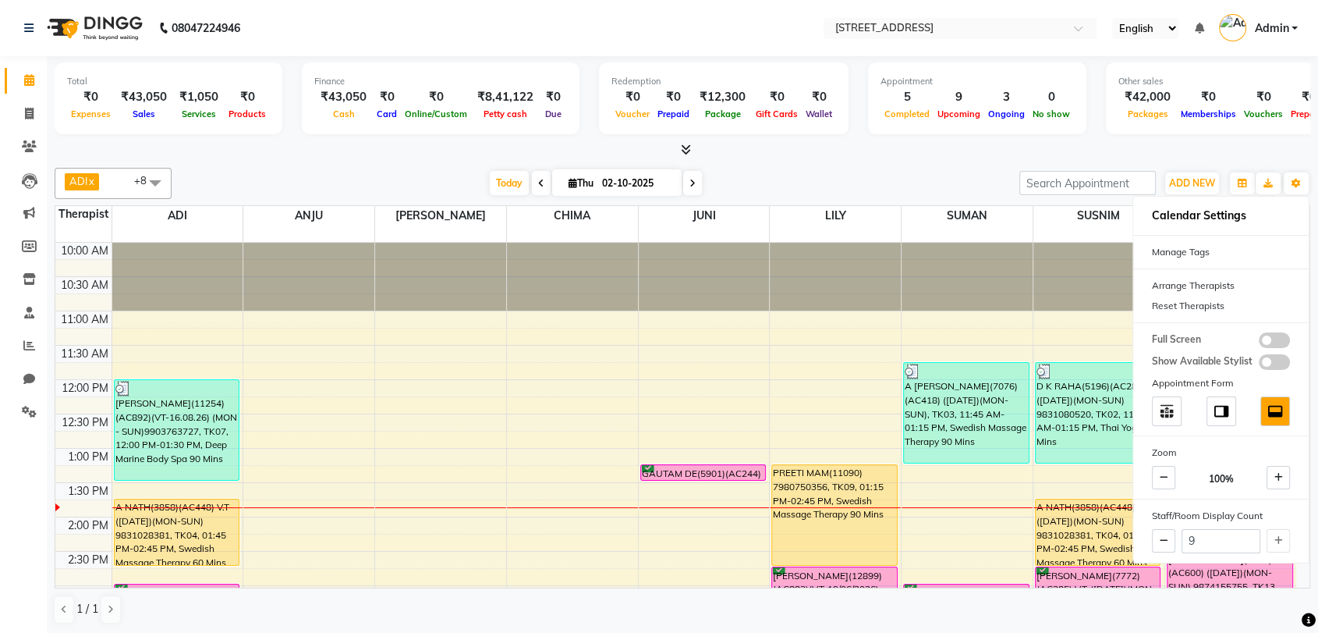
click at [966, 256] on div at bounding box center [967, 277] width 131 height 68
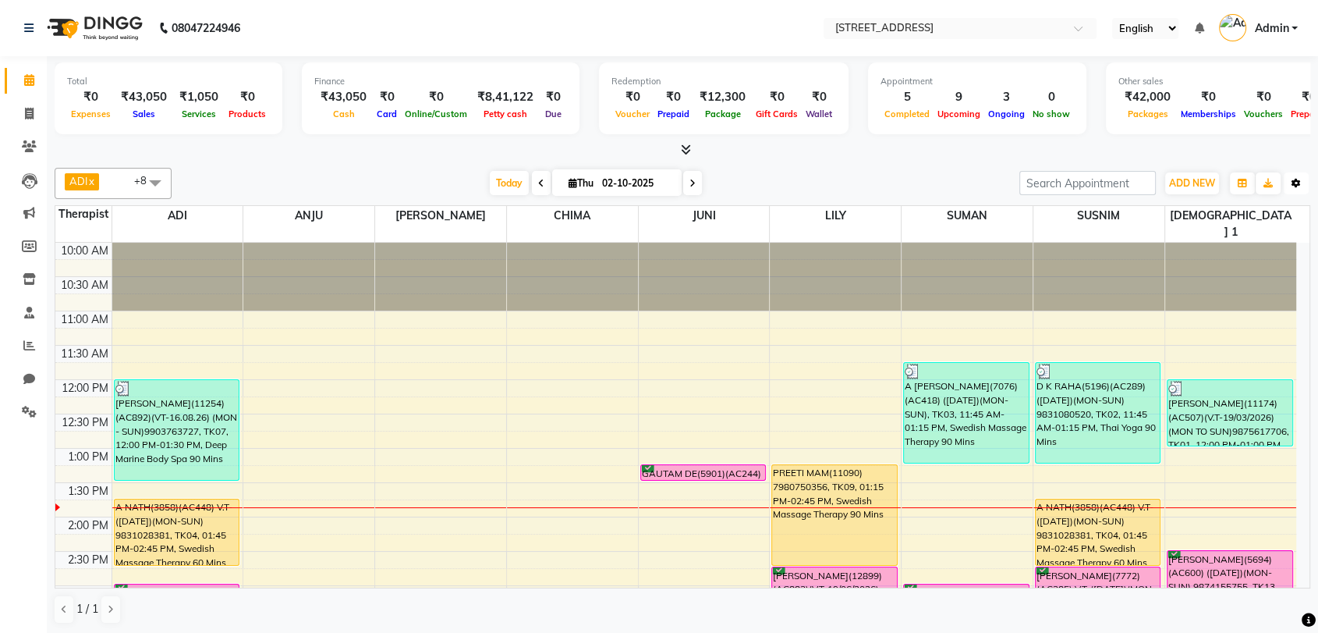
click at [1303, 179] on button "Toggle Dropdown" at bounding box center [1296, 183] width 25 height 22
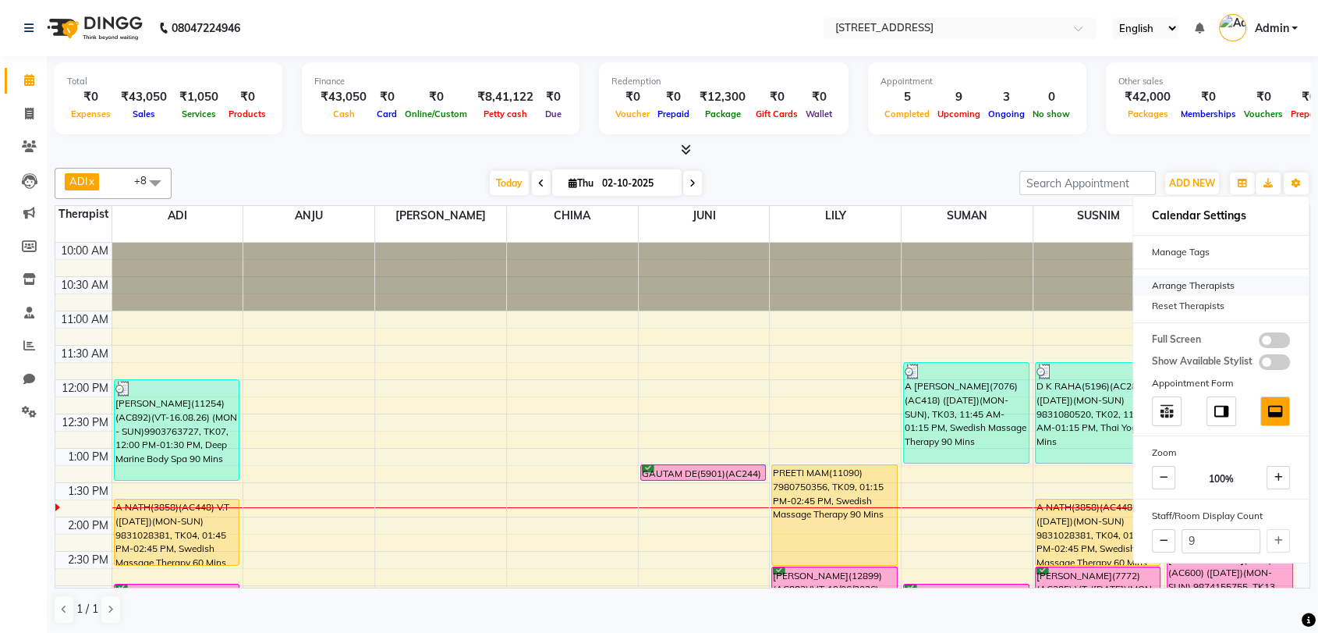
click at [1216, 281] on div "Arrange Therapists" at bounding box center [1221, 285] width 176 height 20
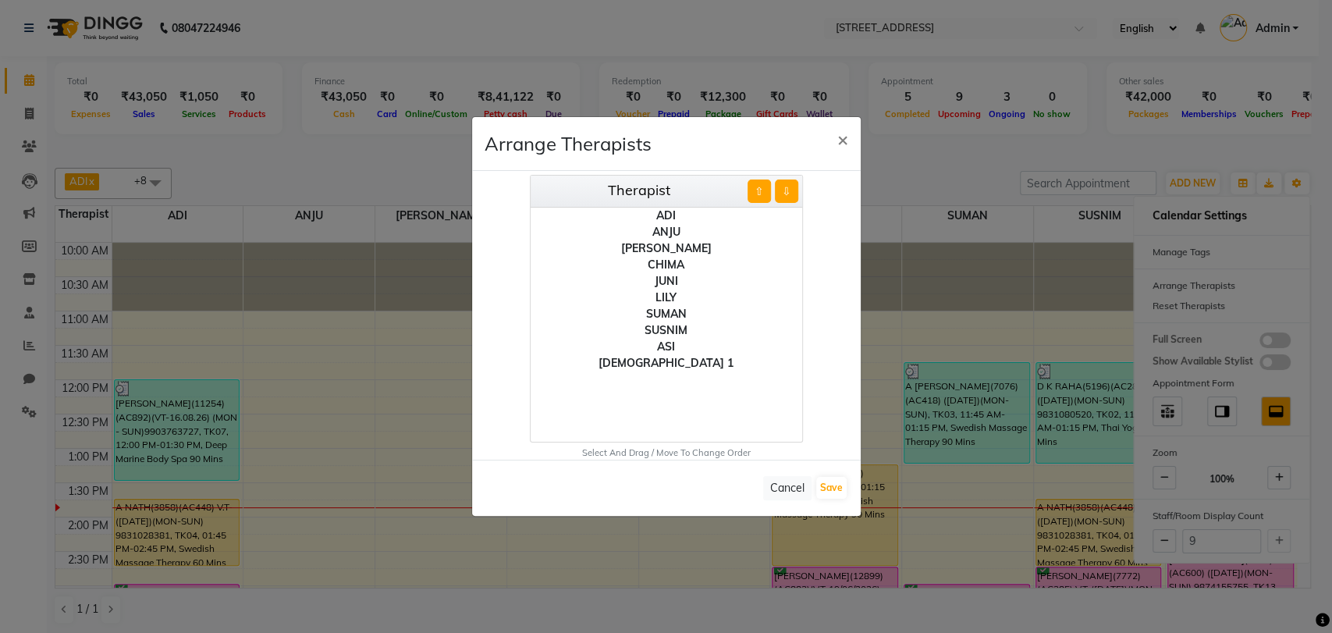
click at [668, 353] on div "ASI" at bounding box center [665, 347] width 271 height 16
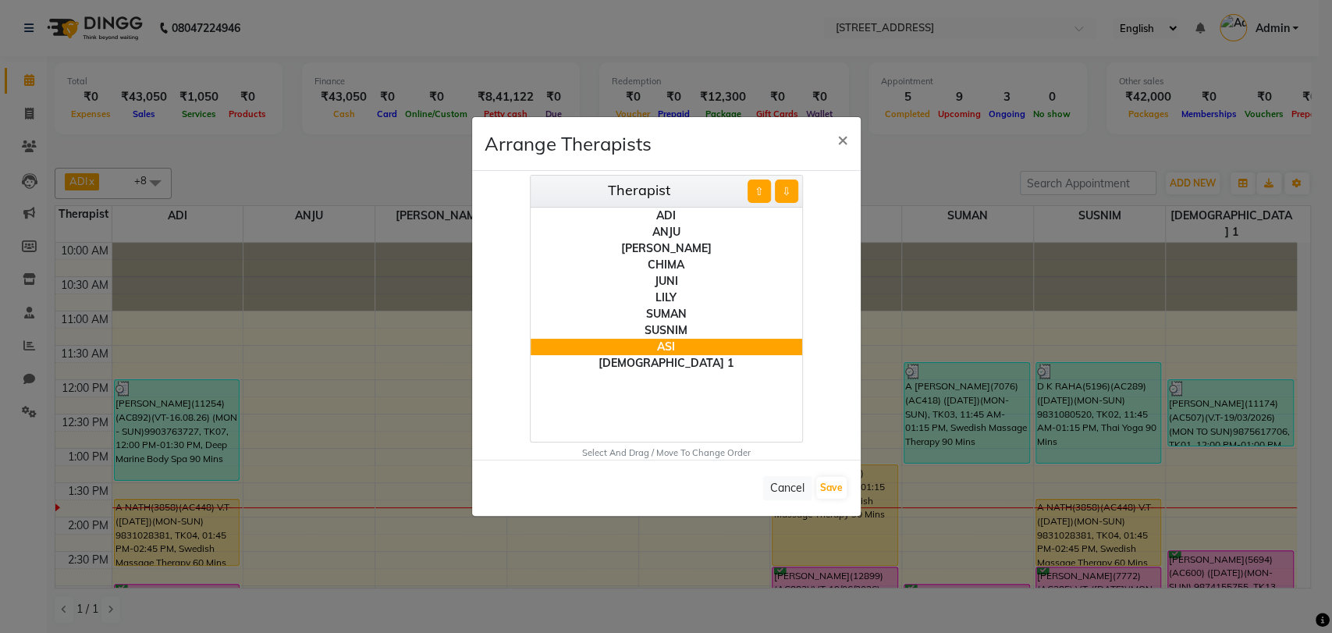
click at [761, 194] on button "⇧" at bounding box center [758, 190] width 23 height 23
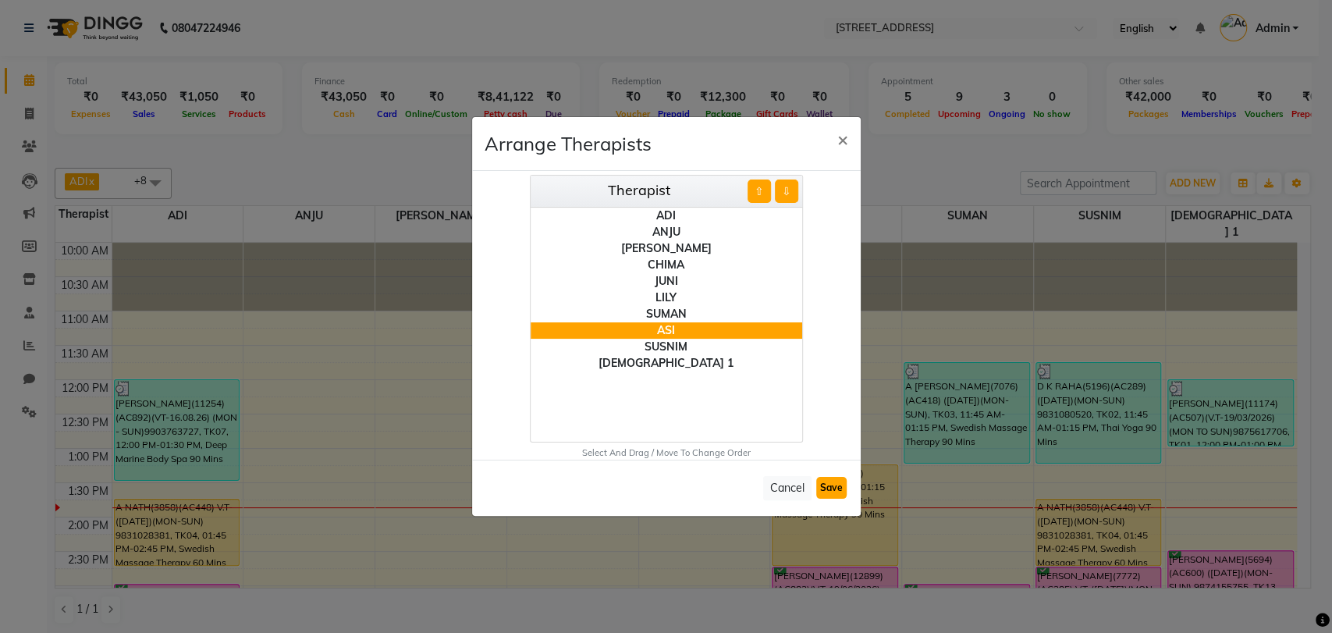
click at [832, 479] on button "Save" at bounding box center [831, 488] width 30 height 22
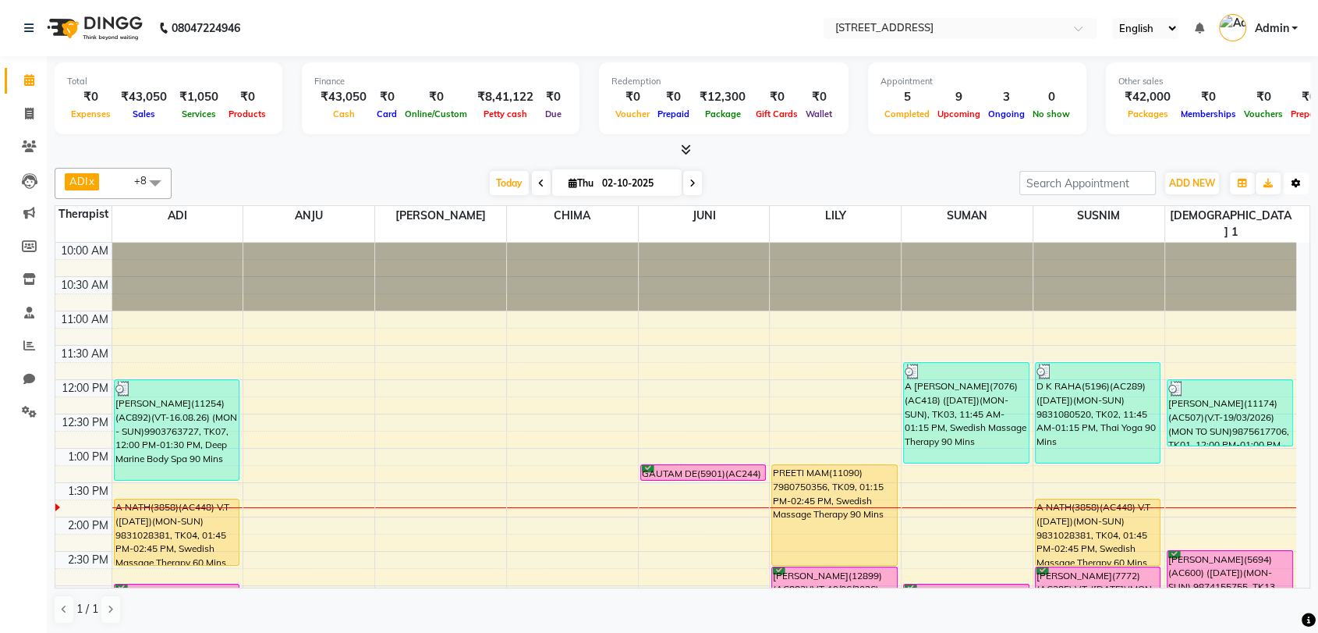
click at [1296, 179] on icon "button" at bounding box center [1296, 183] width 9 height 9
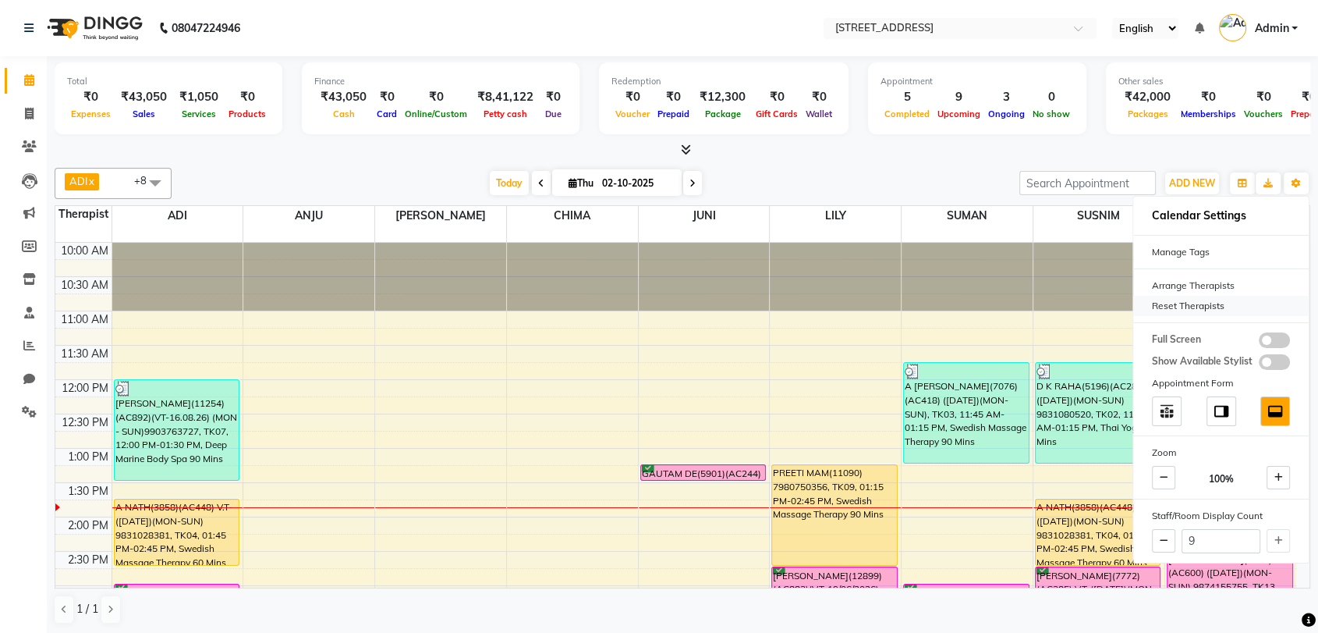
click at [1172, 303] on div "Reset Therapists" at bounding box center [1221, 306] width 176 height 20
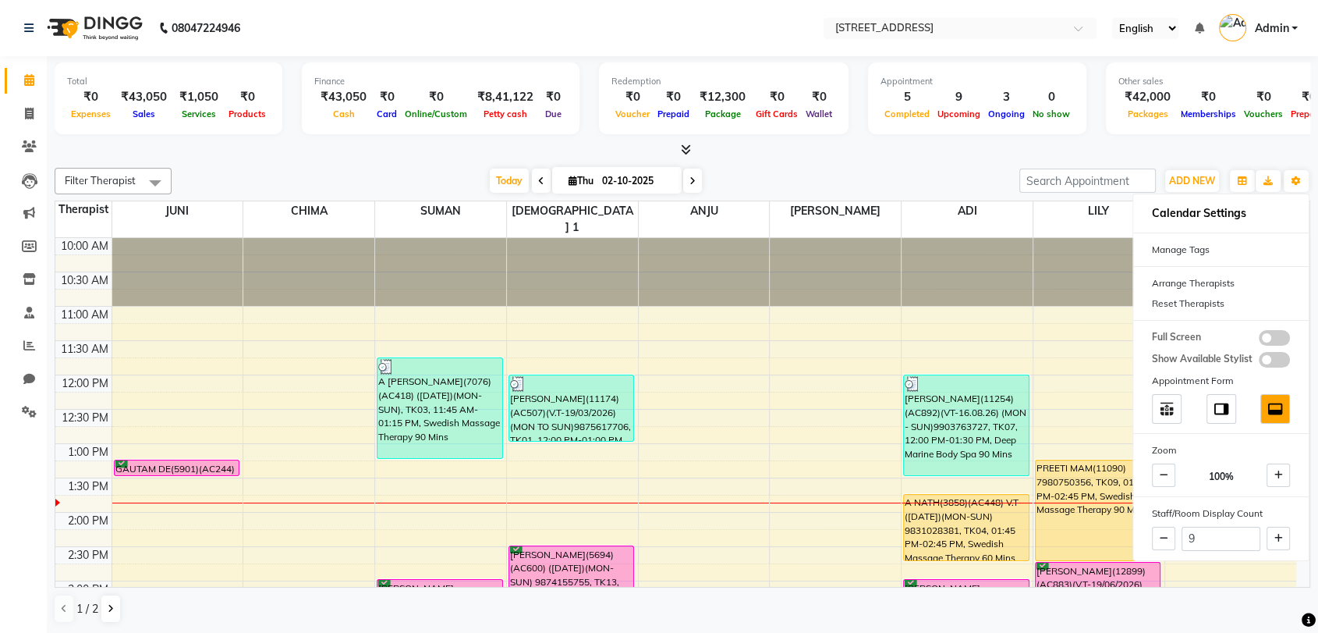
click at [1088, 258] on div at bounding box center [1099, 272] width 131 height 68
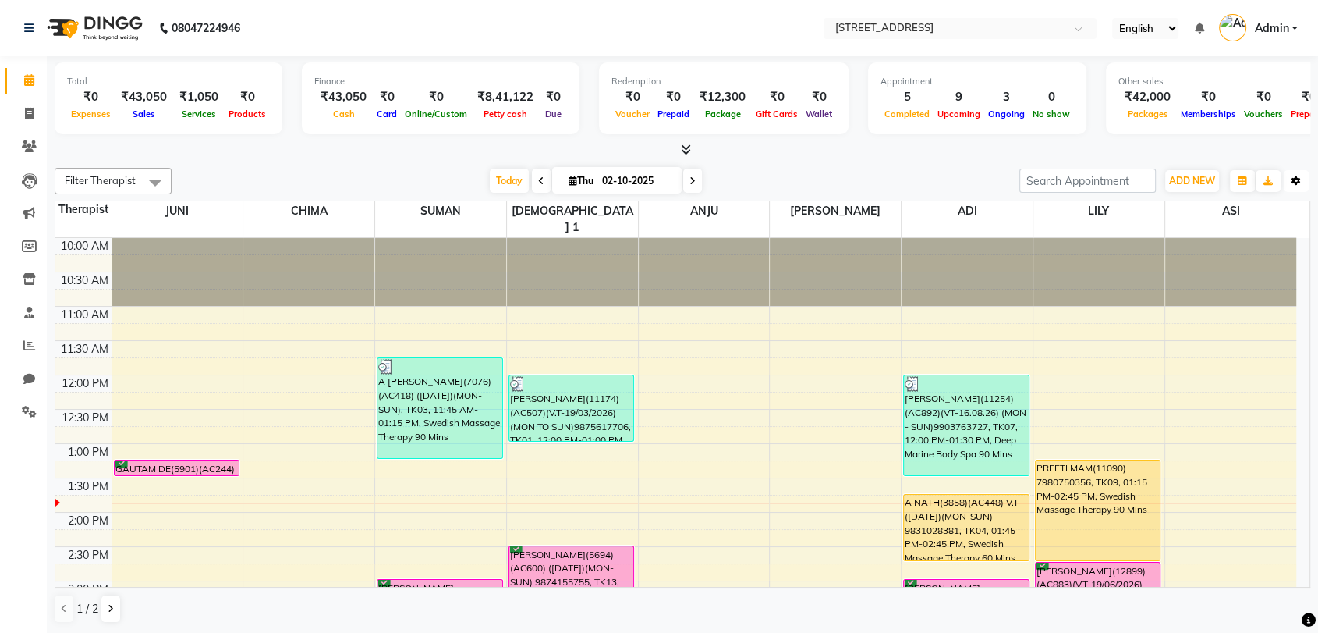
click at [1298, 172] on button "Toggle Dropdown" at bounding box center [1296, 181] width 25 height 22
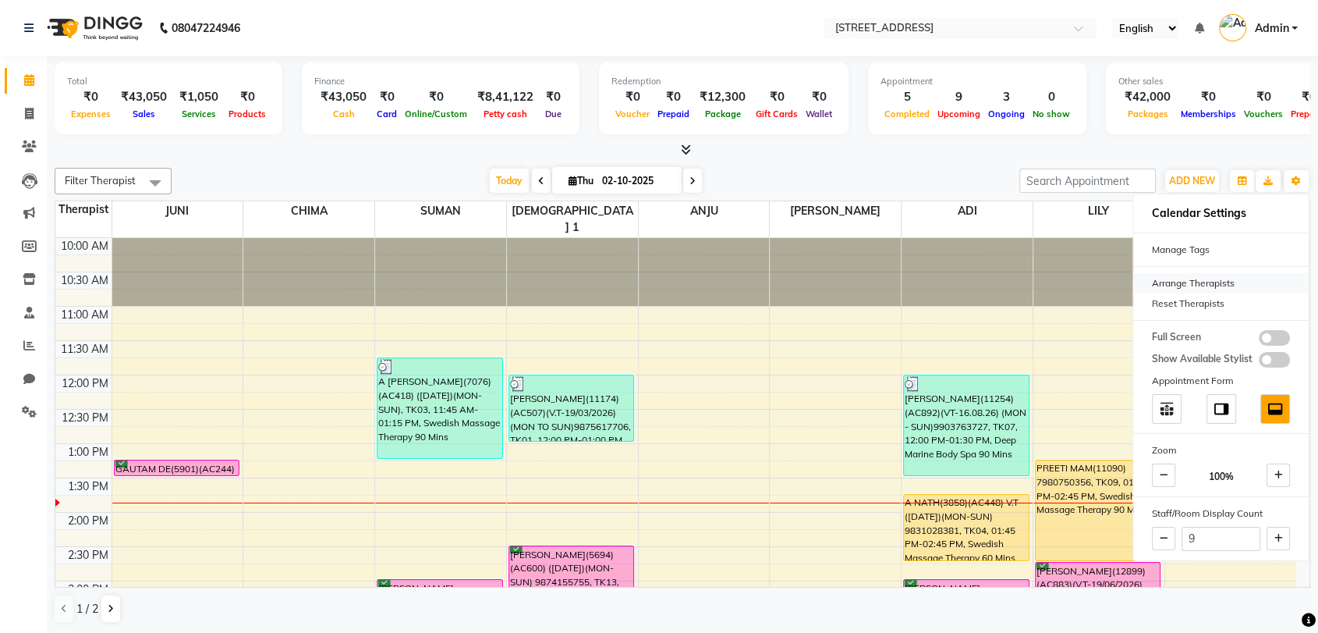
click at [1203, 282] on div "Arrange Therapists" at bounding box center [1221, 283] width 176 height 20
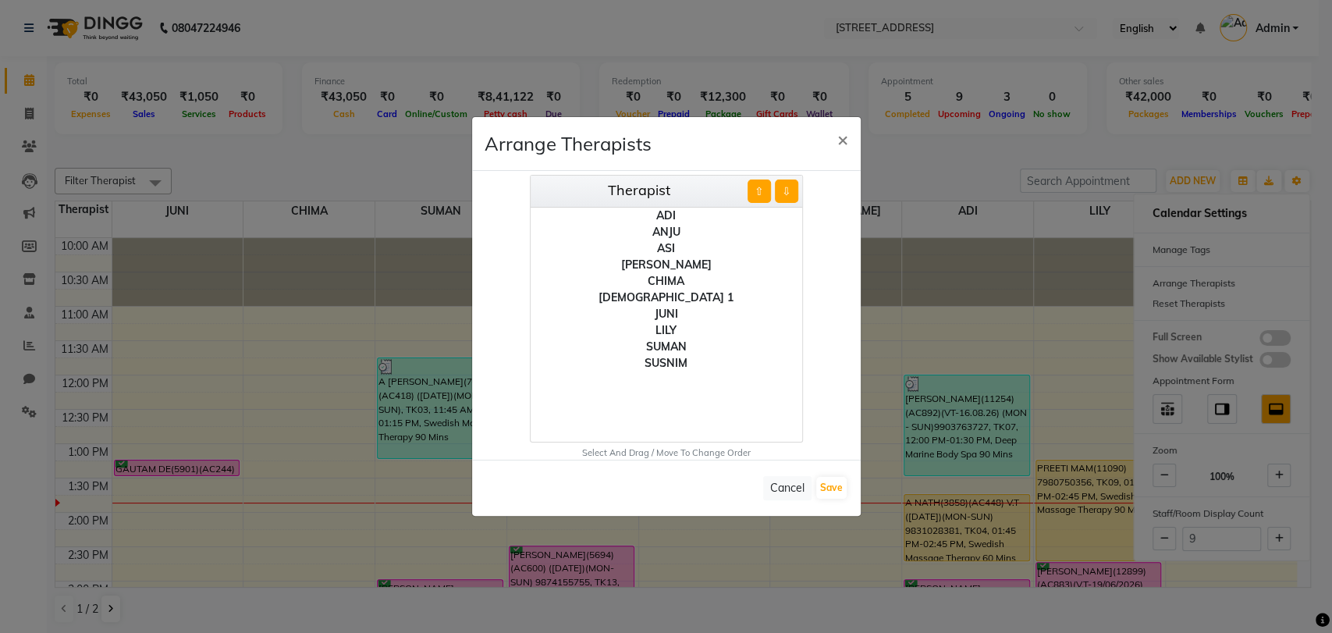
click at [678, 294] on div "[DEMOGRAPHIC_DATA] 1" at bounding box center [665, 297] width 271 height 16
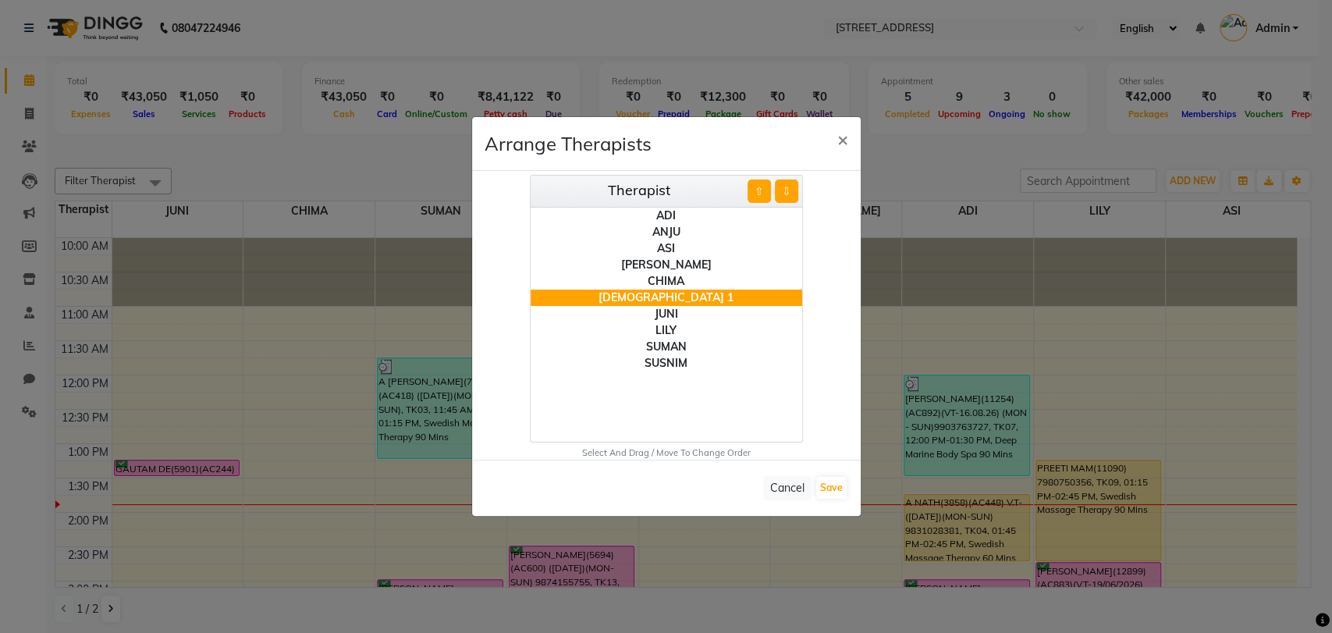
click at [783, 187] on button "⇩" at bounding box center [786, 190] width 23 height 23
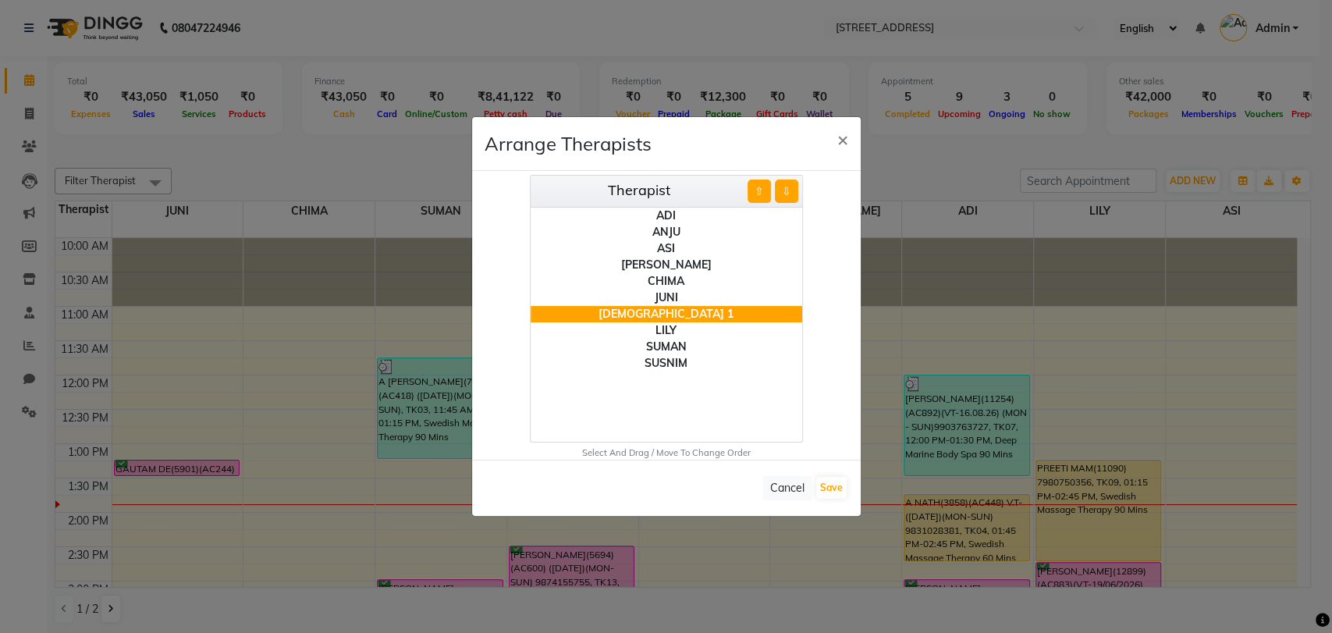
click at [783, 187] on button "⇩" at bounding box center [786, 190] width 23 height 23
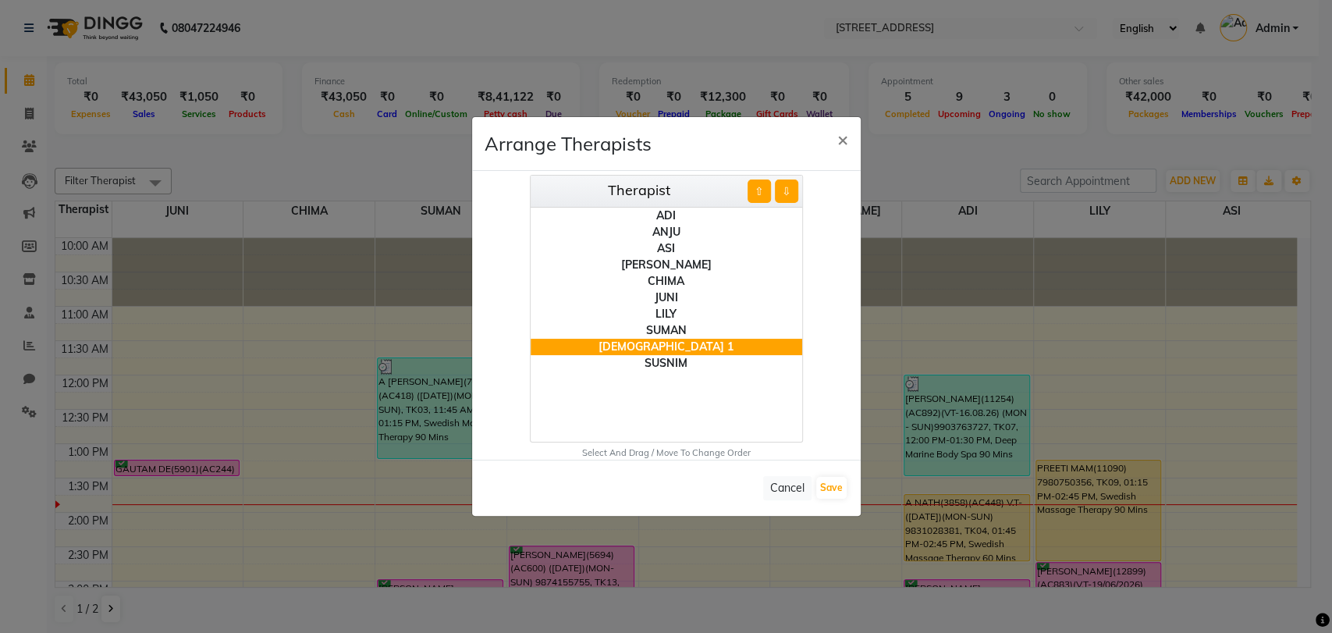
click at [783, 187] on button "⇩" at bounding box center [786, 190] width 23 height 23
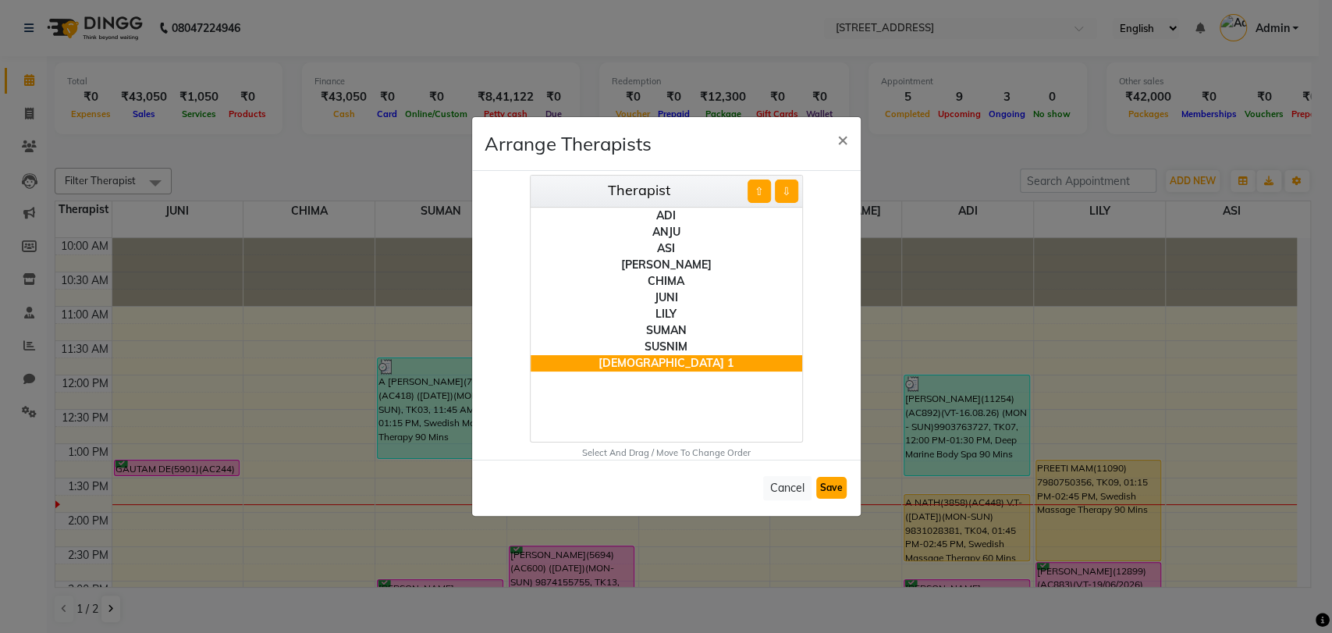
click at [842, 488] on button "Save" at bounding box center [831, 488] width 30 height 22
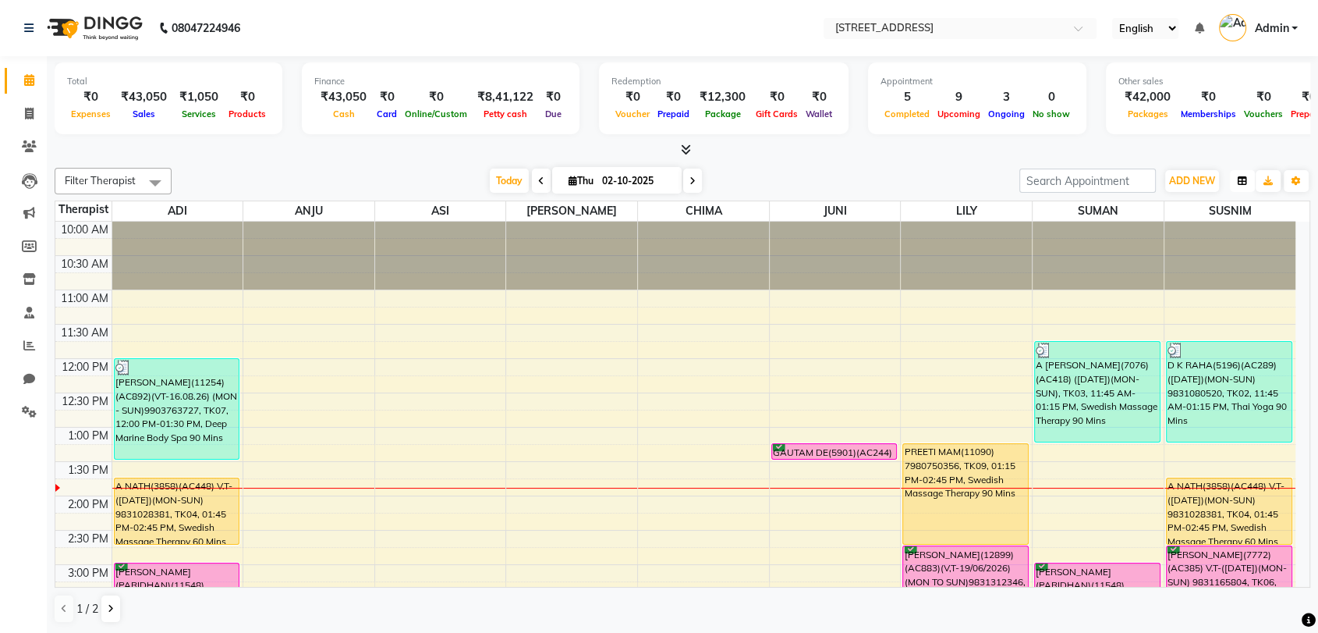
click at [1238, 179] on icon "button" at bounding box center [1242, 180] width 9 height 9
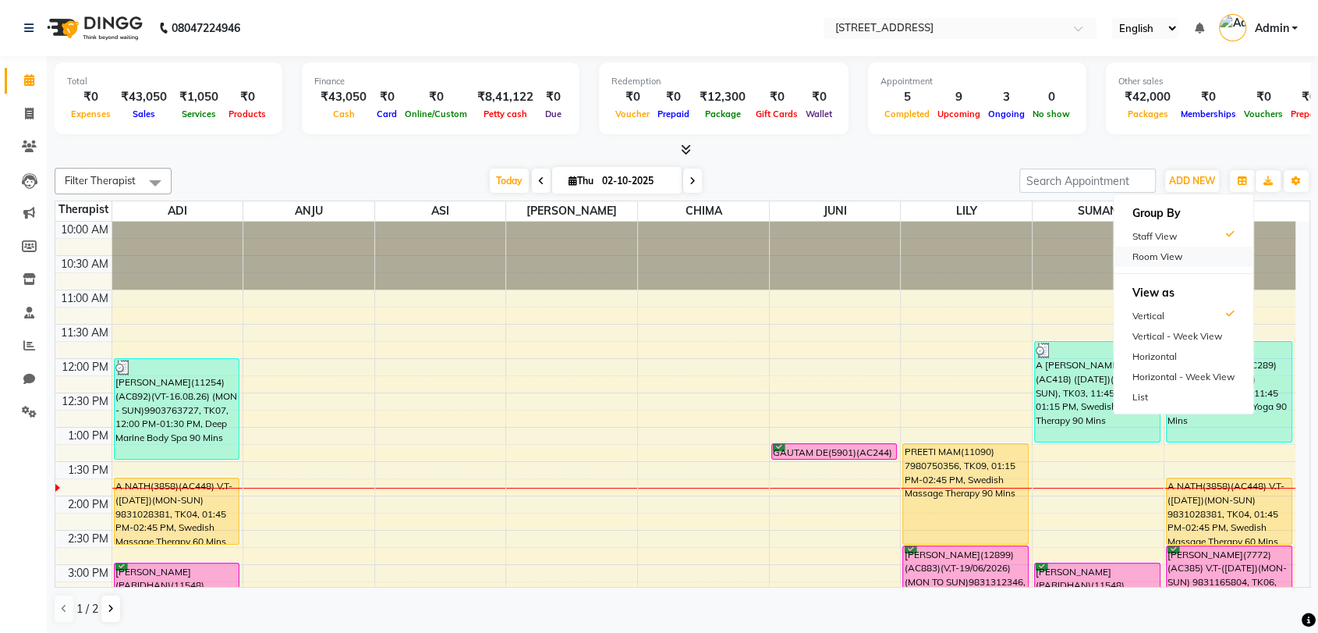
click at [1154, 247] on div "Room View" at bounding box center [1184, 256] width 140 height 20
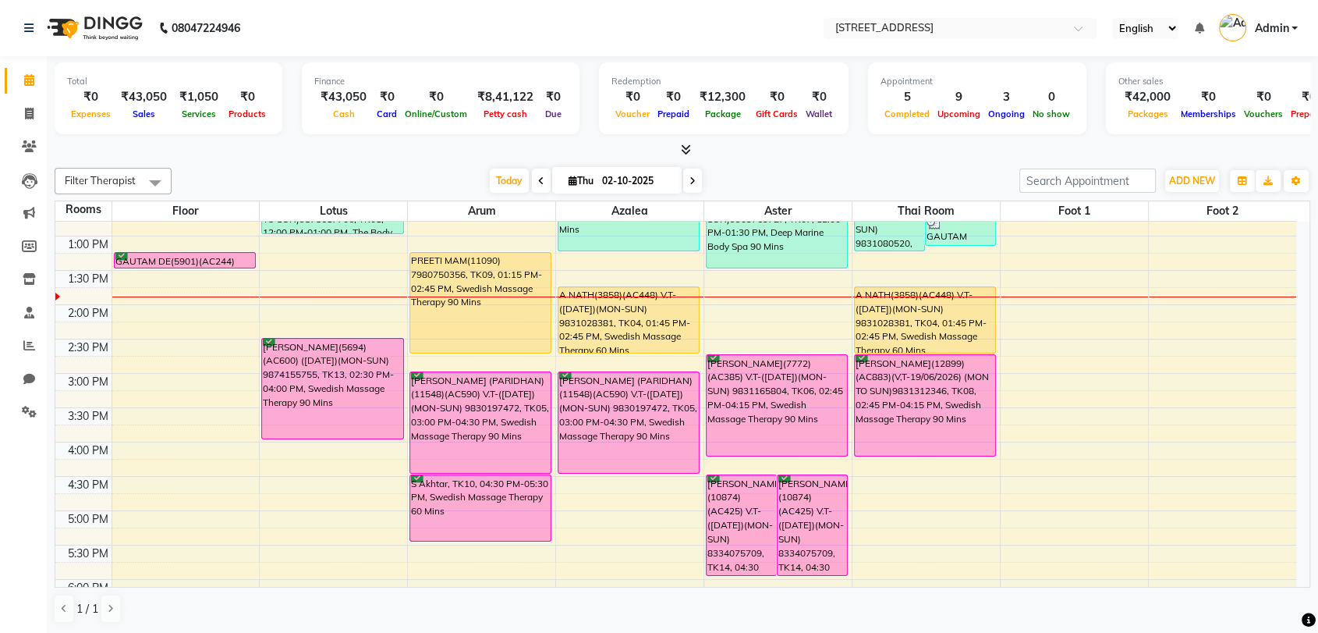
scroll to position [207, 0]
